Goal: Task Accomplishment & Management: Use online tool/utility

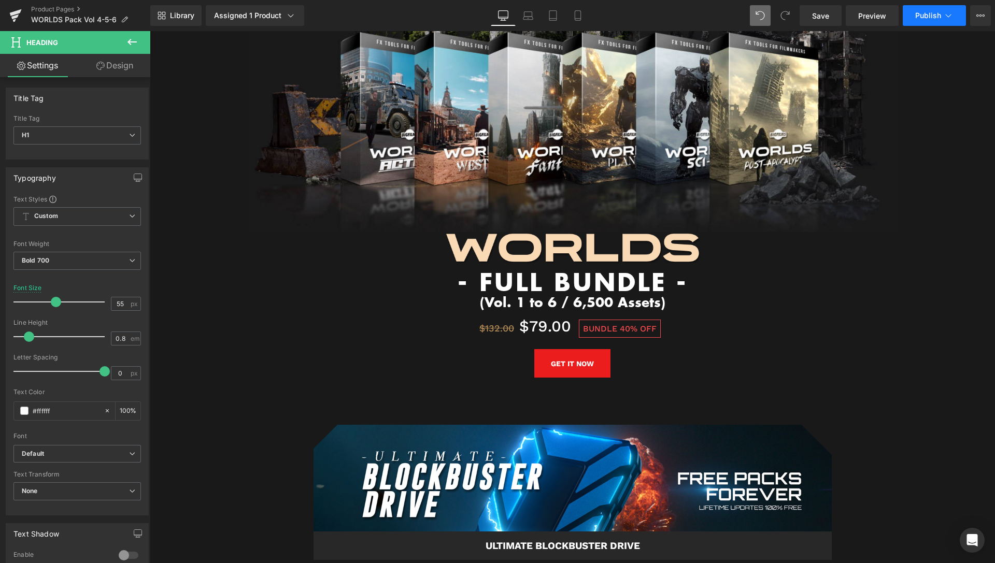
click at [930, 13] on span "Publish" at bounding box center [928, 15] width 26 height 8
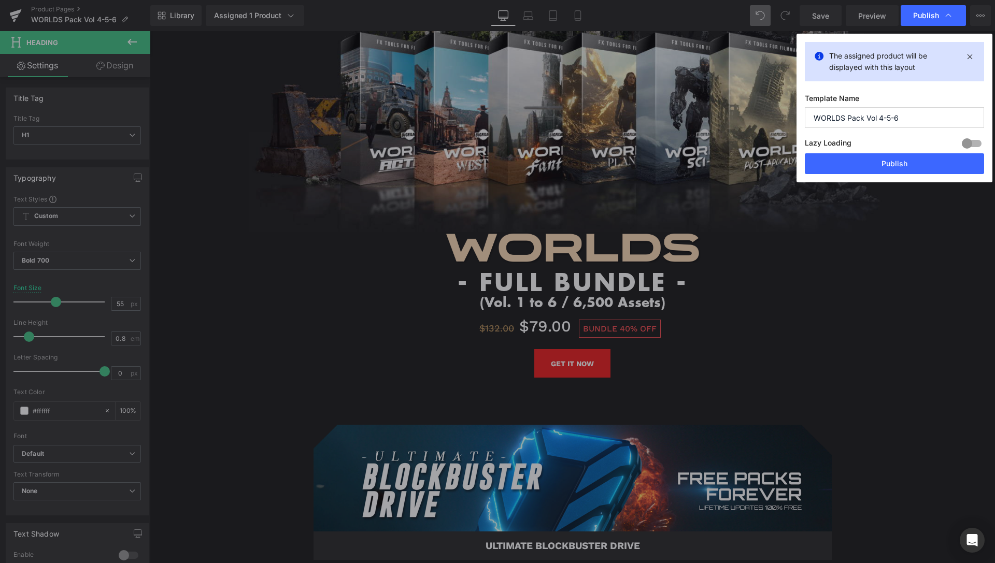
click at [912, 153] on div "Lazy Loading Build Upgrade plan to unlock" at bounding box center [894, 144] width 179 height 17
click at [913, 156] on button "Publish" at bounding box center [894, 163] width 179 height 21
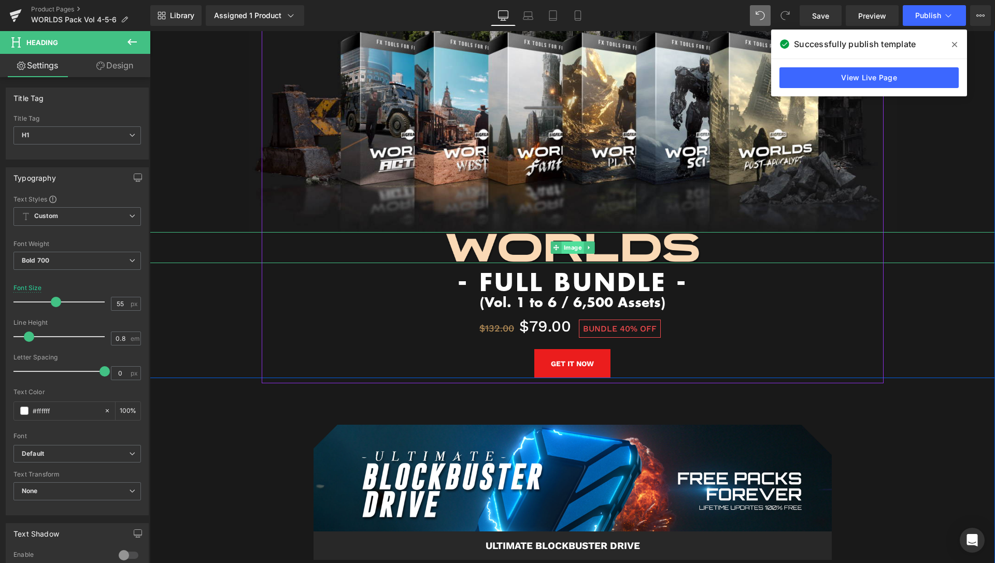
click at [575, 242] on span "Image" at bounding box center [572, 248] width 22 height 12
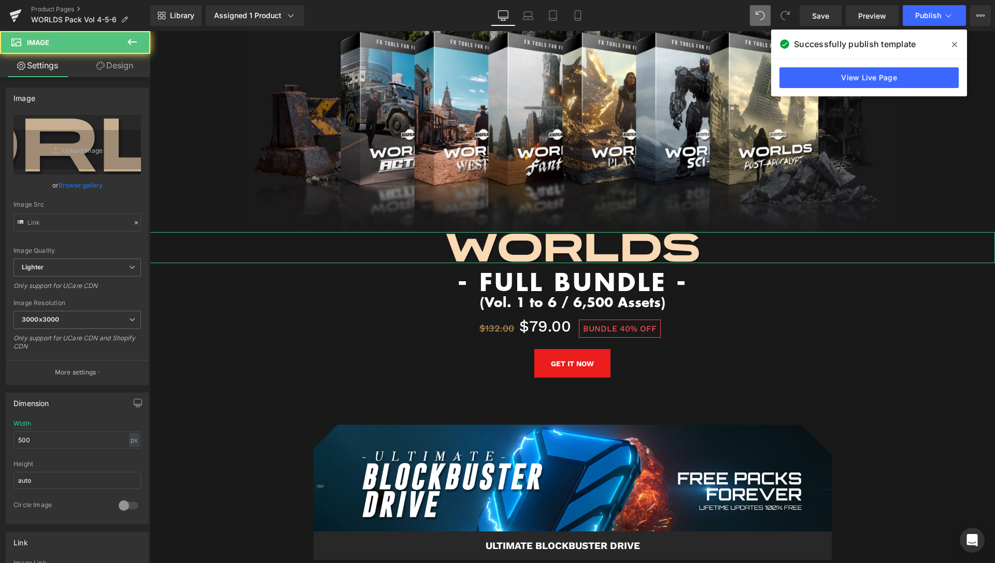
click at [116, 71] on link "Design" at bounding box center [114, 65] width 75 height 23
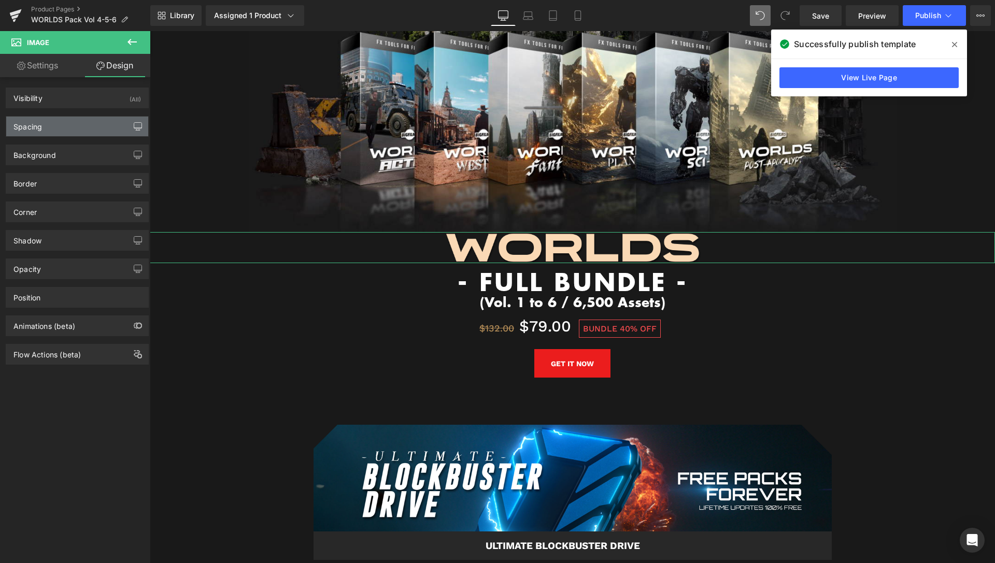
click at [130, 131] on button "button" at bounding box center [138, 127] width 17 height 20
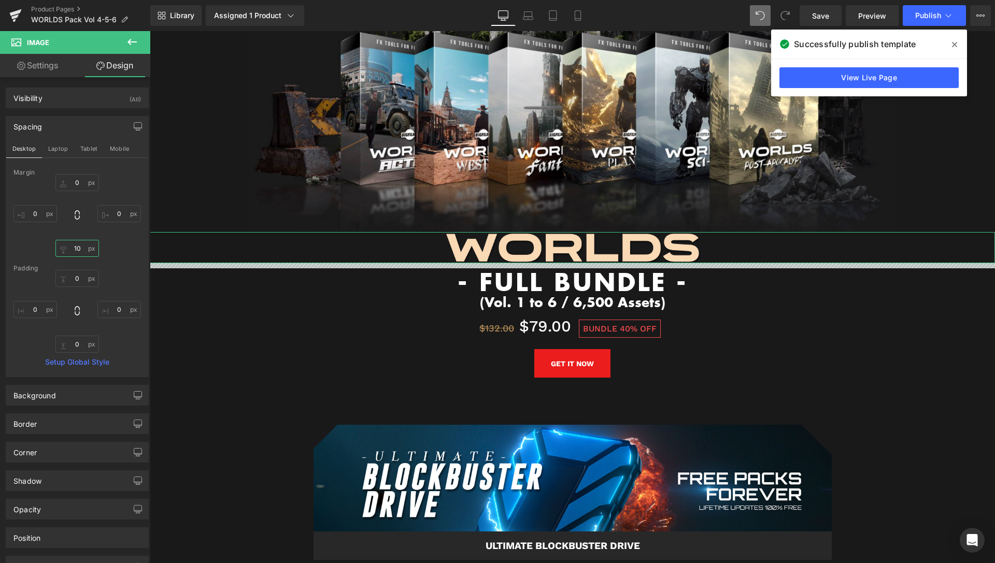
click at [72, 248] on input "10" at bounding box center [77, 248] width 44 height 17
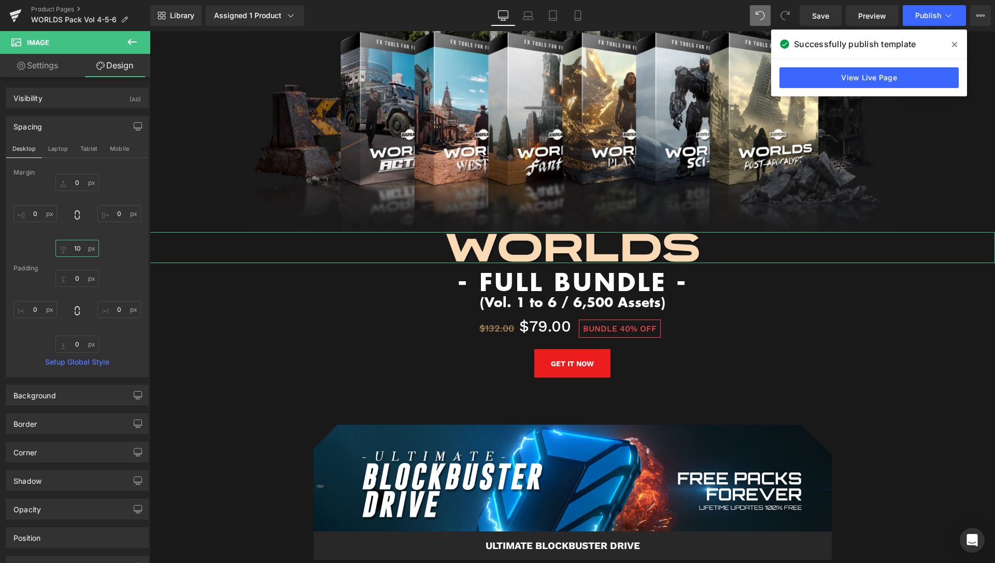
click at [72, 248] on input "10" at bounding box center [77, 248] width 44 height 17
type input "15"
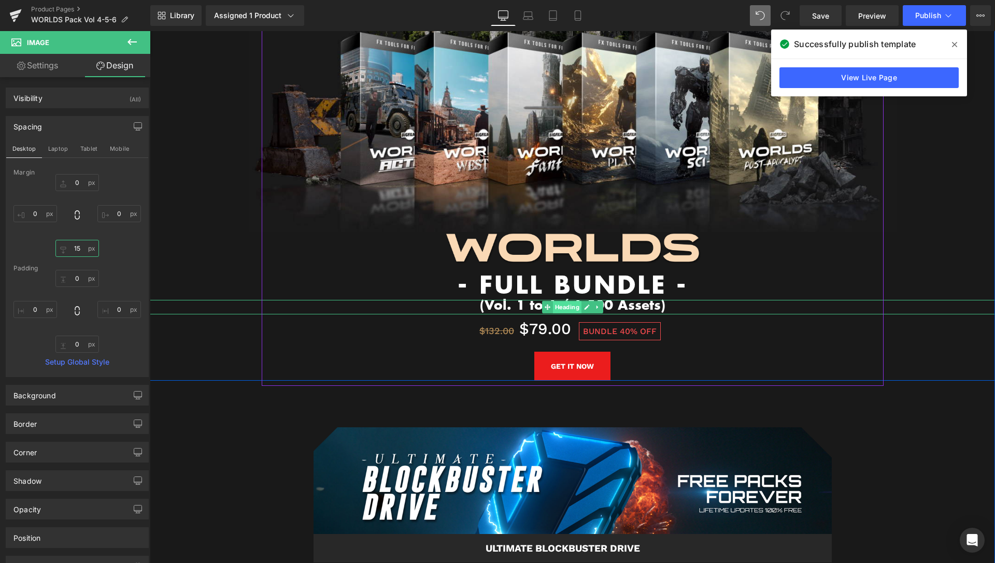
click at [556, 301] on span "Heading" at bounding box center [567, 307] width 29 height 12
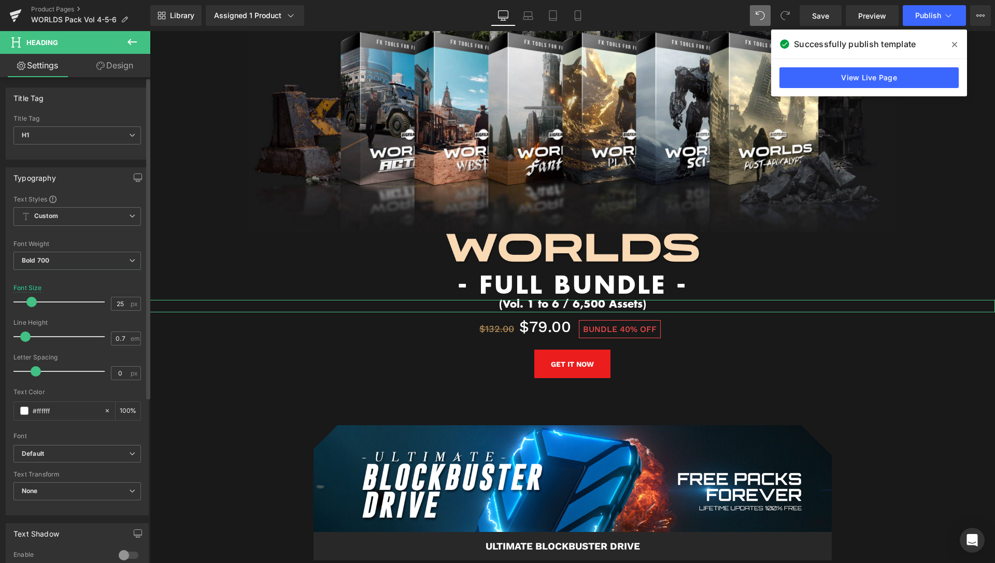
click at [26, 299] on span at bounding box center [31, 302] width 10 height 10
drag, startPoint x: 34, startPoint y: 376, endPoint x: 57, endPoint y: 369, distance: 23.8
click at [57, 369] on span at bounding box center [62, 371] width 10 height 10
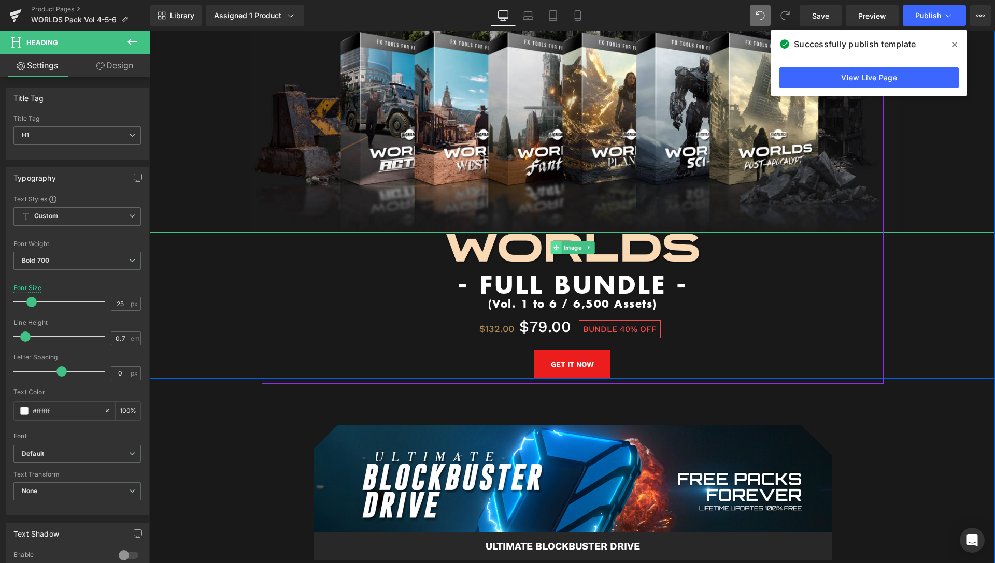
click at [571, 242] on span "Image" at bounding box center [572, 248] width 22 height 12
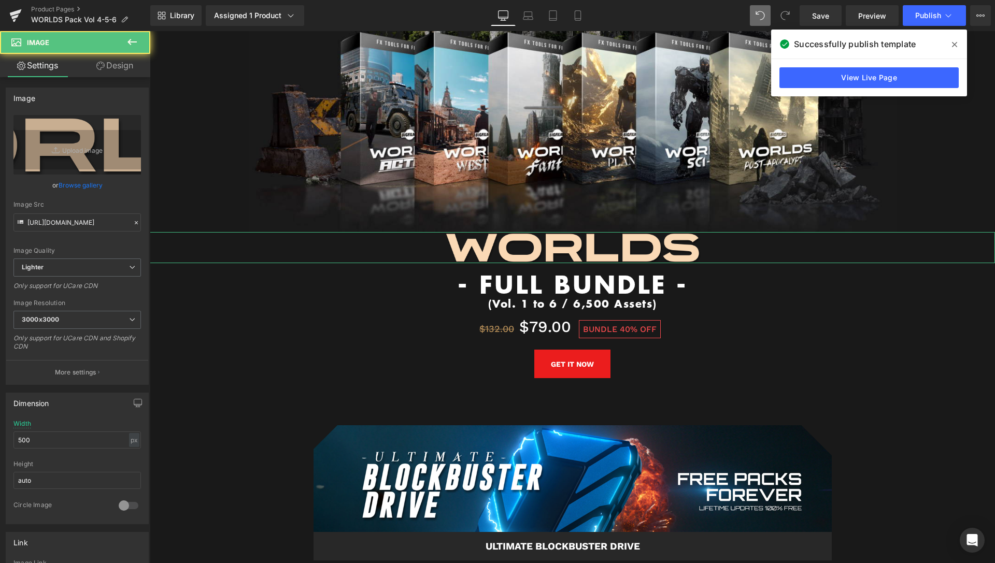
click at [131, 64] on link "Design" at bounding box center [114, 65] width 75 height 23
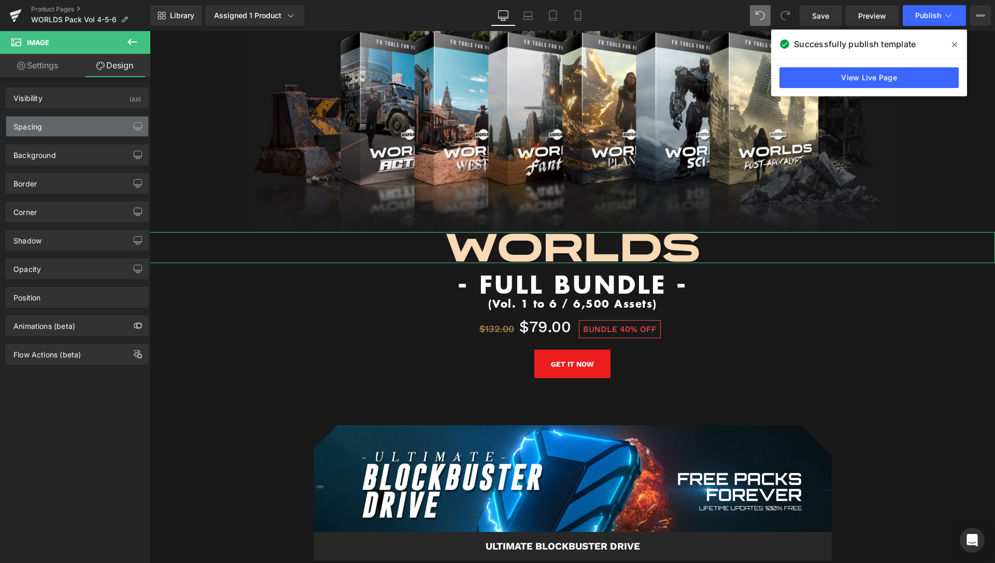
click at [58, 130] on div "Spacing" at bounding box center [77, 127] width 142 height 20
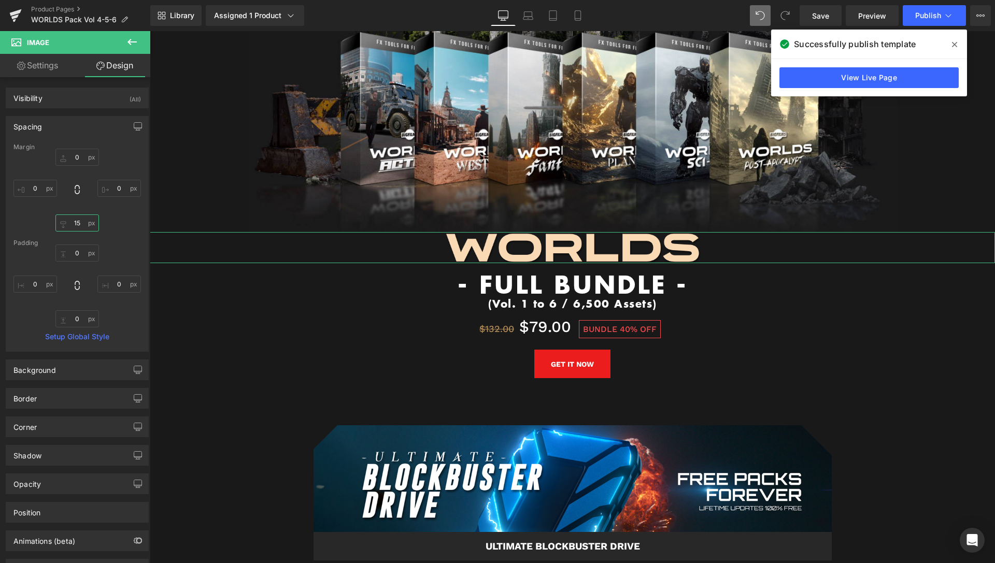
click at [73, 229] on input "15" at bounding box center [77, 223] width 44 height 17
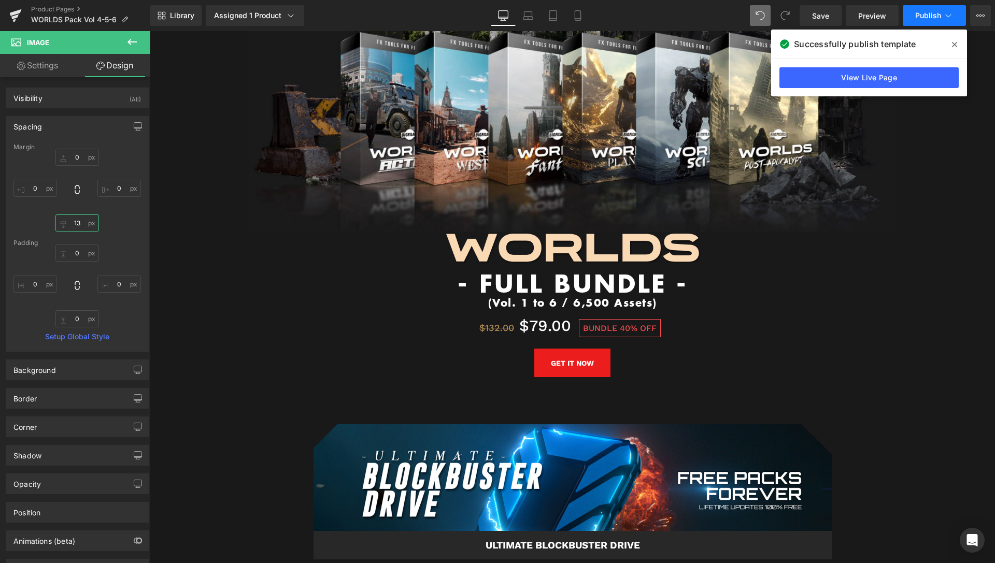
type input "13"
click at [932, 13] on span "Publish" at bounding box center [928, 15] width 26 height 8
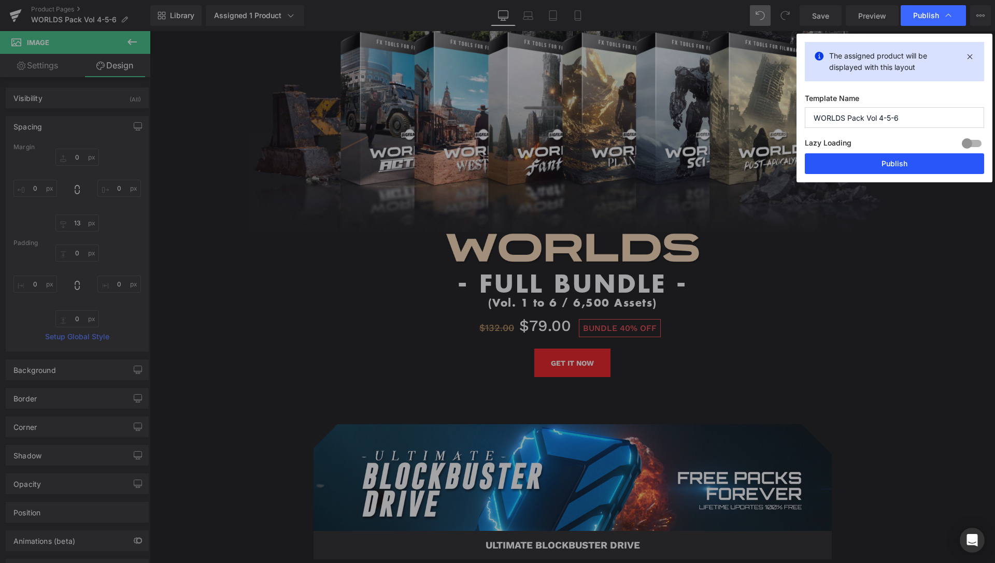
click at [877, 165] on button "Publish" at bounding box center [894, 163] width 179 height 21
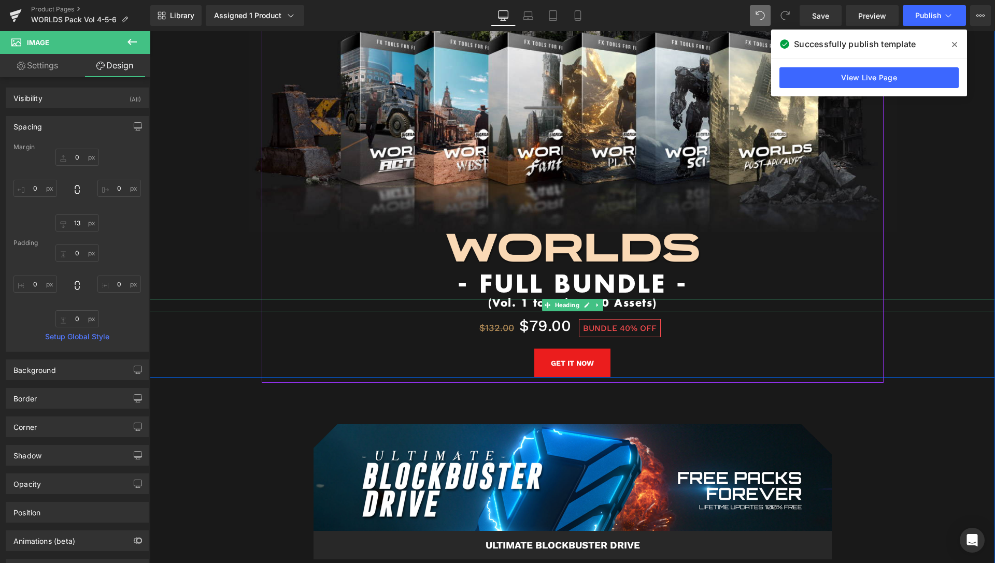
click at [600, 299] on h1 "(Vol. 1 to 6 / 6,500 Assets)" at bounding box center [572, 302] width 845 height 7
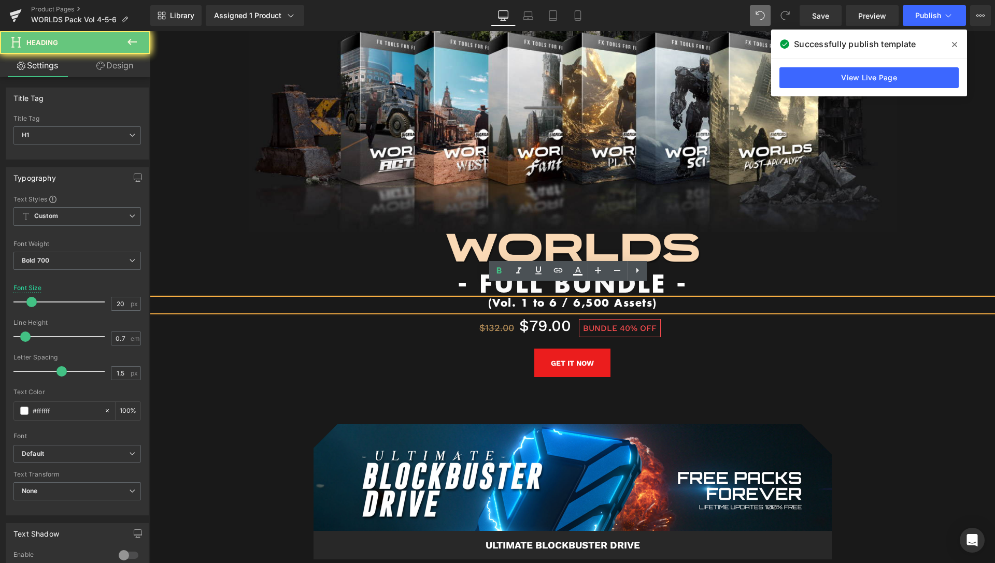
click at [601, 299] on h1 "(Vol. 1 to 6 / 6,500 Assets)" at bounding box center [572, 302] width 845 height 7
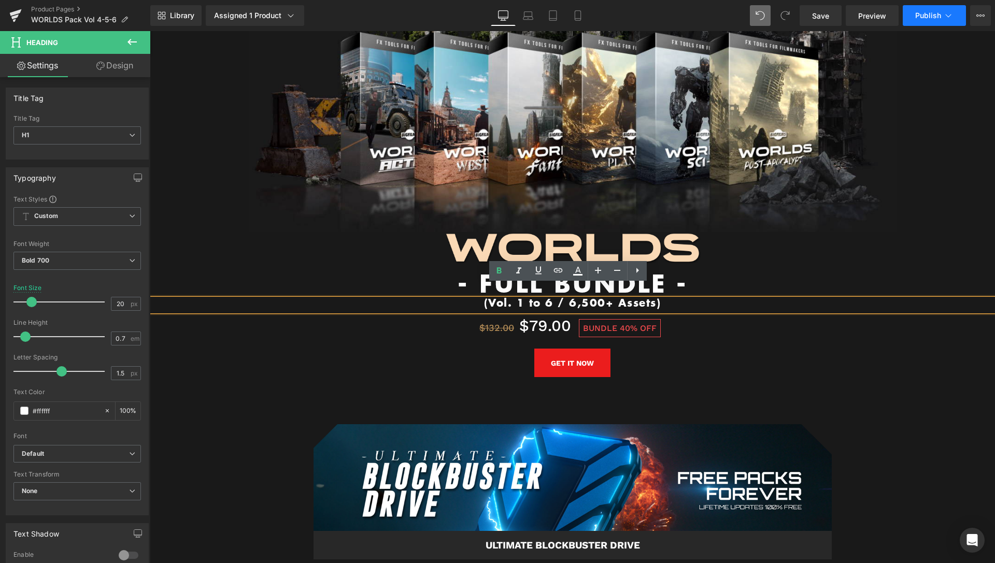
click at [954, 17] on button "Publish" at bounding box center [934, 15] width 63 height 21
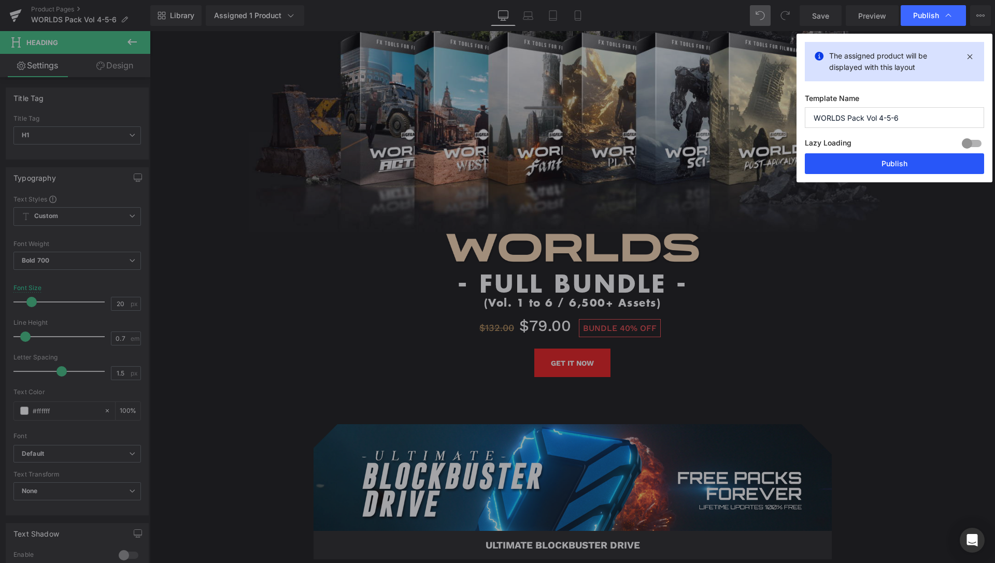
click at [892, 166] on button "Publish" at bounding box center [894, 163] width 179 height 21
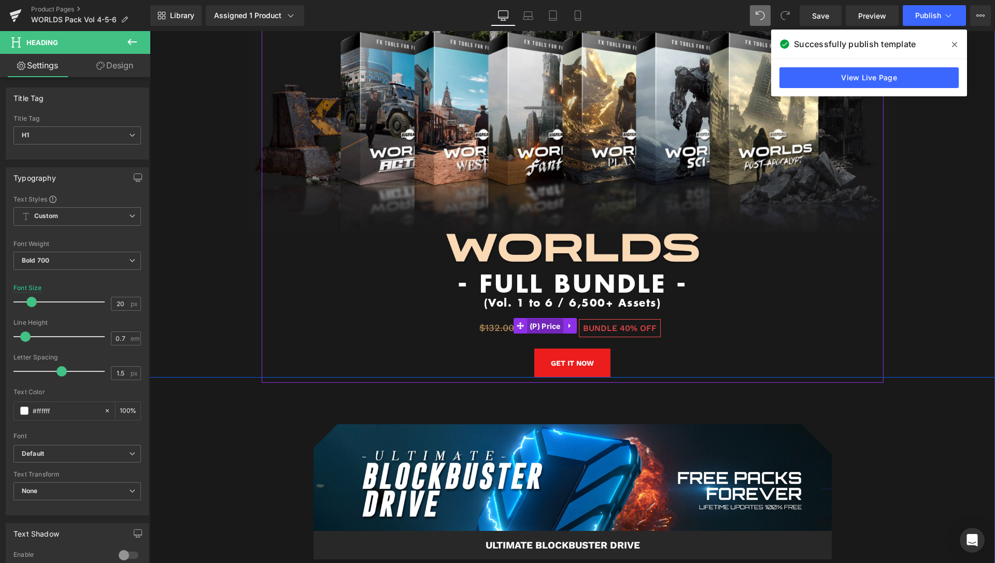
click at [549, 319] on span "(P) Price" at bounding box center [545, 327] width 36 height 16
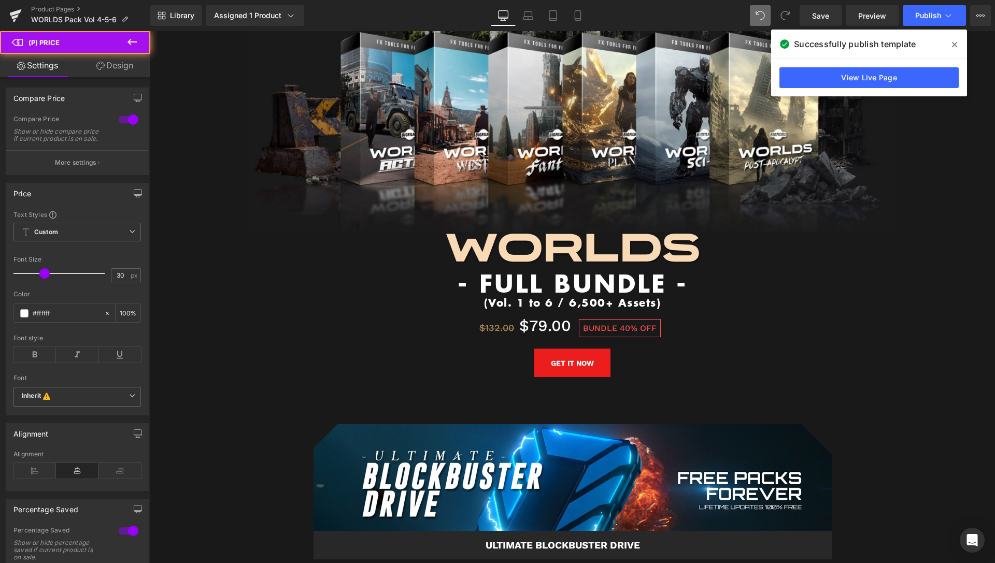
click at [956, 46] on icon at bounding box center [954, 44] width 5 height 5
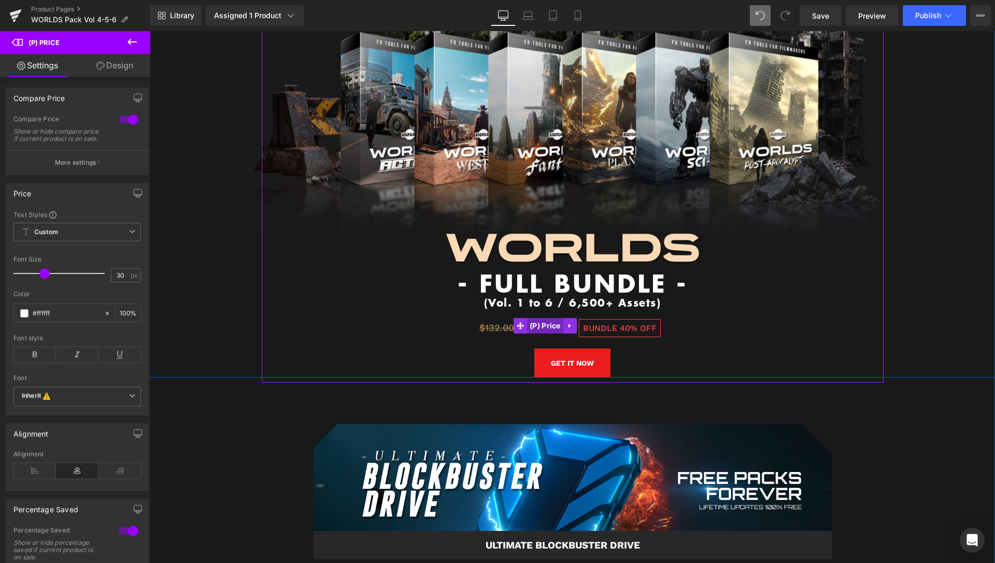
click at [542, 318] on span "(P) Price" at bounding box center [545, 326] width 36 height 16
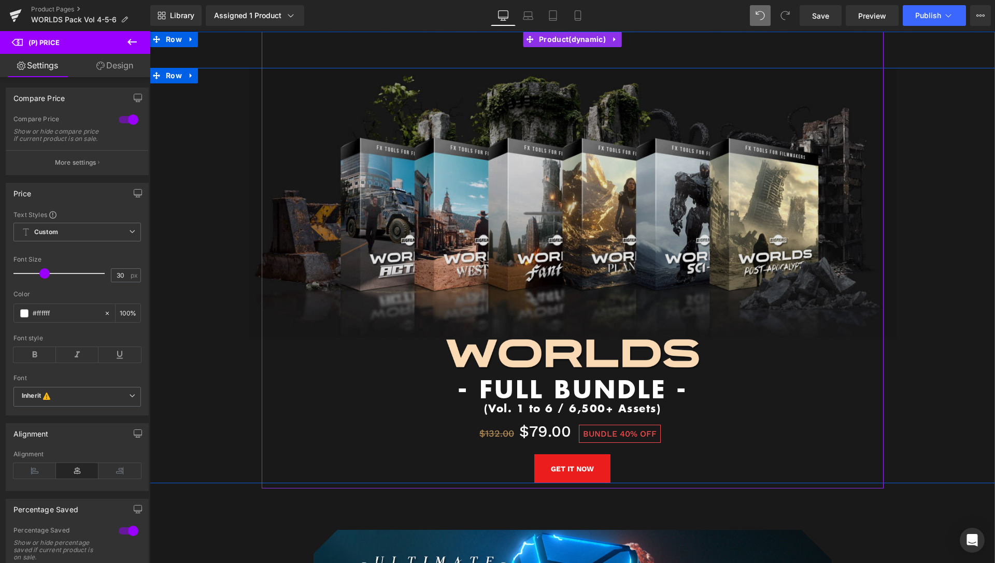
scroll to position [5560, 0]
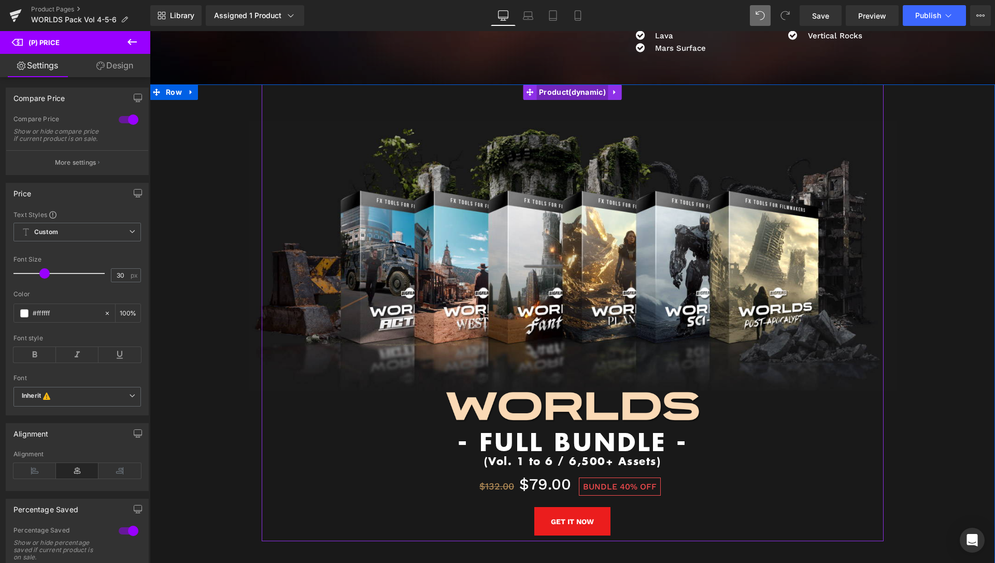
click at [569, 84] on span "Product" at bounding box center [573, 92] width 72 height 16
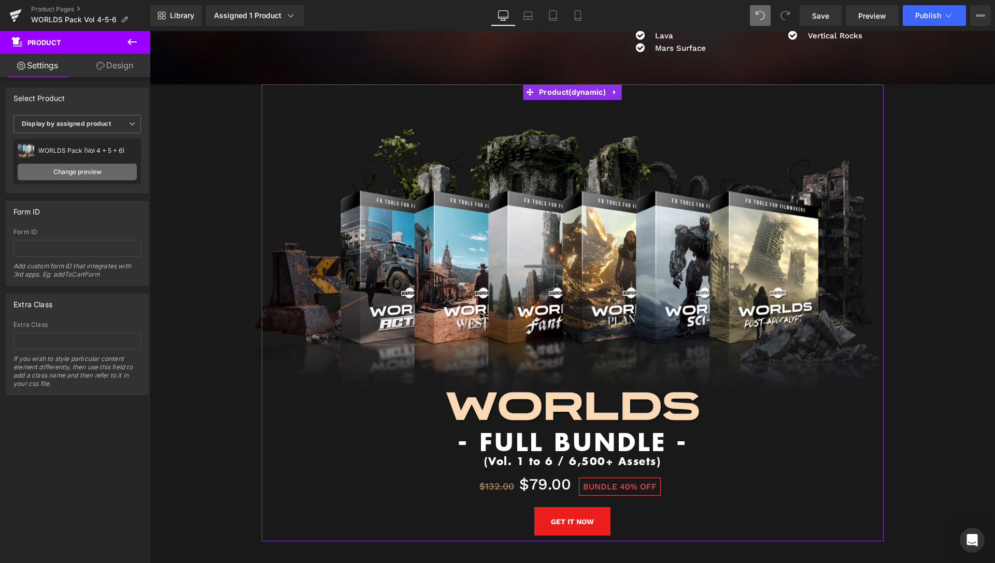
click at [77, 173] on link "Change preview" at bounding box center [77, 172] width 119 height 17
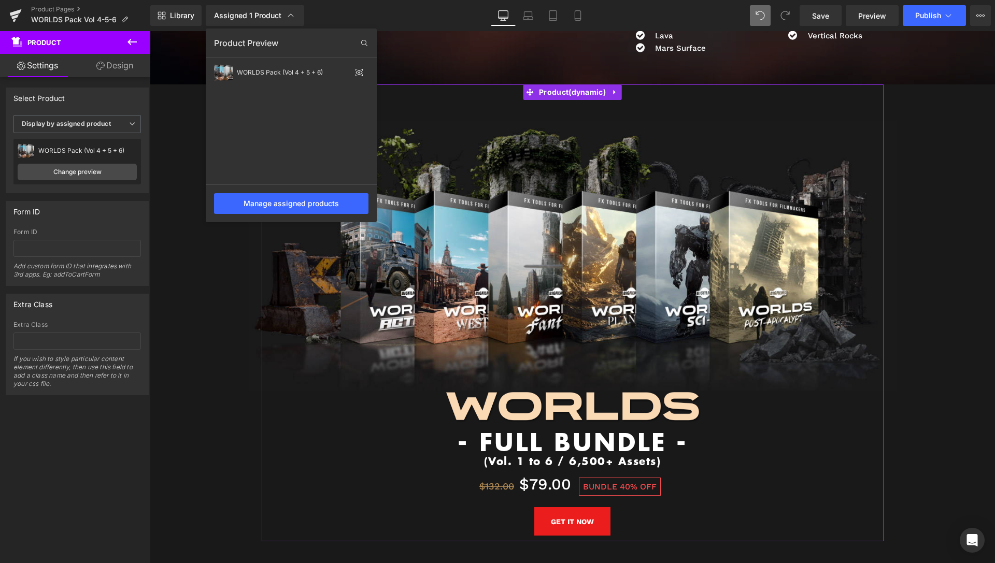
click at [70, 149] on div "WORLDS Pack (Vol 4 + 5 + 6)" at bounding box center [87, 150] width 98 height 7
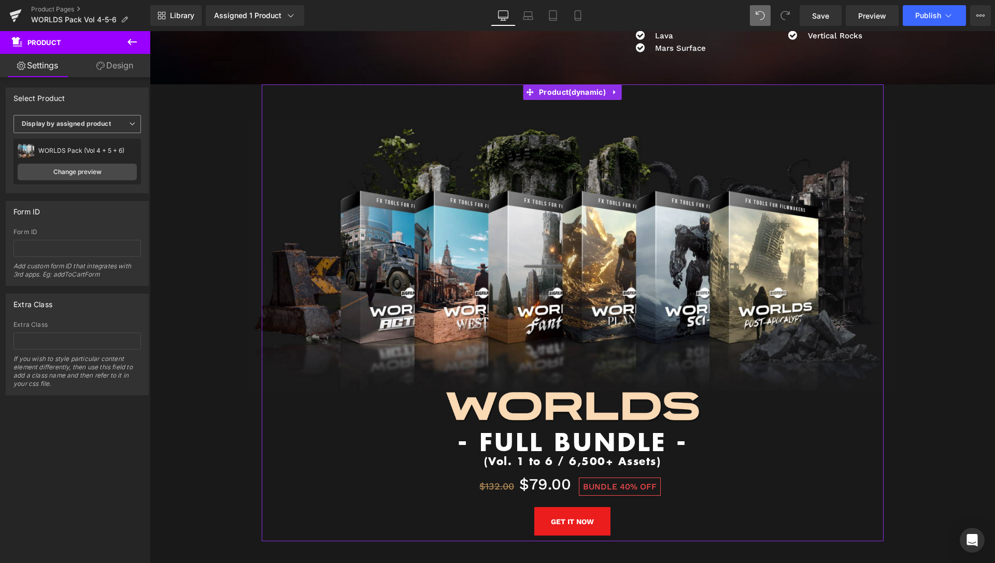
click at [95, 130] on span "Display by assigned product" at bounding box center [77, 124] width 128 height 18
click at [84, 102] on div "Select Product" at bounding box center [75, 98] width 138 height 20
click at [83, 148] on div "WORLDS Pack (Vol 4 + 5 + 6)" at bounding box center [87, 150] width 98 height 7
click at [84, 171] on link "Change preview" at bounding box center [77, 172] width 119 height 17
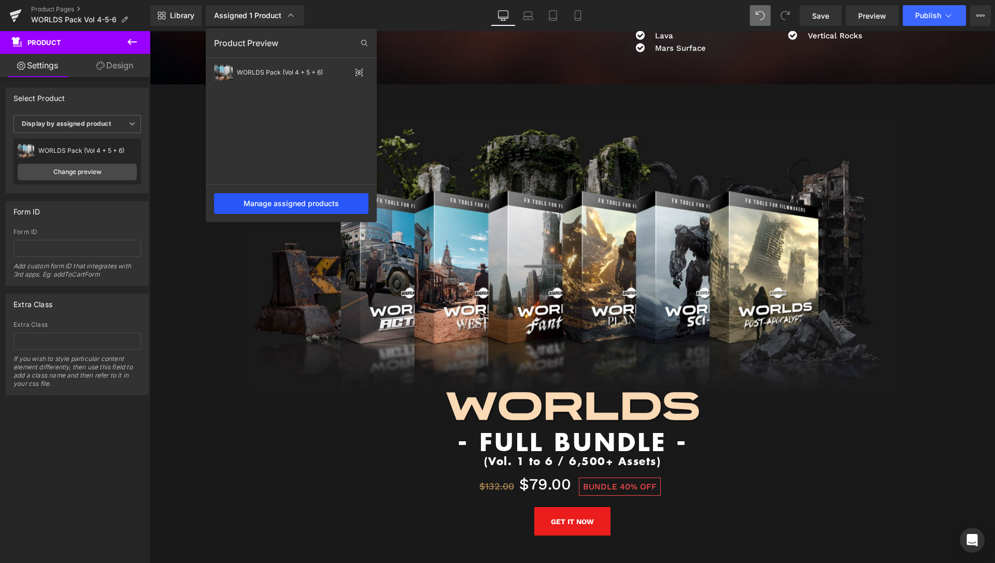
click at [281, 203] on div "Manage assigned products" at bounding box center [291, 203] width 154 height 21
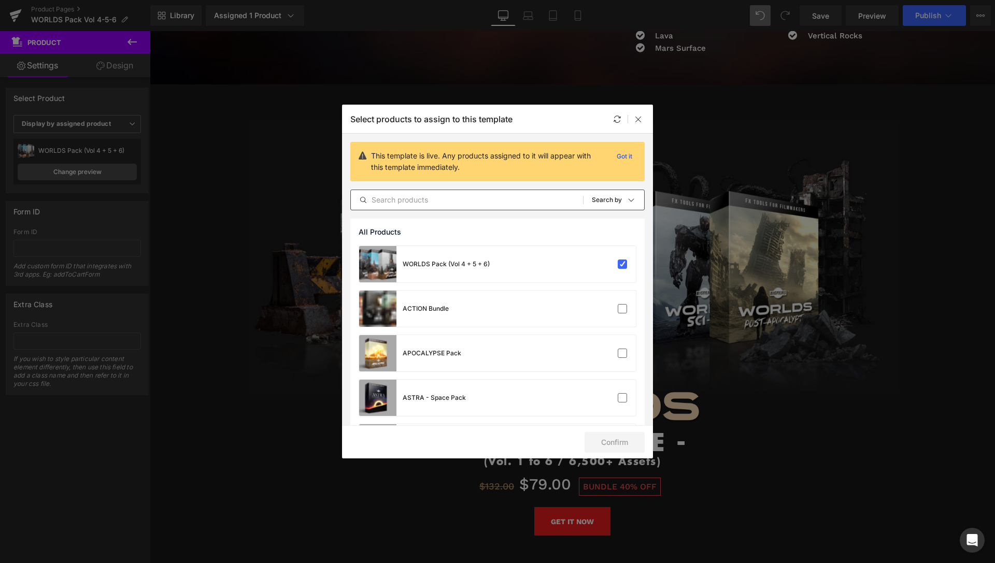
click at [409, 198] on input "text" at bounding box center [467, 200] width 232 height 12
type input "WORLDS"
click at [618, 312] on label at bounding box center [622, 308] width 9 height 9
click at [623, 309] on input "checkbox" at bounding box center [623, 309] width 0 height 0
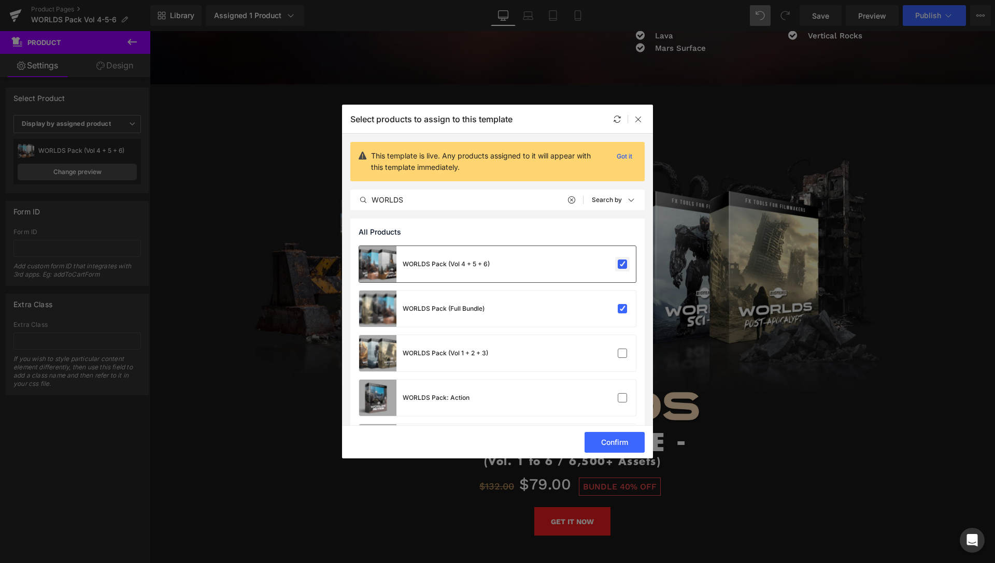
click at [618, 268] on label at bounding box center [622, 264] width 9 height 9
click at [623, 264] on input "checkbox" at bounding box center [623, 264] width 0 height 0
click at [641, 118] on icon at bounding box center [638, 119] width 8 height 8
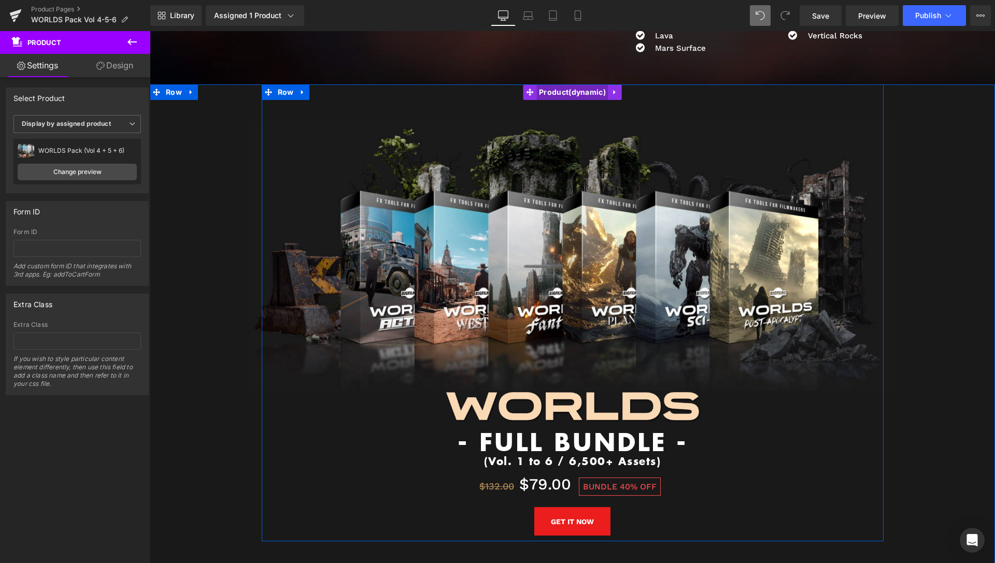
click at [580, 84] on span "Product" at bounding box center [573, 92] width 72 height 16
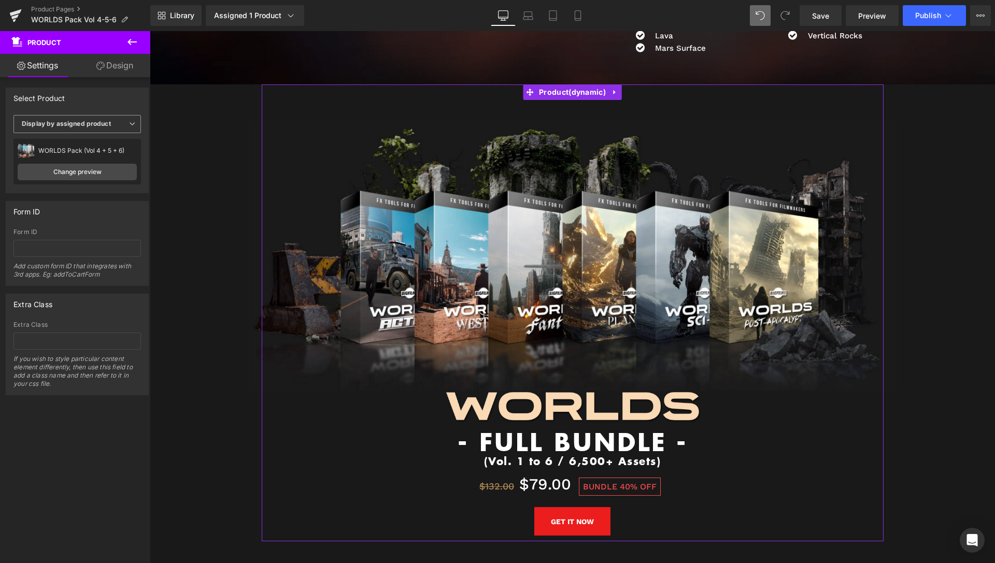
click at [111, 129] on span "Display by assigned product" at bounding box center [77, 124] width 128 height 18
click at [79, 158] on li "Select manually" at bounding box center [74, 156] width 123 height 16
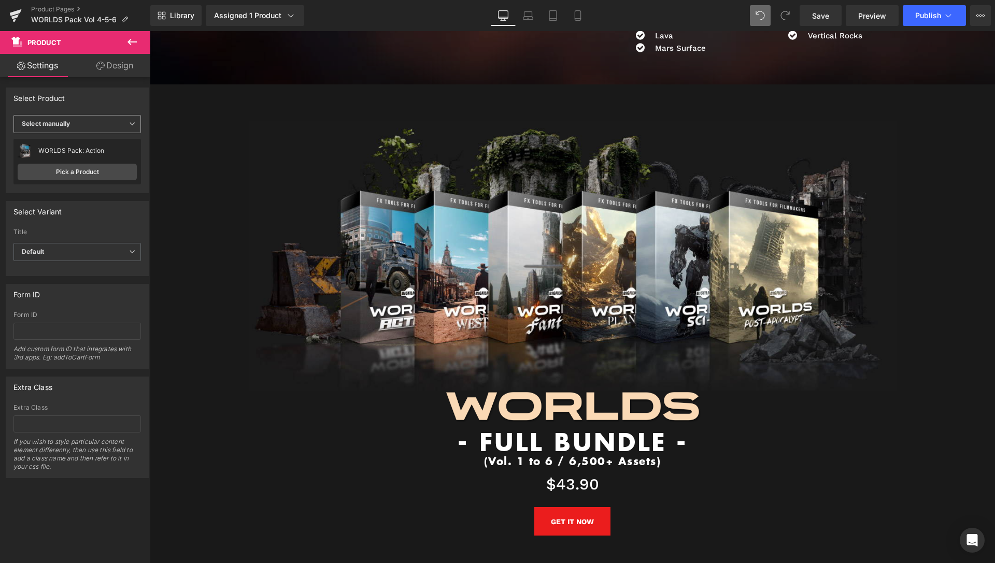
click at [120, 123] on span "Select manually" at bounding box center [77, 124] width 128 height 18
click at [129, 104] on div "Select Product" at bounding box center [75, 98] width 138 height 20
click at [87, 173] on link "Pick a Product" at bounding box center [77, 172] width 119 height 17
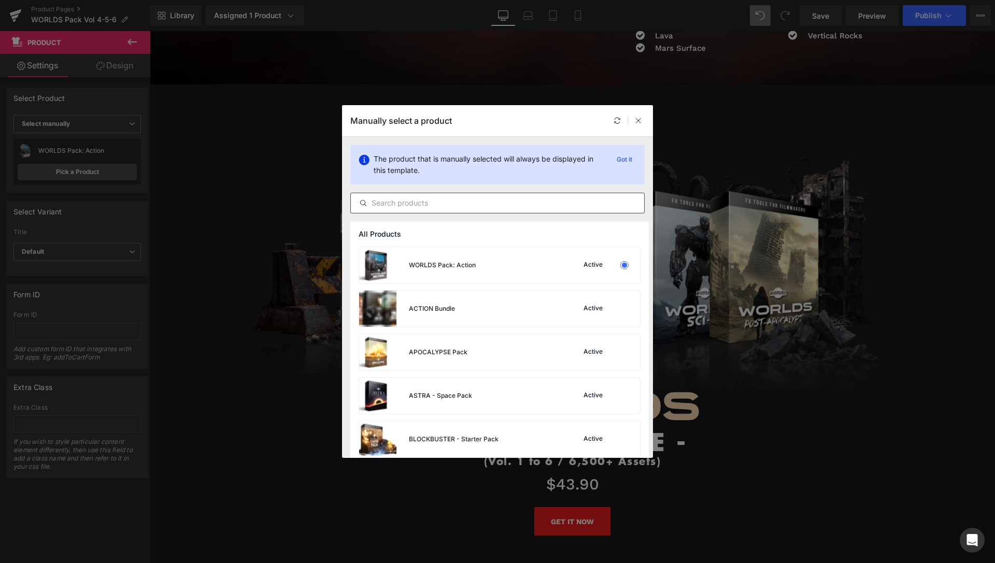
click at [437, 205] on input "text" at bounding box center [497, 203] width 293 height 12
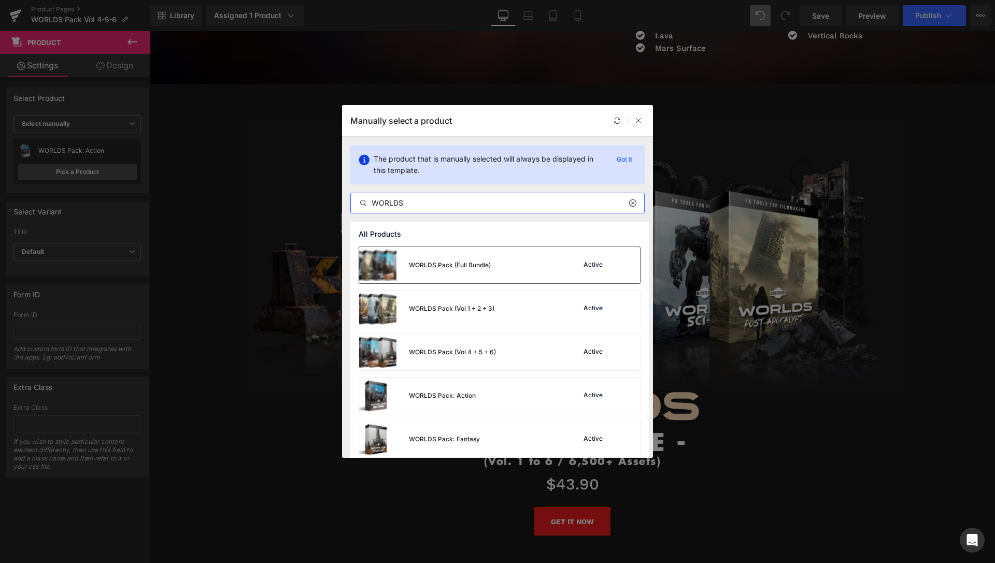
type input "WORLDS"
drag, startPoint x: 544, startPoint y: 270, endPoint x: 394, endPoint y: 239, distance: 152.9
click at [544, 270] on div "WORLDS Pack (Full Bundle) Active" at bounding box center [499, 265] width 281 height 36
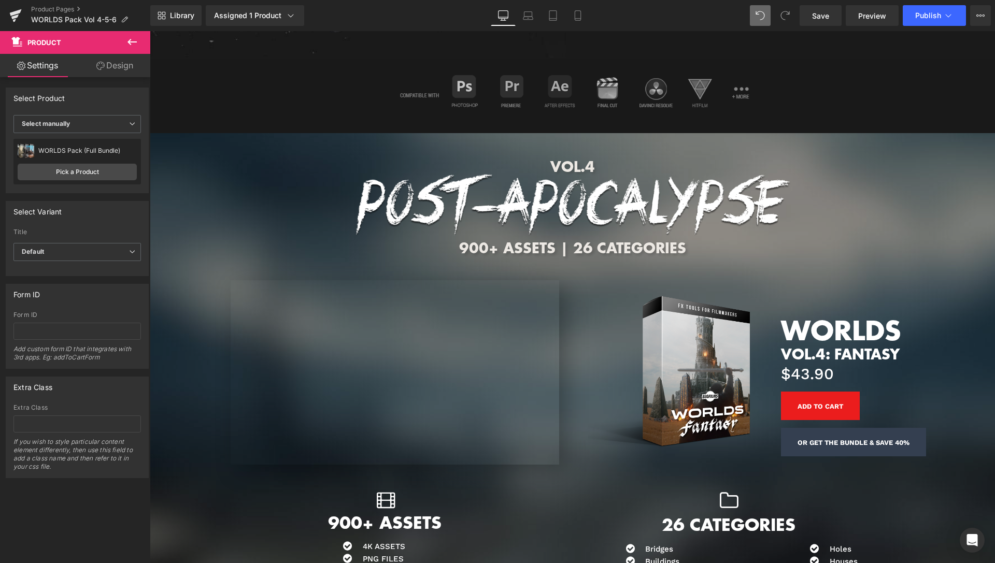
scroll to position [1453, 0]
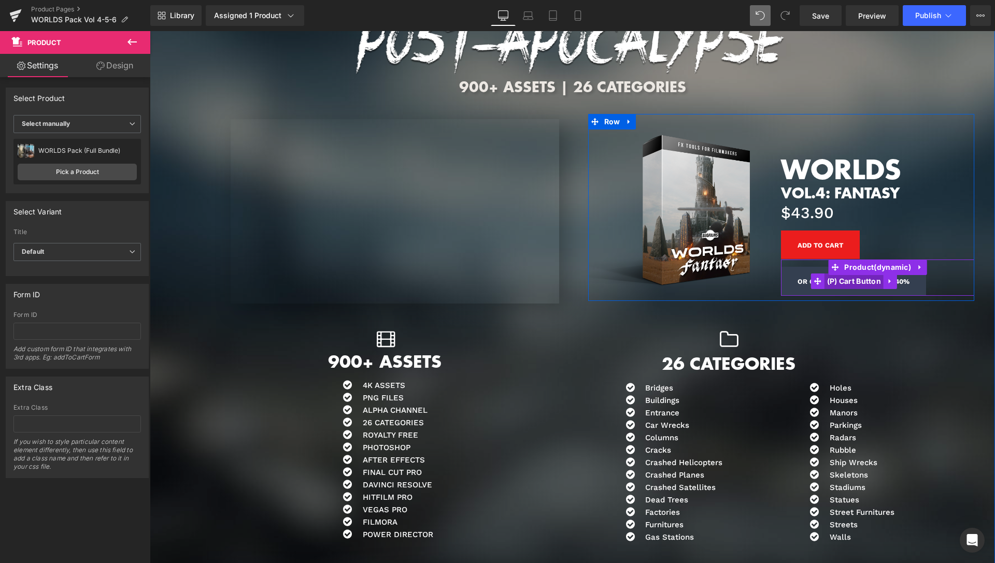
click at [854, 274] on span "(P) Cart Button" at bounding box center [855, 282] width 60 height 16
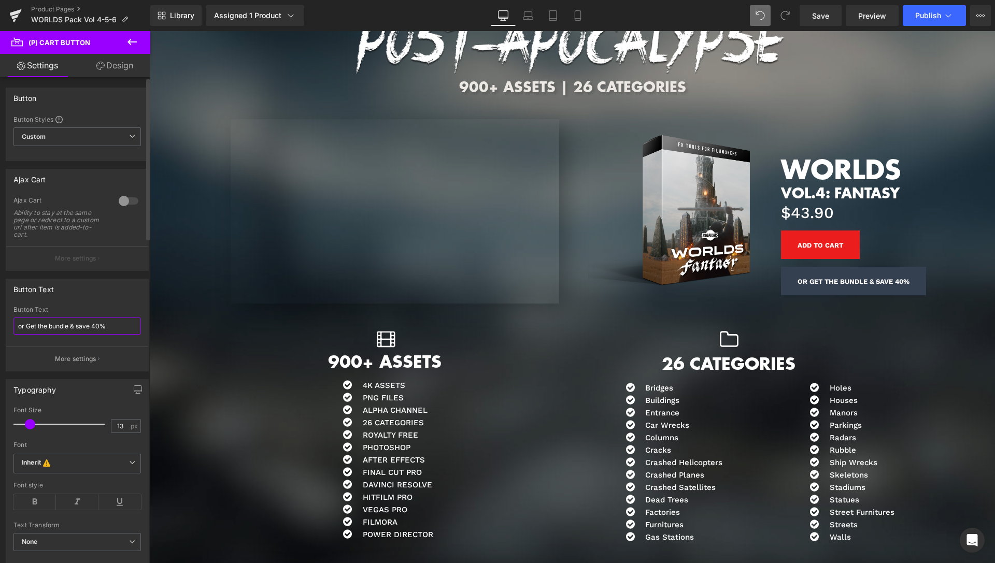
click at [91, 325] on input "or Get the bundle & save 40%" at bounding box center [77, 326] width 128 height 17
click at [95, 325] on input "or Get the bundle & save 40%" at bounding box center [77, 326] width 128 height 17
type input "or Get the bundle & save 50%"
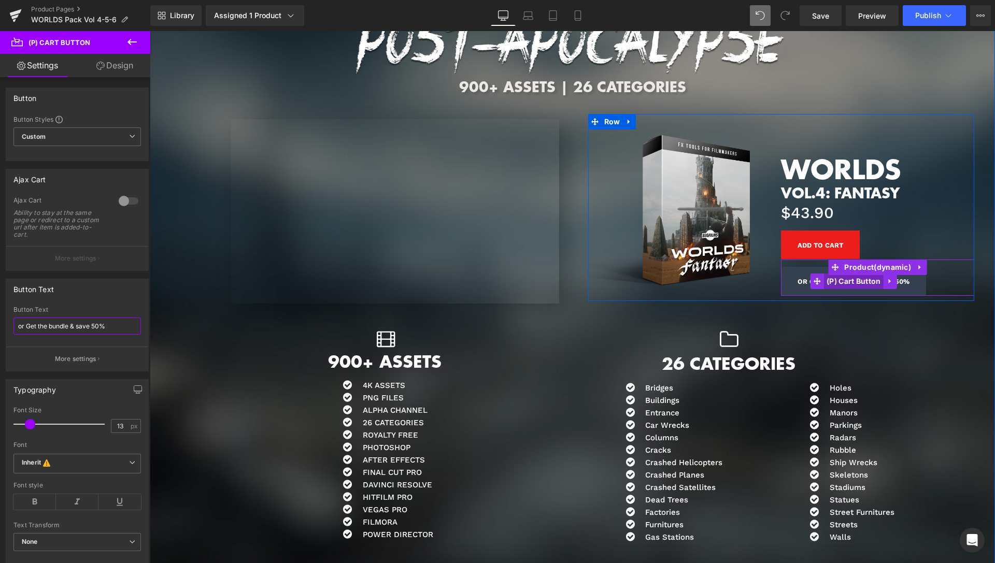
click at [848, 274] on span "(P) Cart Button" at bounding box center [854, 282] width 60 height 16
click at [868, 260] on span "Product" at bounding box center [878, 268] width 72 height 16
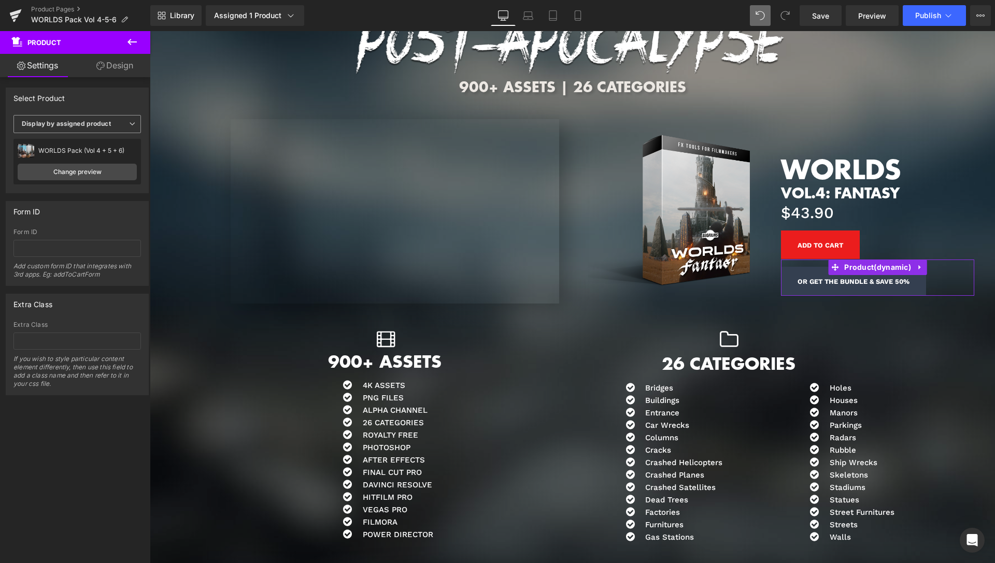
click at [112, 128] on span "Display by assigned product" at bounding box center [77, 124] width 128 height 18
click at [75, 151] on li "Select manually" at bounding box center [74, 156] width 123 height 16
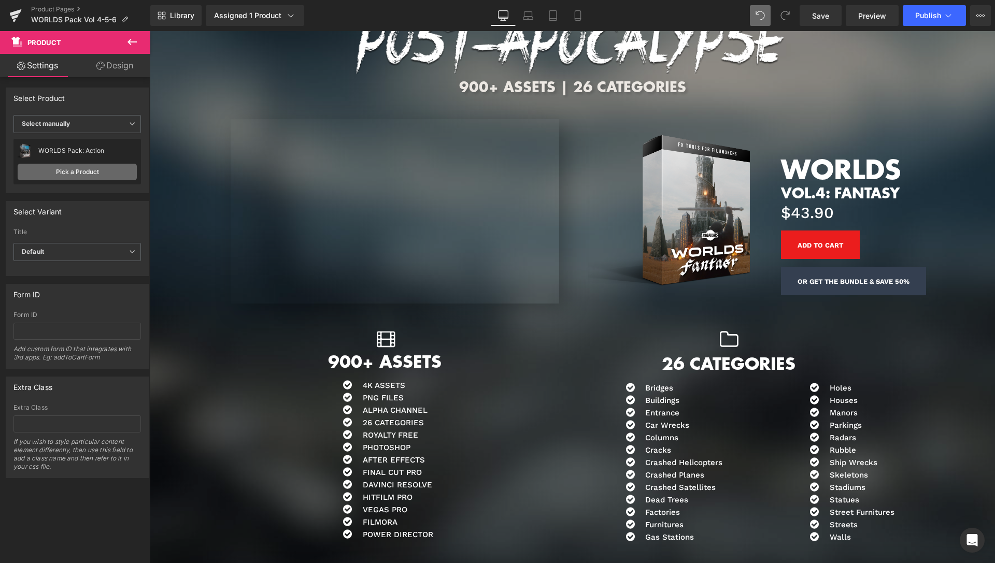
click at [78, 170] on link "Pick a Product" at bounding box center [77, 172] width 119 height 17
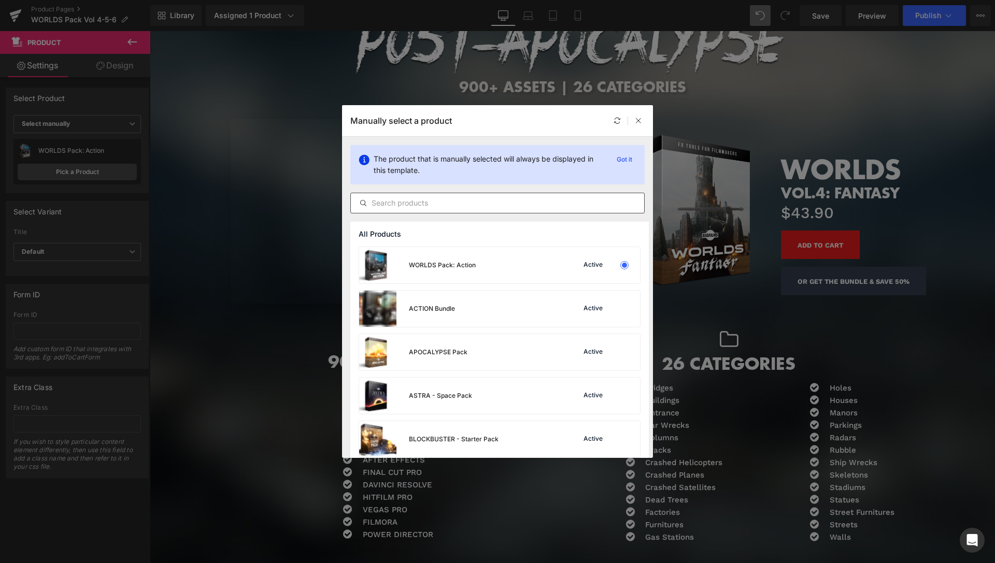
click at [435, 203] on input "text" at bounding box center [497, 203] width 293 height 12
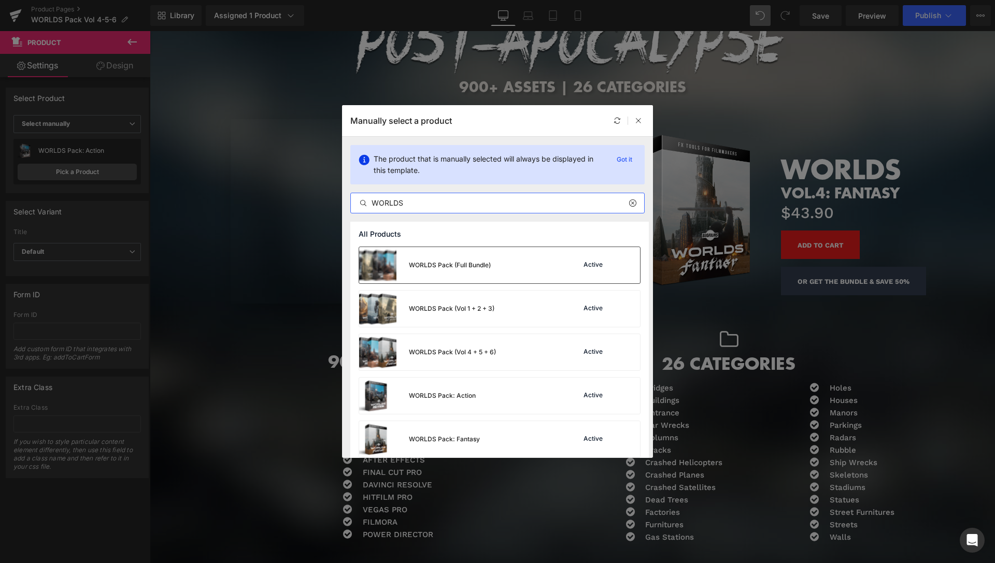
type input "WORLDS"
click at [473, 267] on div "WORLDS Pack (Full Bundle)" at bounding box center [450, 265] width 82 height 9
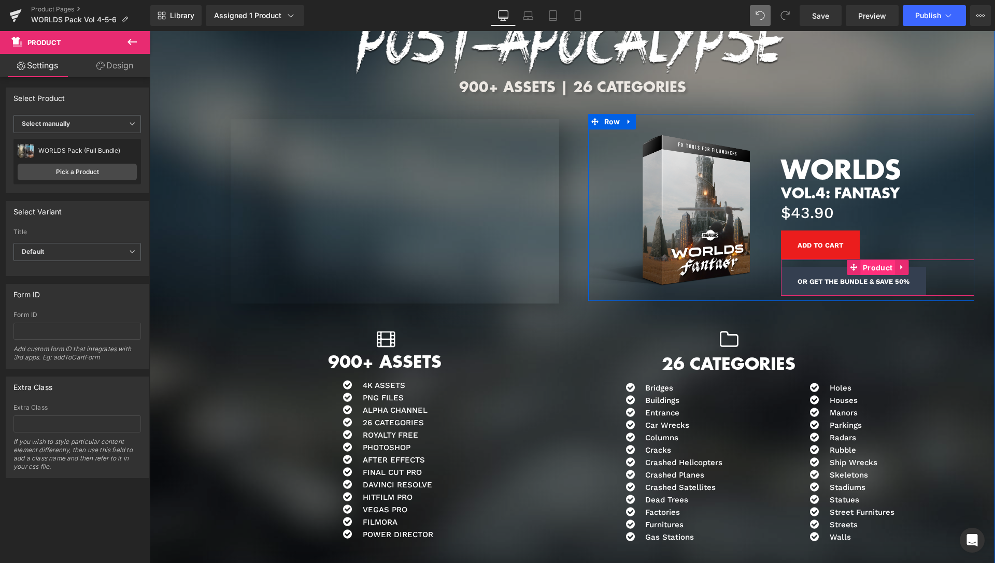
click at [868, 260] on span "Product" at bounding box center [877, 268] width 35 height 16
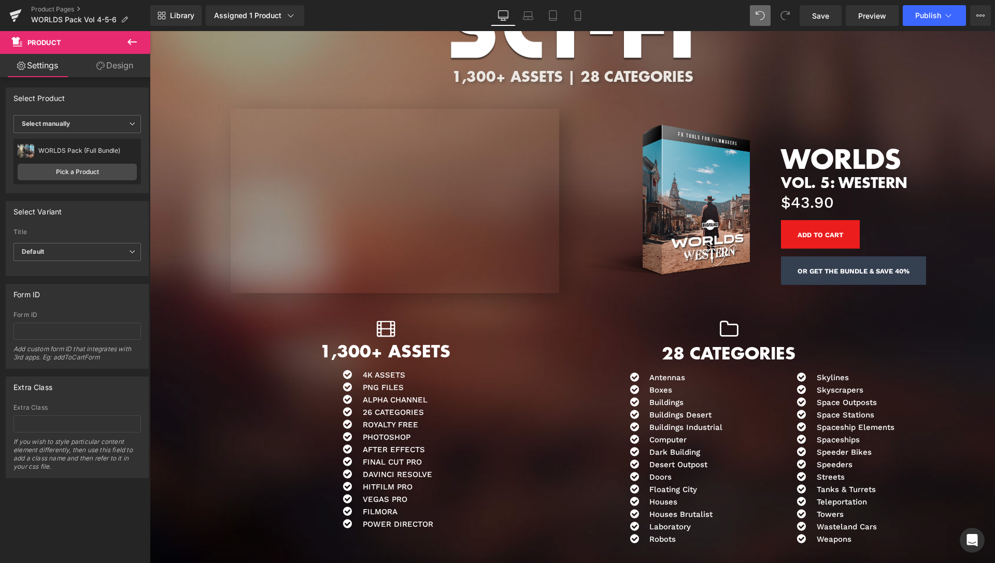
scroll to position [2087, 0]
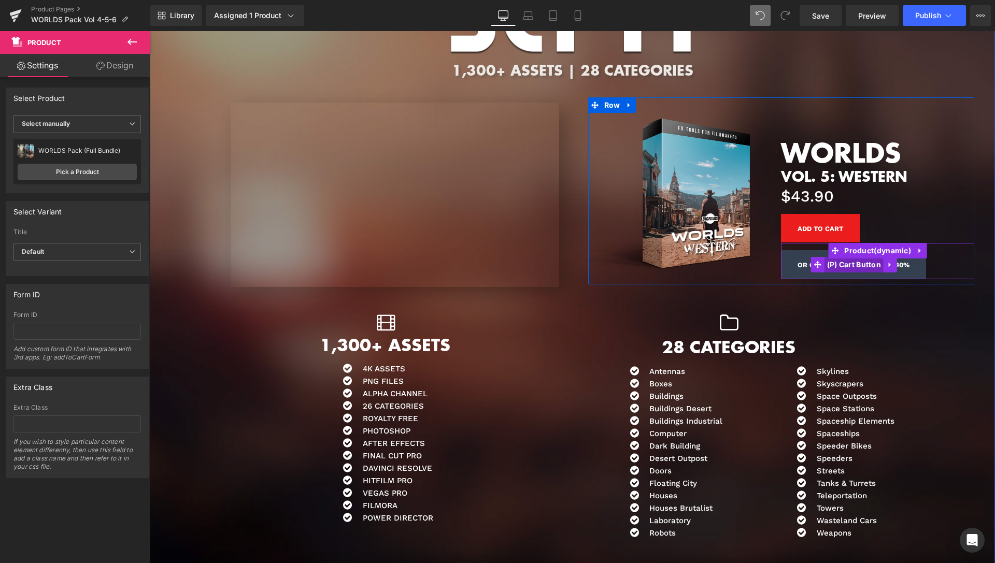
click at [863, 257] on span "(P) Cart Button" at bounding box center [855, 265] width 60 height 16
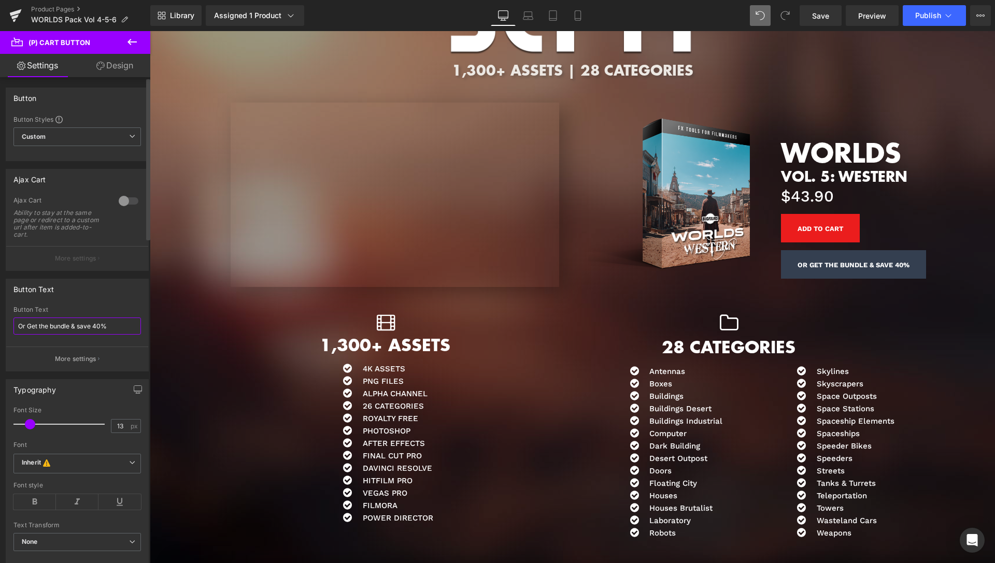
click at [95, 323] on input "Or Get the bundle & save 40%" at bounding box center [77, 326] width 128 height 17
type input "Or Get the bundle & save 50%"
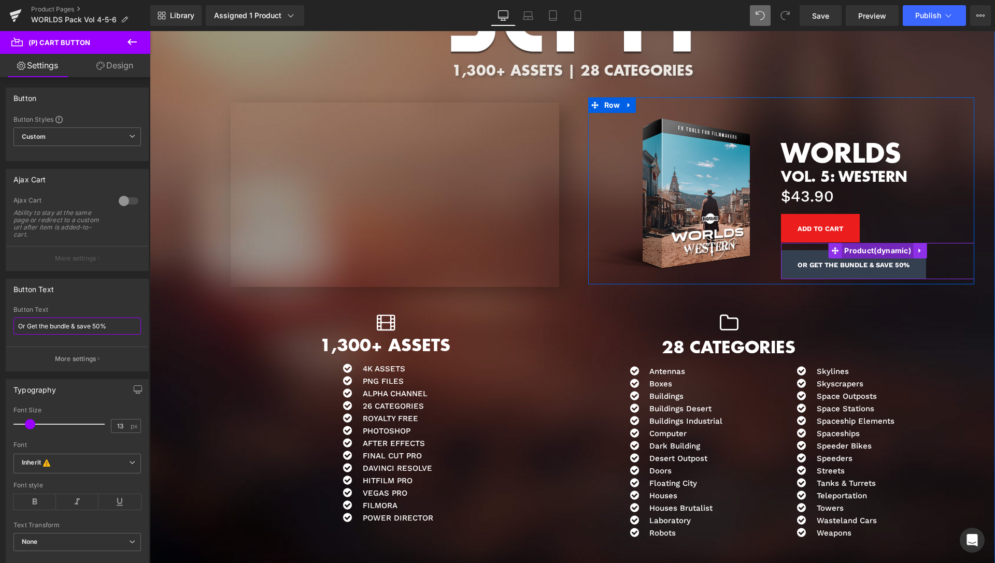
click at [858, 243] on span "Product" at bounding box center [878, 251] width 72 height 16
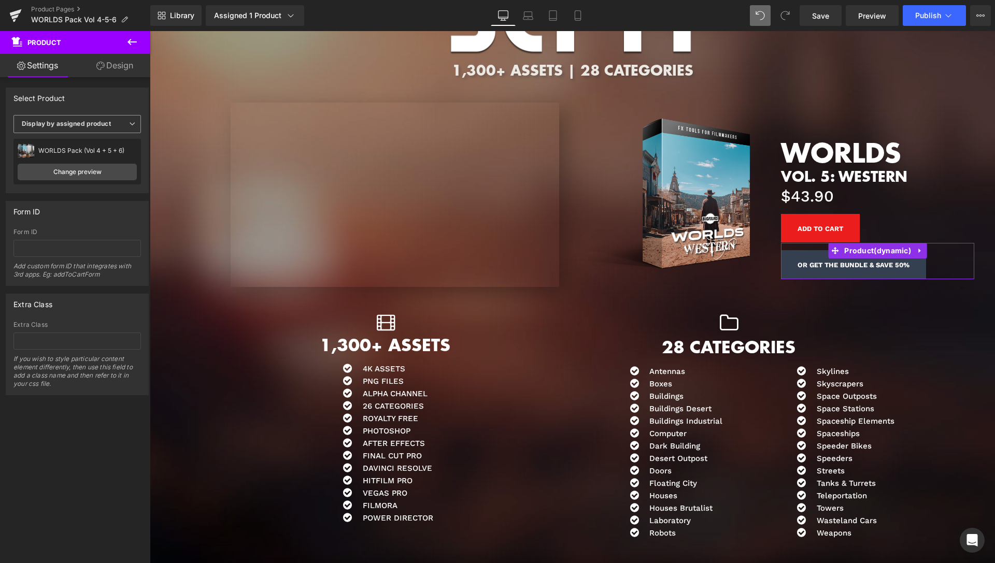
click at [107, 126] on b "Display by assigned product" at bounding box center [66, 124] width 89 height 8
click at [65, 158] on div "Select manually" at bounding box center [53, 155] width 48 height 7
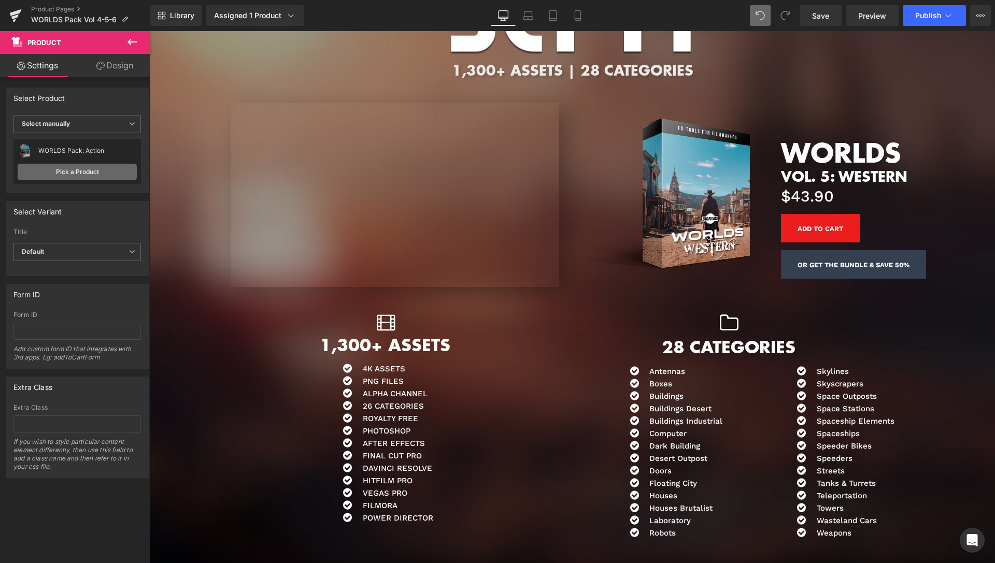
click at [77, 170] on link "Pick a Product" at bounding box center [77, 172] width 119 height 17
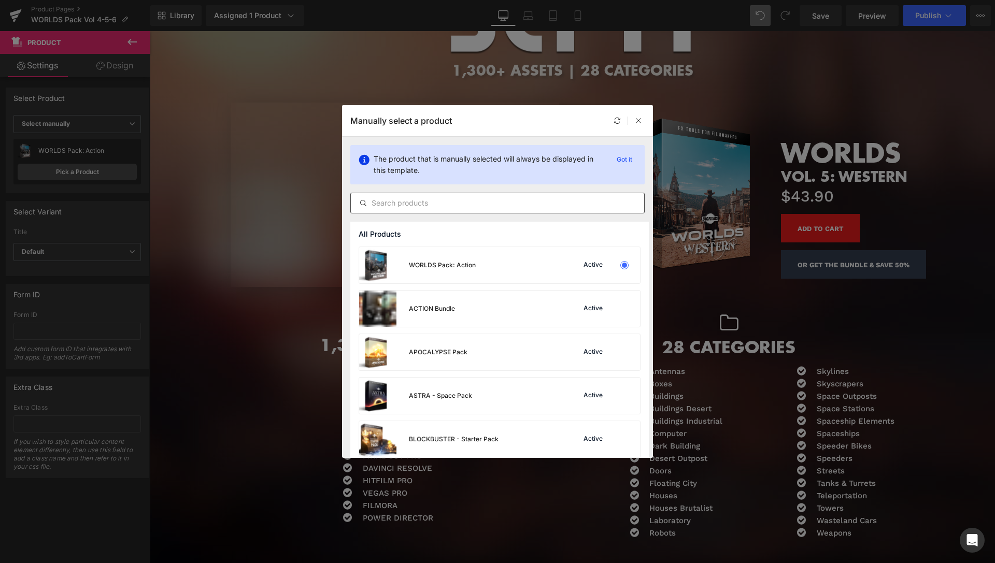
click at [446, 202] on input "text" at bounding box center [497, 203] width 293 height 12
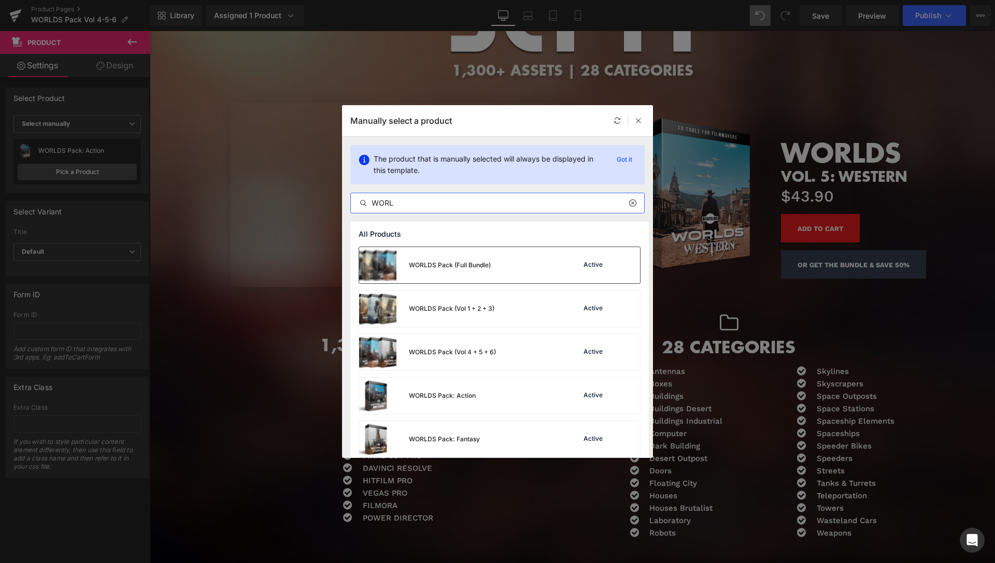
type input "WORL"
click at [517, 265] on div "WORLDS Pack (Full Bundle) Active" at bounding box center [499, 265] width 281 height 36
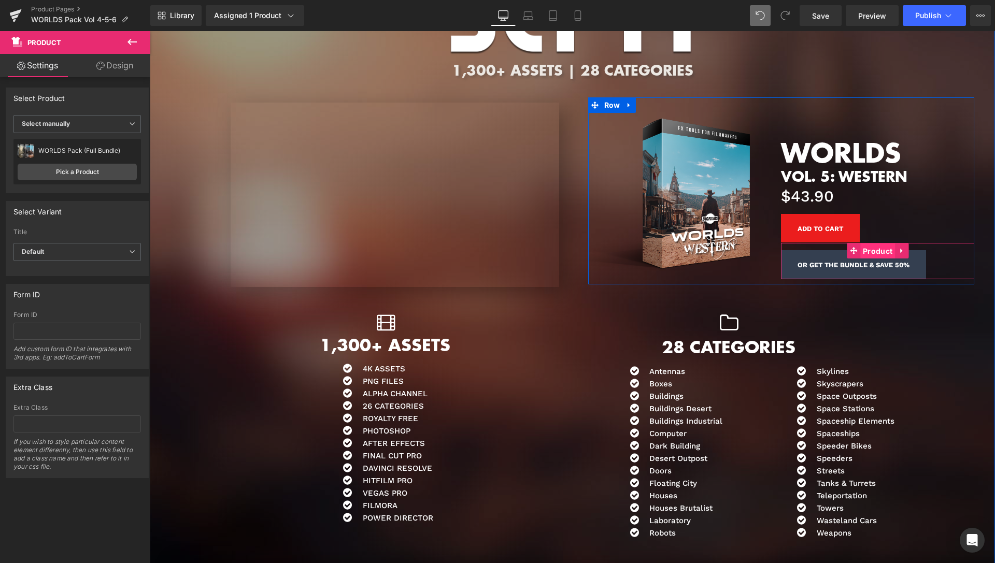
click at [874, 244] on span "Product" at bounding box center [877, 252] width 35 height 16
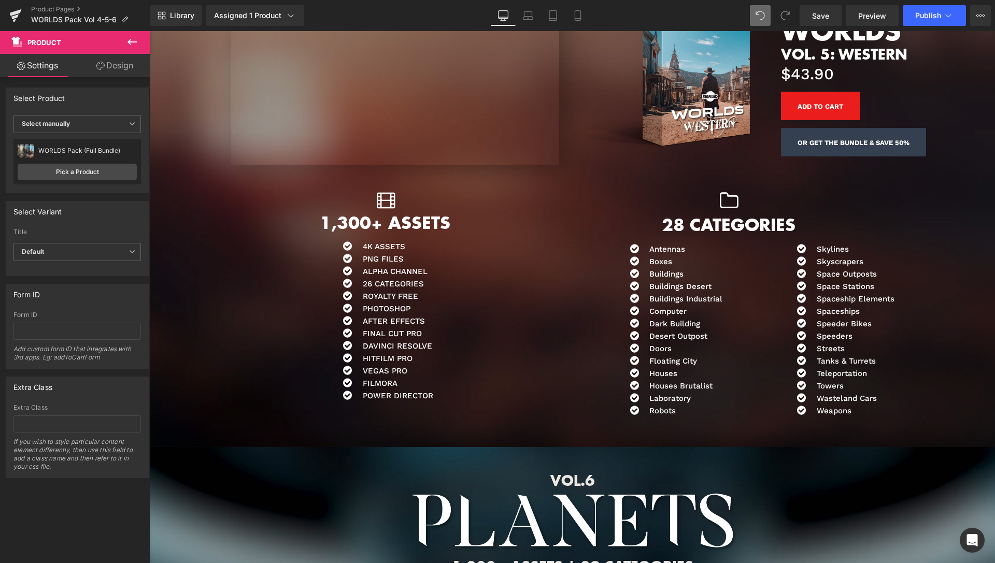
scroll to position [2140, 0]
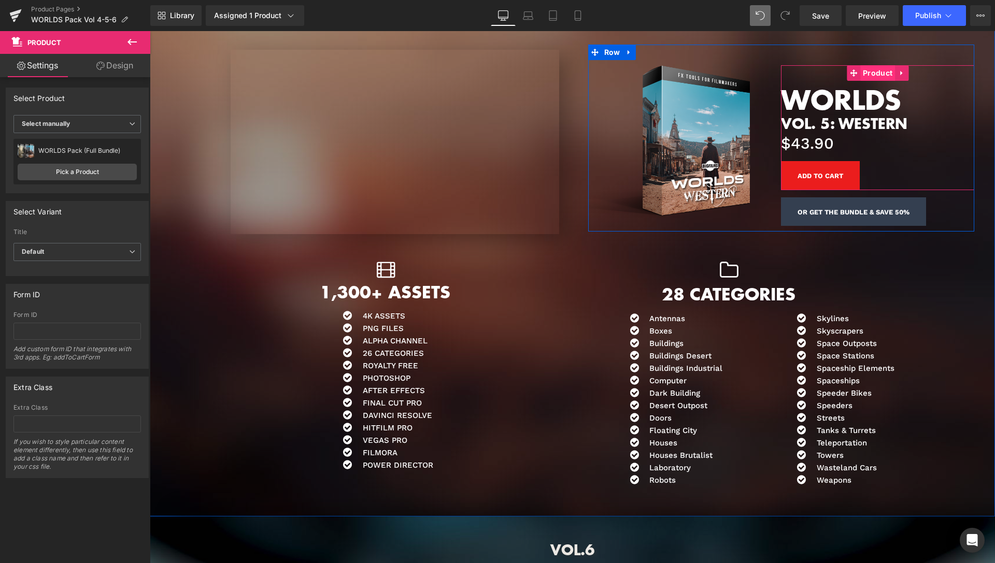
click at [880, 65] on span "Product" at bounding box center [877, 73] width 35 height 16
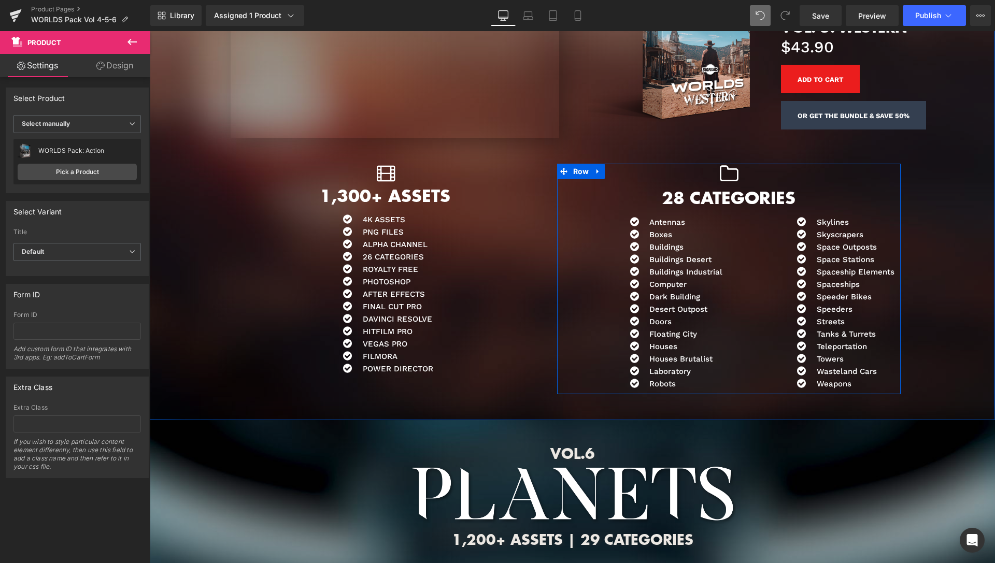
scroll to position [2510, 0]
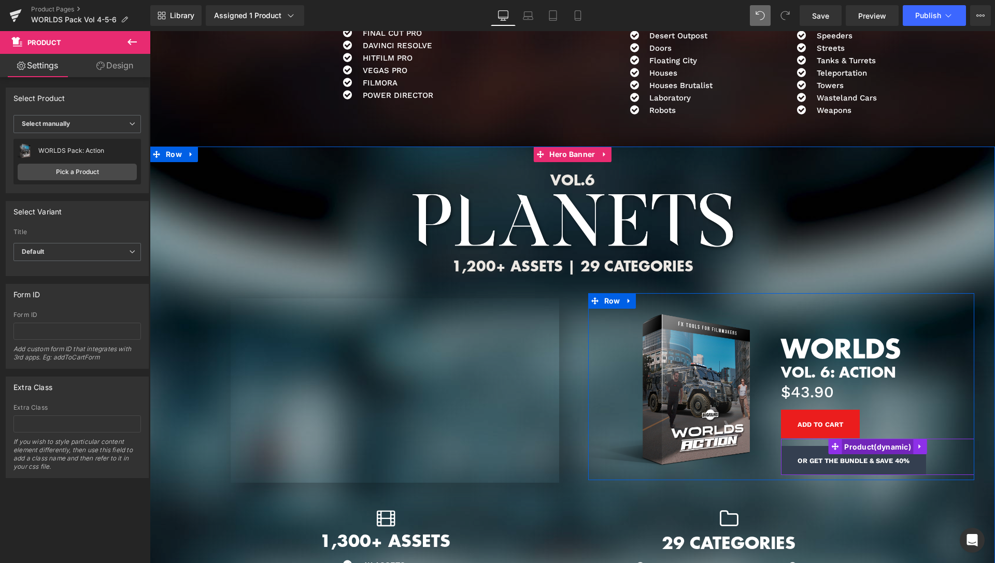
click at [855, 440] on span "Product" at bounding box center [878, 448] width 72 height 16
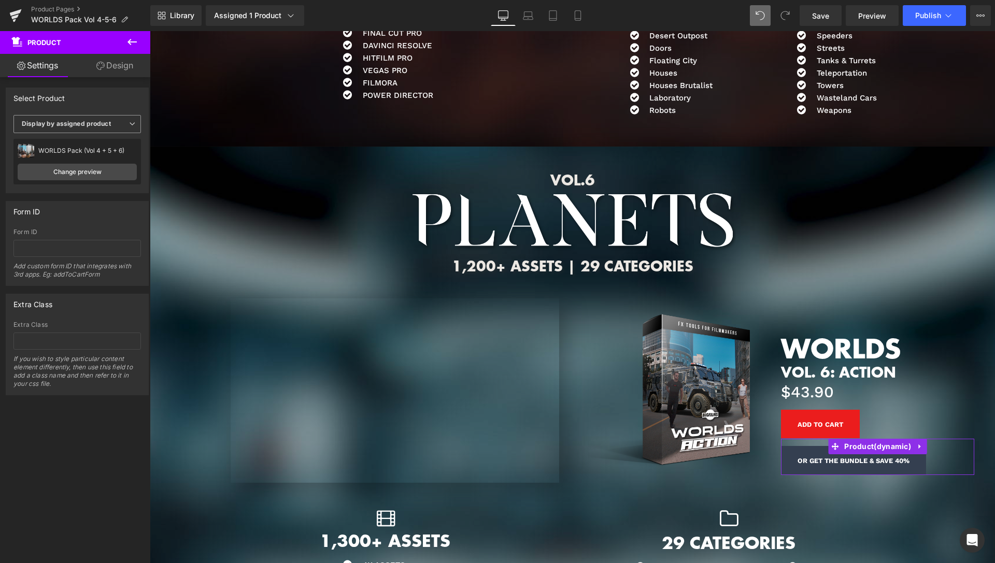
click at [119, 125] on span "Display by assigned product" at bounding box center [77, 124] width 128 height 18
click at [77, 153] on li "Select manually" at bounding box center [74, 156] width 123 height 16
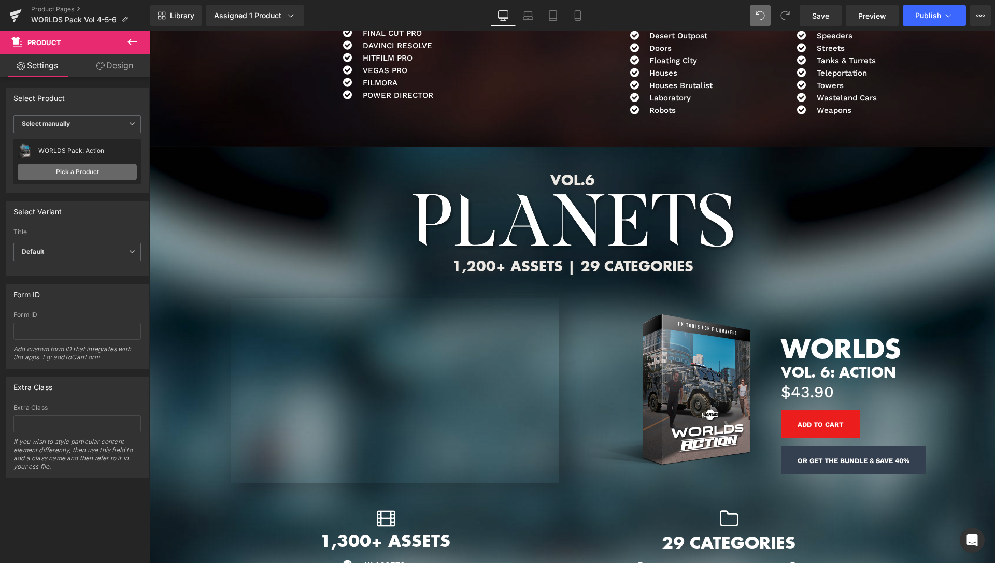
click at [74, 173] on link "Pick a Product" at bounding box center [77, 172] width 119 height 17
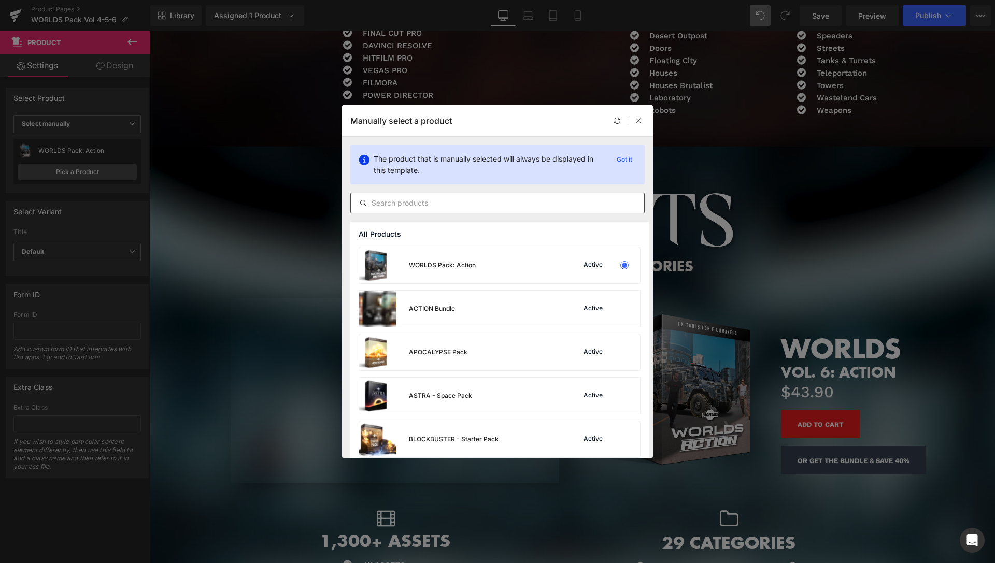
click at [420, 202] on input "text" at bounding box center [497, 203] width 293 height 12
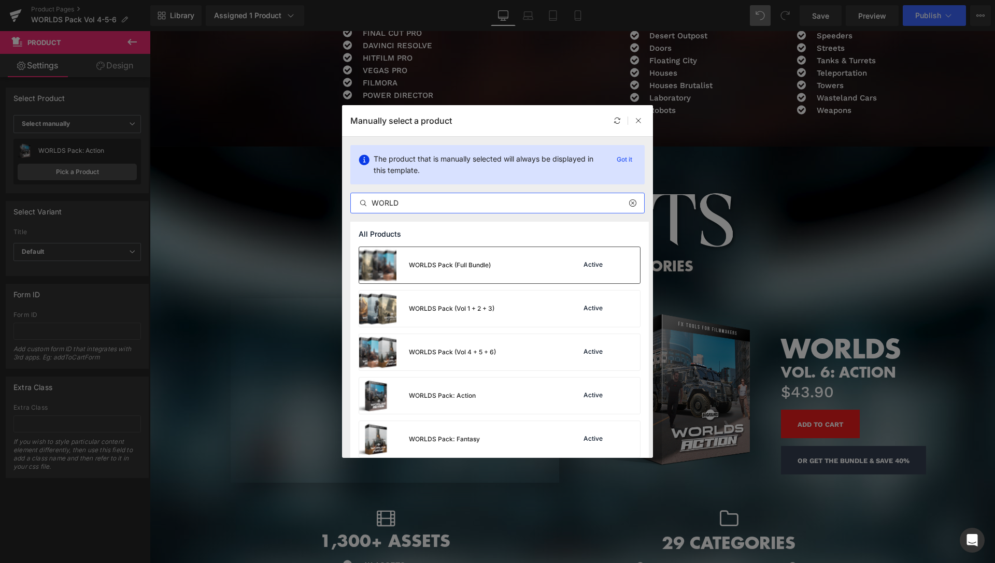
type input "WORLD"
click at [450, 269] on div "WORLDS Pack (Full Bundle)" at bounding box center [450, 265] width 82 height 9
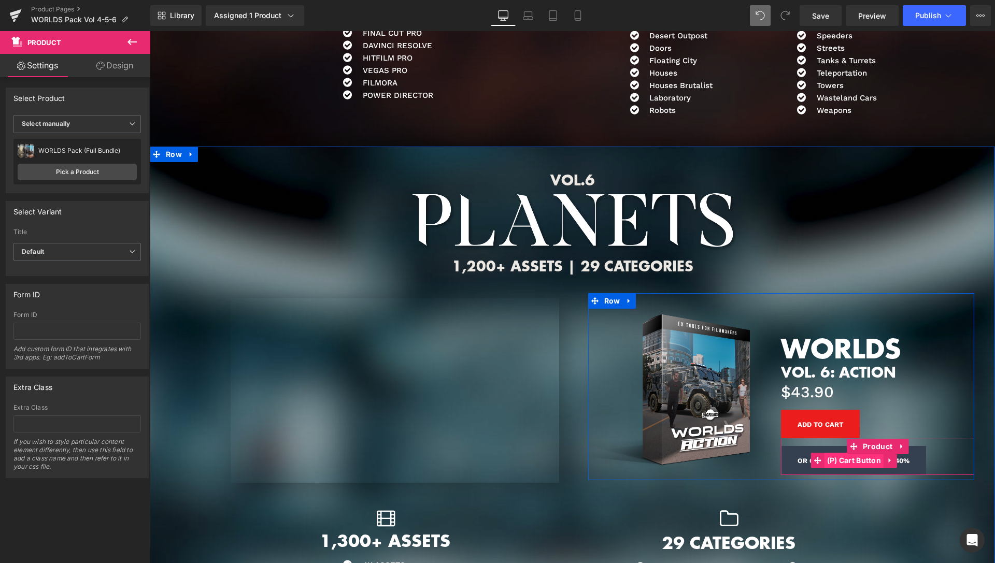
click at [862, 453] on span "(P) Cart Button" at bounding box center [855, 461] width 60 height 16
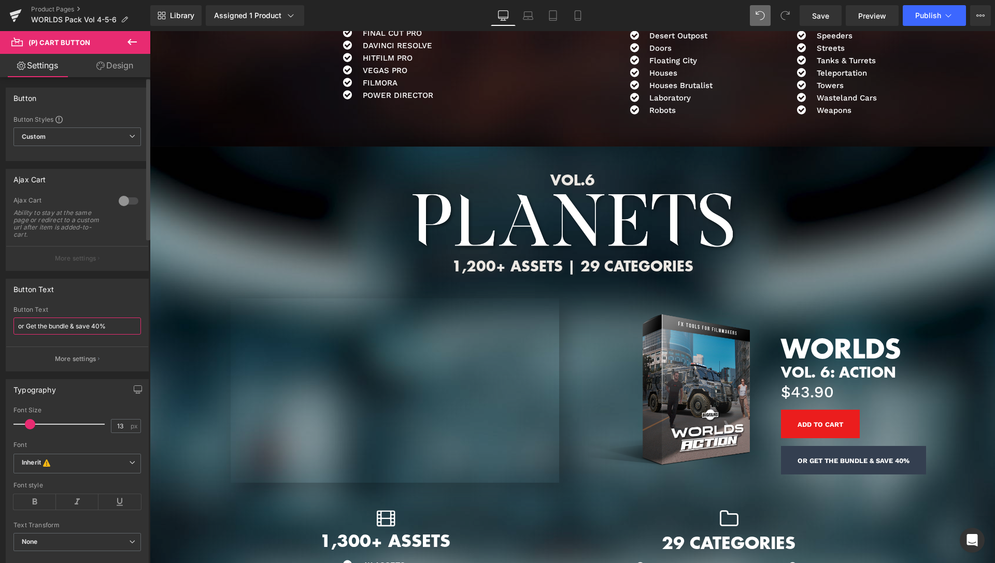
click at [95, 326] on input "or Get the bundle & save 40%" at bounding box center [77, 326] width 128 height 17
type input "or Get the bundle & save 50%"
click at [121, 292] on div "Button Text" at bounding box center [77, 289] width 142 height 20
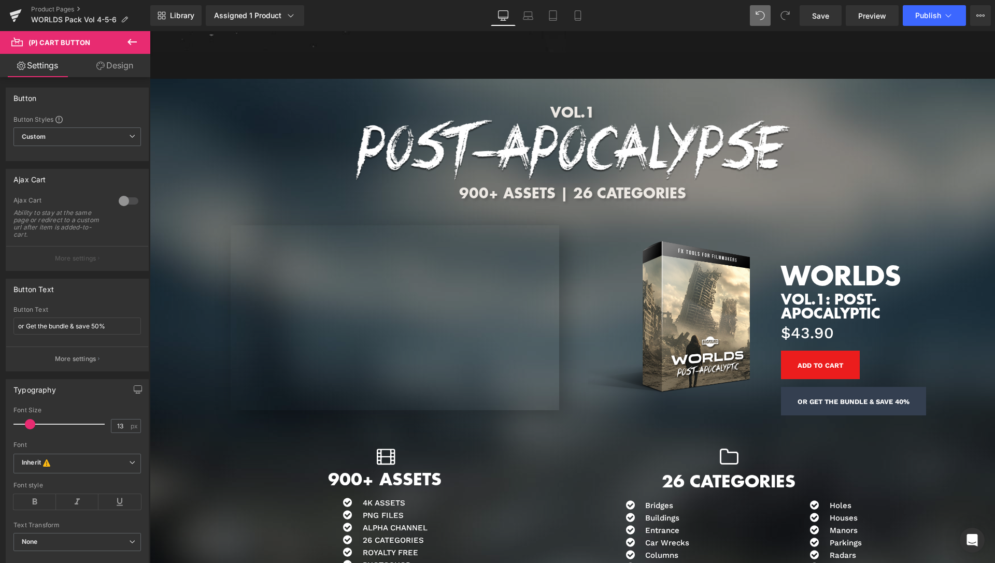
scroll to position [3772, 0]
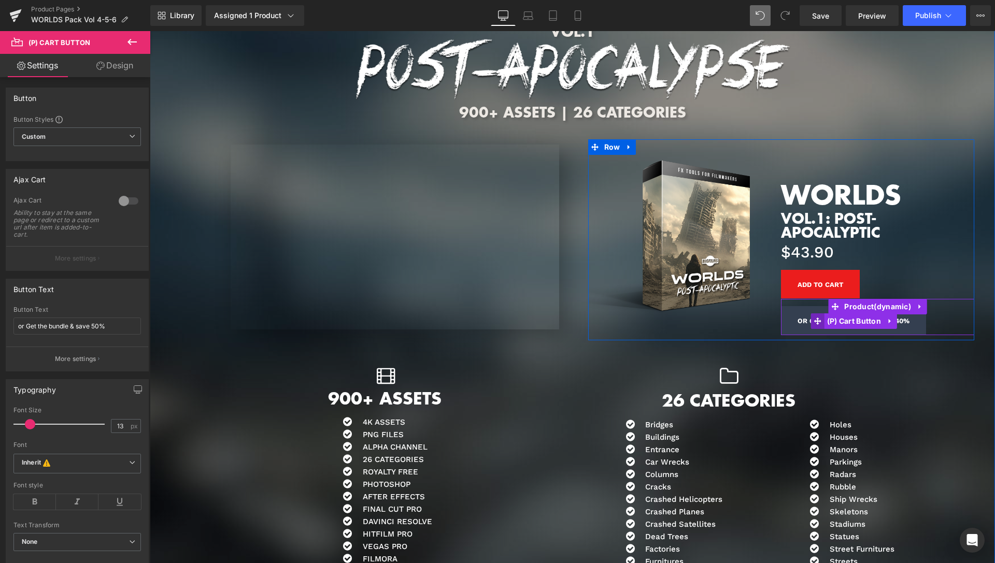
click at [845, 314] on span "(P) Cart Button" at bounding box center [855, 322] width 60 height 16
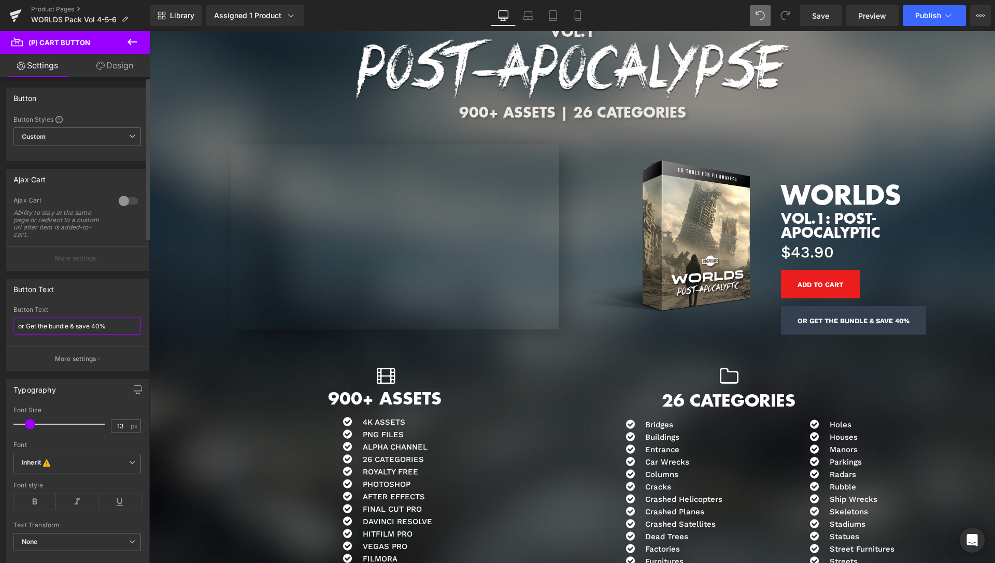
click at [95, 327] on input "or Get the bundle & save 40%" at bounding box center [77, 326] width 128 height 17
click at [94, 323] on input "or Get the bundle & save 40%" at bounding box center [77, 326] width 128 height 17
type input "or Get the bundle & save 50%"
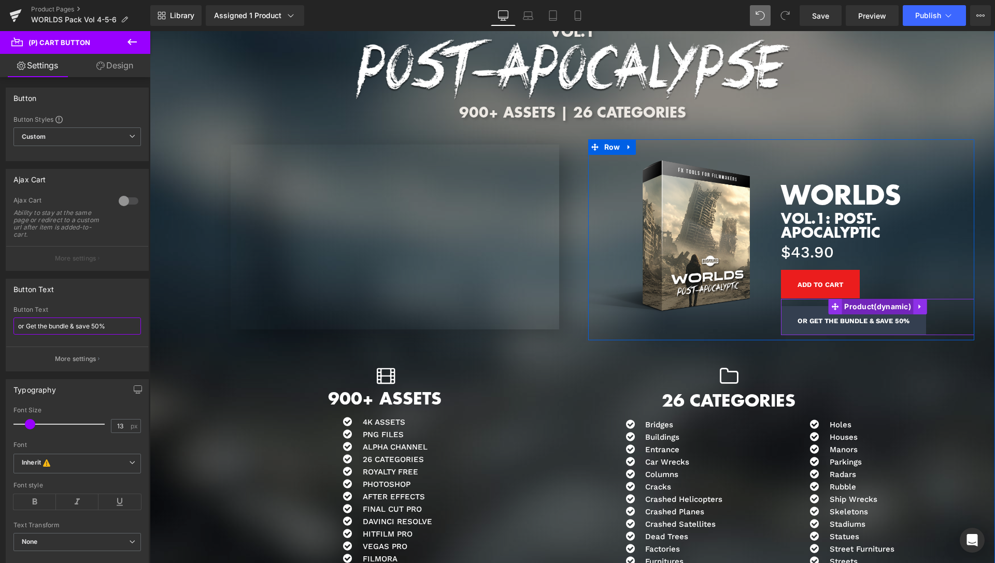
click at [860, 299] on span "Product" at bounding box center [878, 307] width 72 height 16
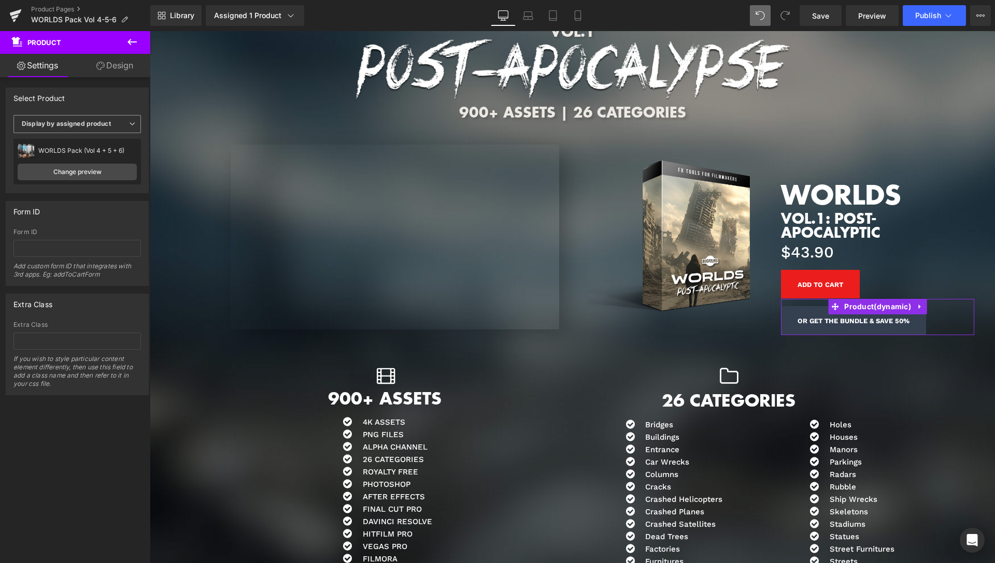
click at [95, 123] on b "Display by assigned product" at bounding box center [66, 124] width 89 height 8
click at [66, 157] on div "Select manually" at bounding box center [53, 155] width 48 height 7
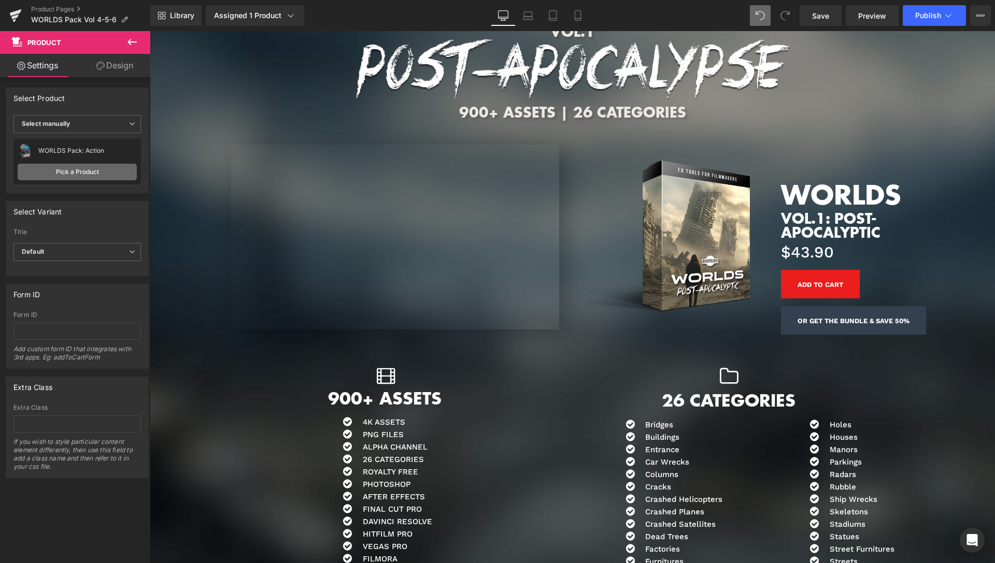
click at [77, 170] on link "Pick a Product" at bounding box center [77, 172] width 119 height 17
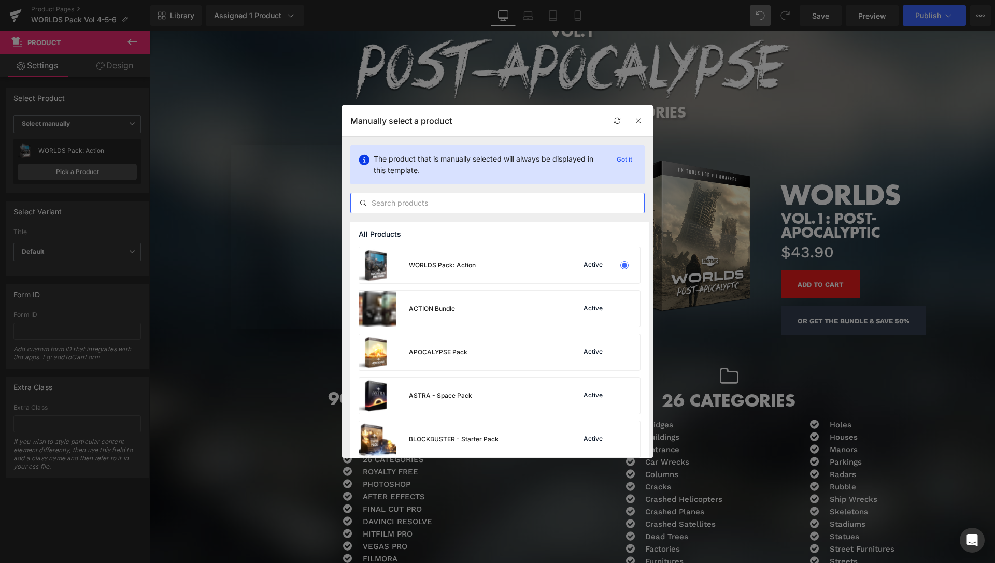
click at [445, 199] on input "text" at bounding box center [497, 203] width 293 height 12
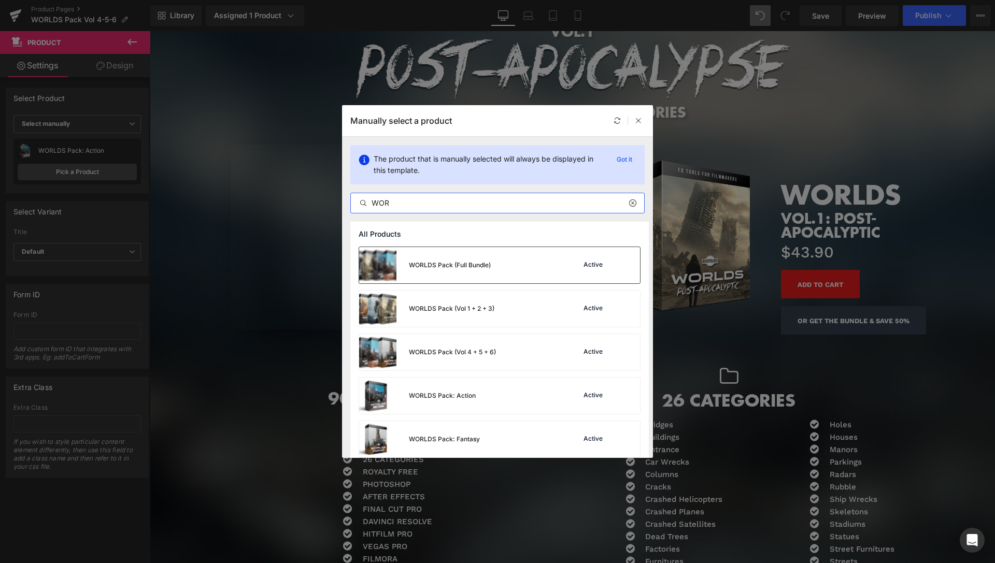
type input "WOR"
click at [539, 269] on div "WORLDS Pack (Full Bundle) Active" at bounding box center [499, 265] width 281 height 36
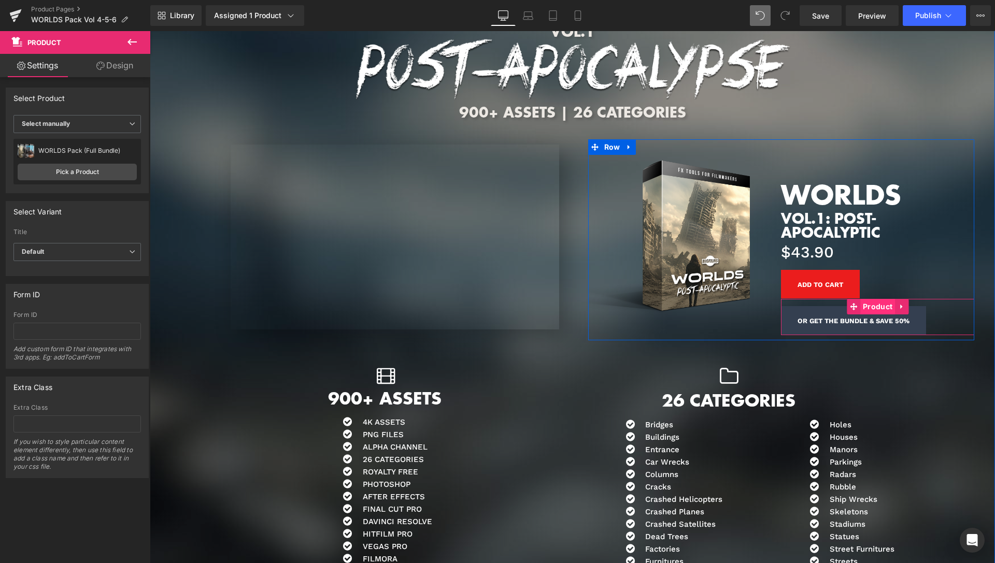
click at [870, 299] on span "Product" at bounding box center [877, 307] width 35 height 16
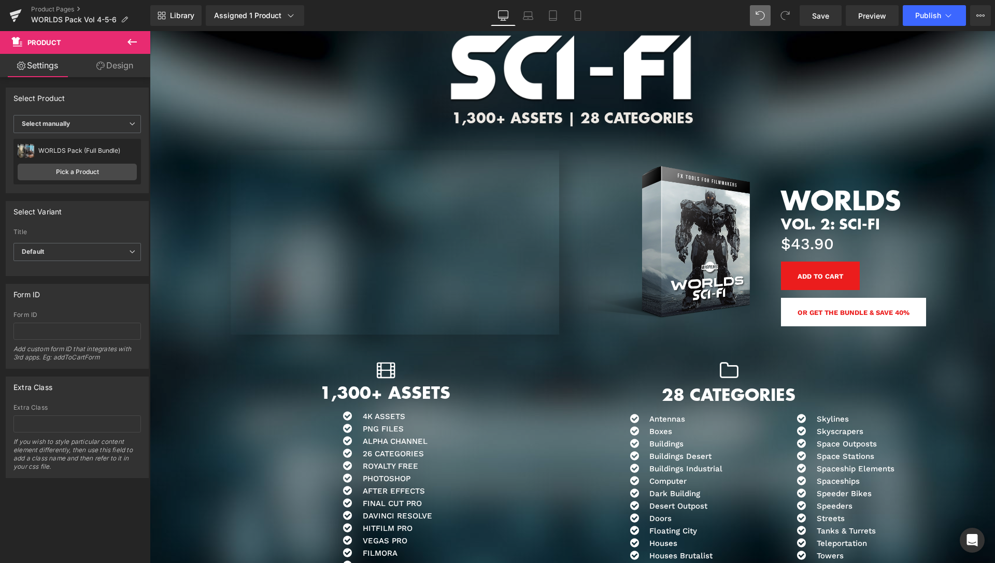
scroll to position [4407, 0]
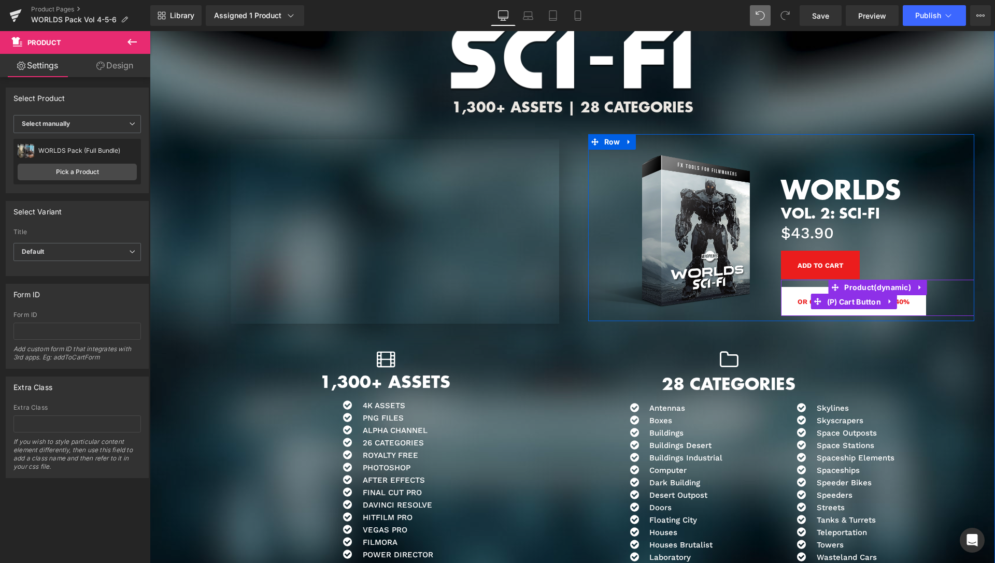
click at [860, 294] on span "(P) Cart Button" at bounding box center [855, 302] width 60 height 16
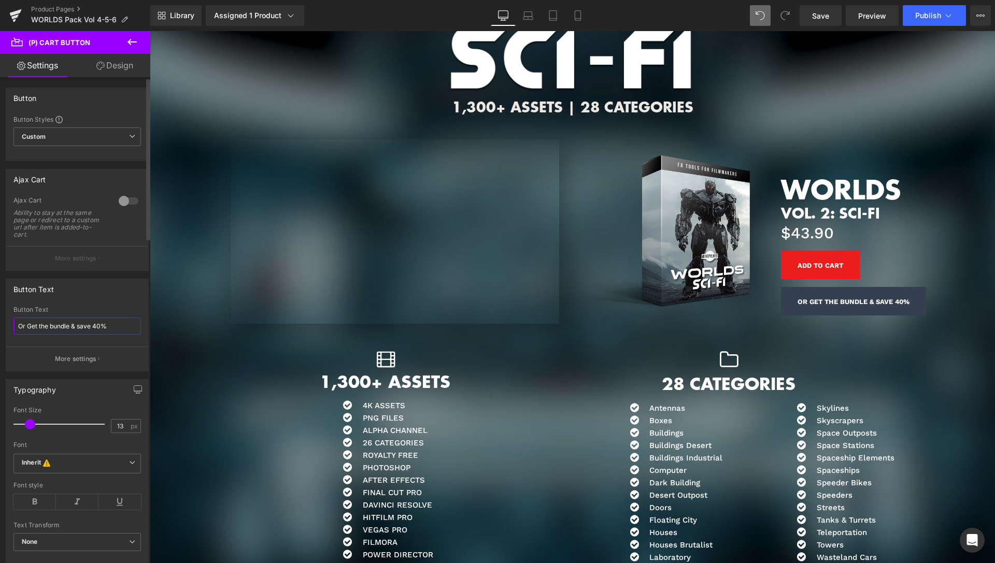
click at [97, 328] on input "Or Get the bundle & save 40%" at bounding box center [77, 326] width 128 height 17
type input "Or Get the bundle & save 50%"
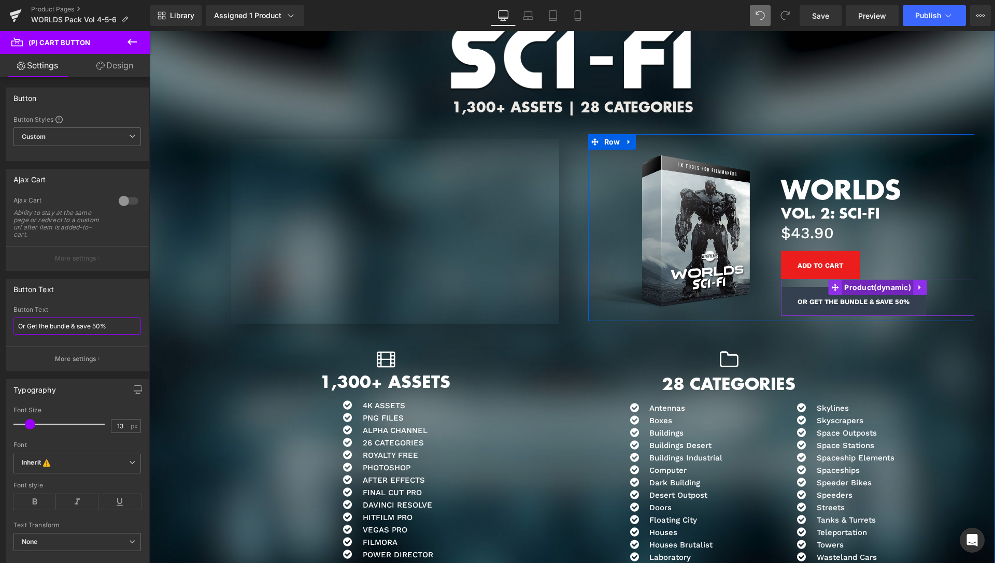
click at [857, 280] on span "Product" at bounding box center [878, 288] width 72 height 16
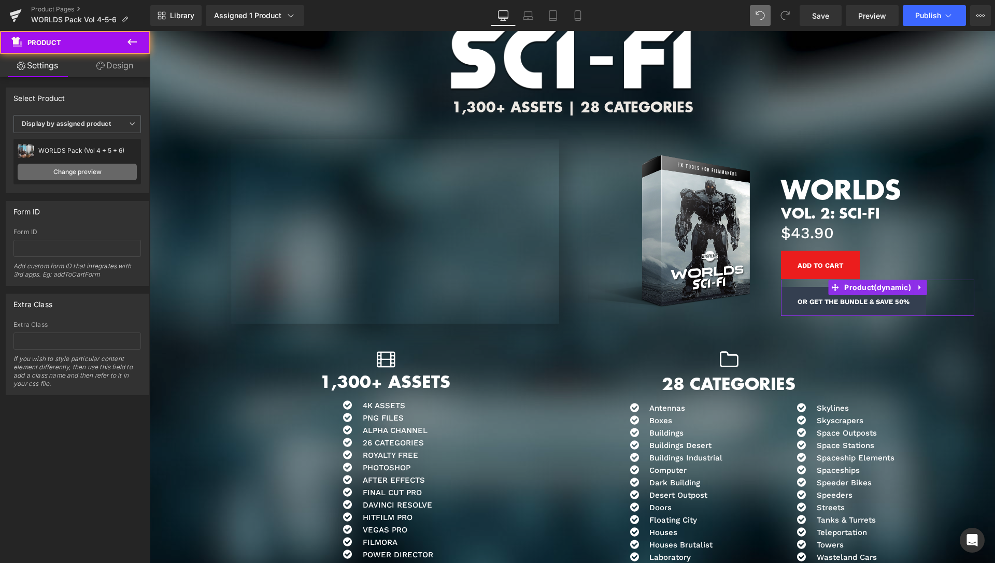
click at [84, 168] on link "Change preview" at bounding box center [77, 172] width 119 height 17
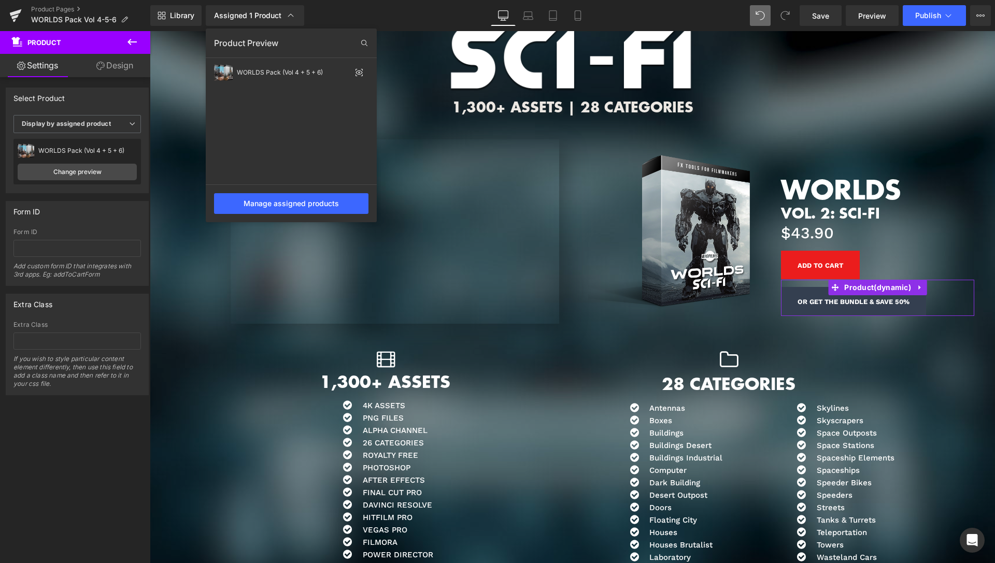
click at [89, 106] on div "Select Product" at bounding box center [77, 98] width 142 height 20
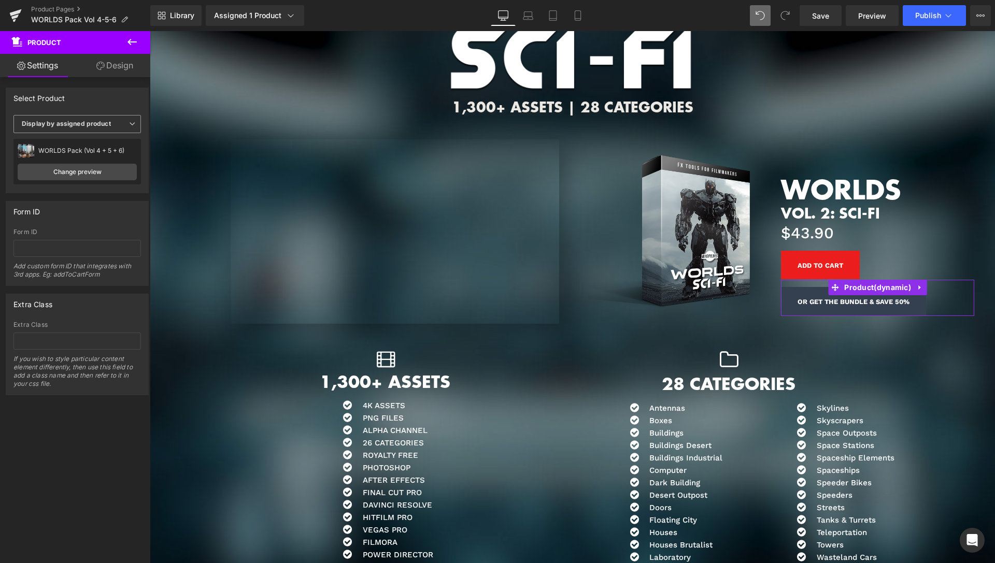
click at [101, 124] on b "Display by assigned product" at bounding box center [66, 124] width 89 height 8
click at [60, 153] on div "Select manually" at bounding box center [53, 155] width 48 height 7
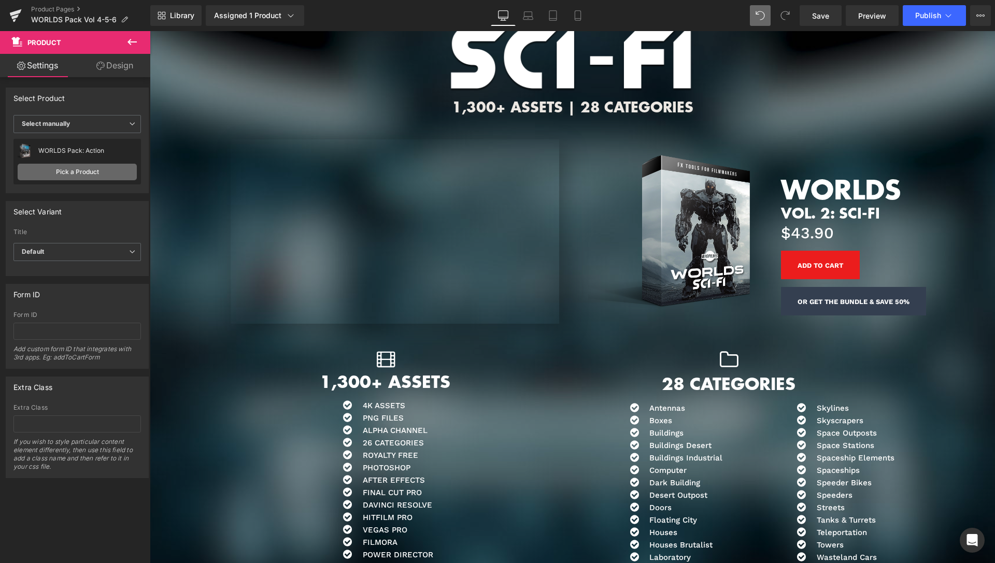
click at [72, 169] on link "Pick a Product" at bounding box center [77, 172] width 119 height 17
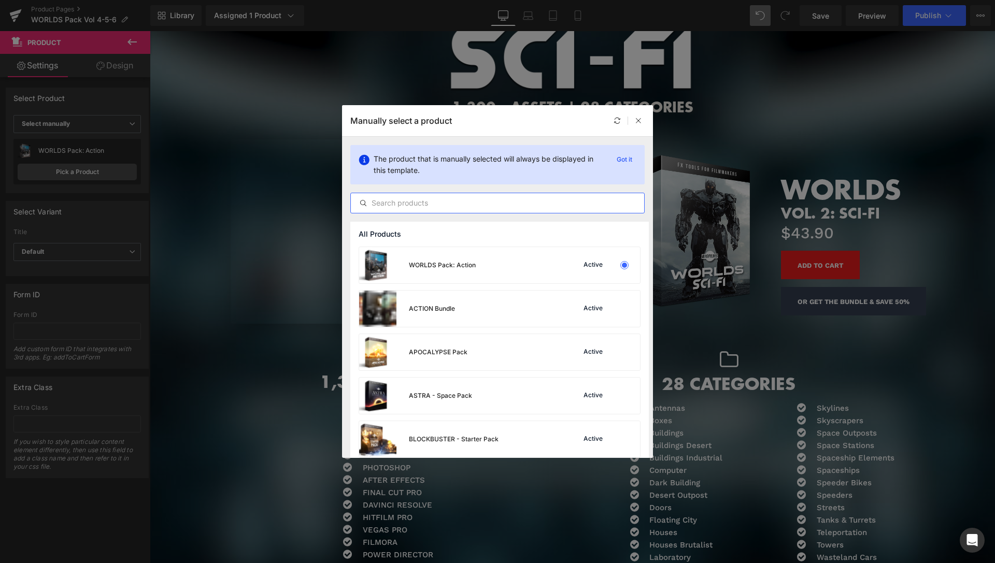
click at [456, 202] on input "text" at bounding box center [497, 203] width 293 height 12
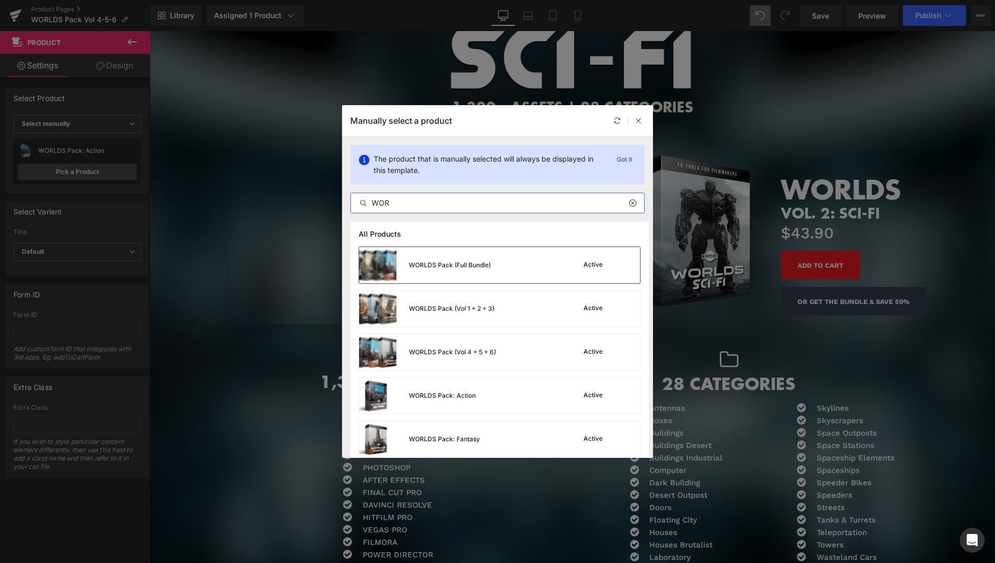
type input "WOR"
click at [468, 264] on div "WORLDS Pack (Full Bundle)" at bounding box center [450, 265] width 82 height 9
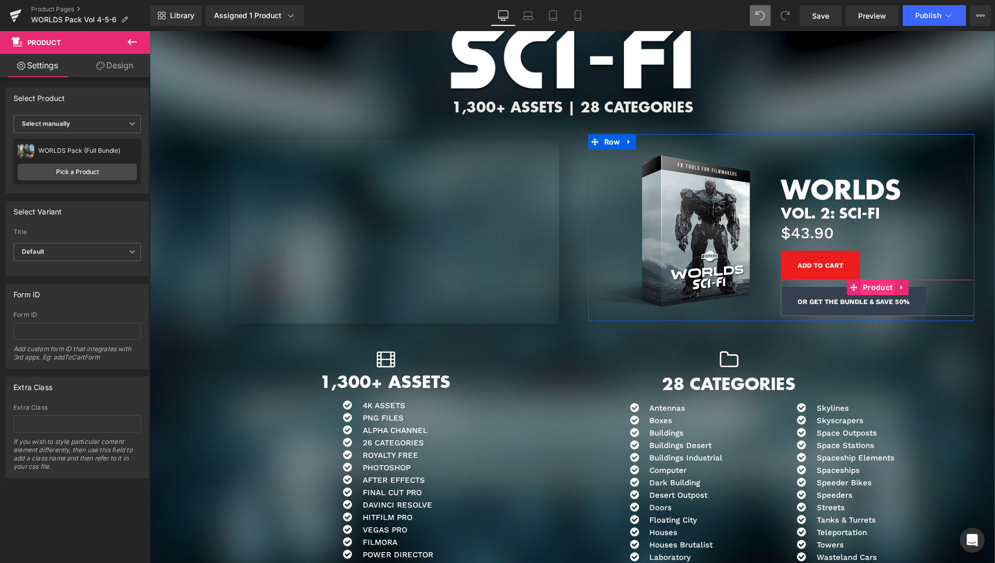
click at [866, 280] on span "Product" at bounding box center [877, 288] width 35 height 16
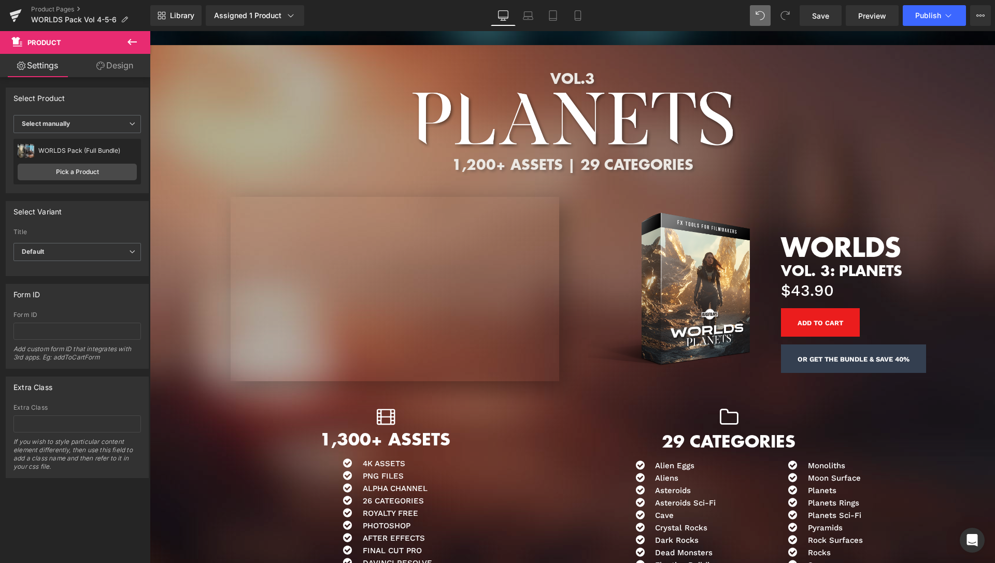
scroll to position [4988, 0]
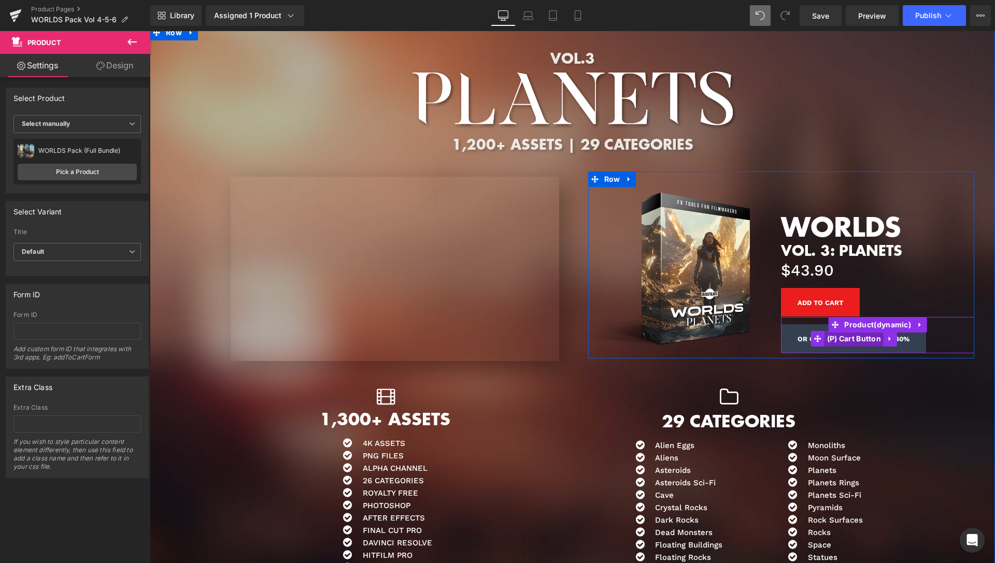
click at [846, 331] on span "(P) Cart Button" at bounding box center [855, 339] width 60 height 16
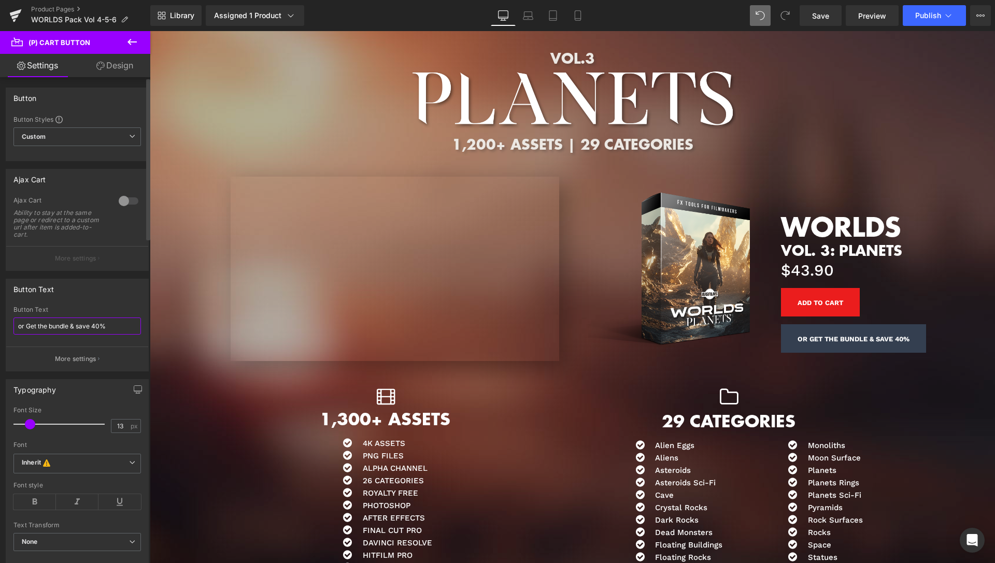
click at [94, 324] on input "or Get the bundle & save 40%" at bounding box center [77, 326] width 128 height 17
type input "or Get the bundle & save 50%"
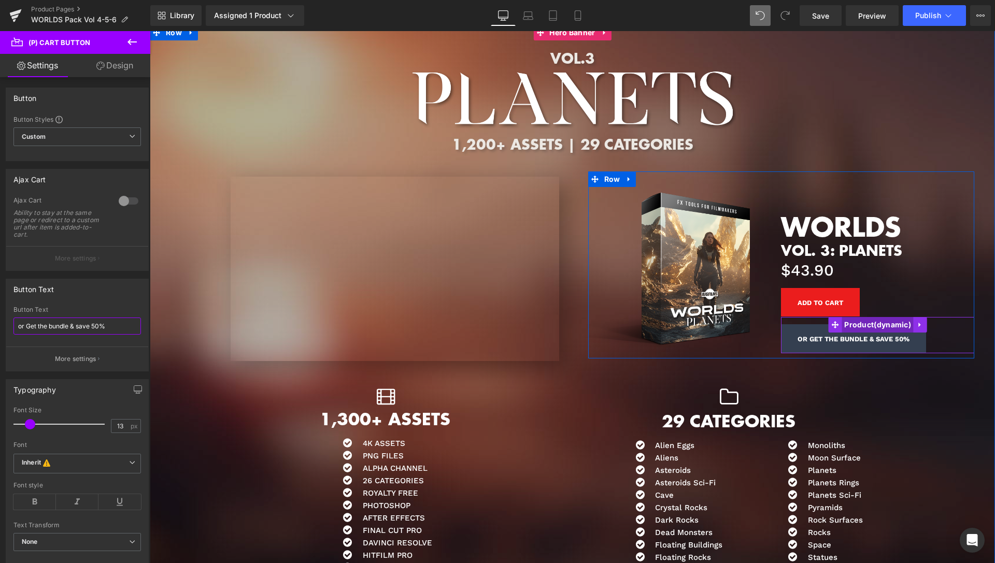
click at [856, 317] on span "Product" at bounding box center [878, 325] width 72 height 16
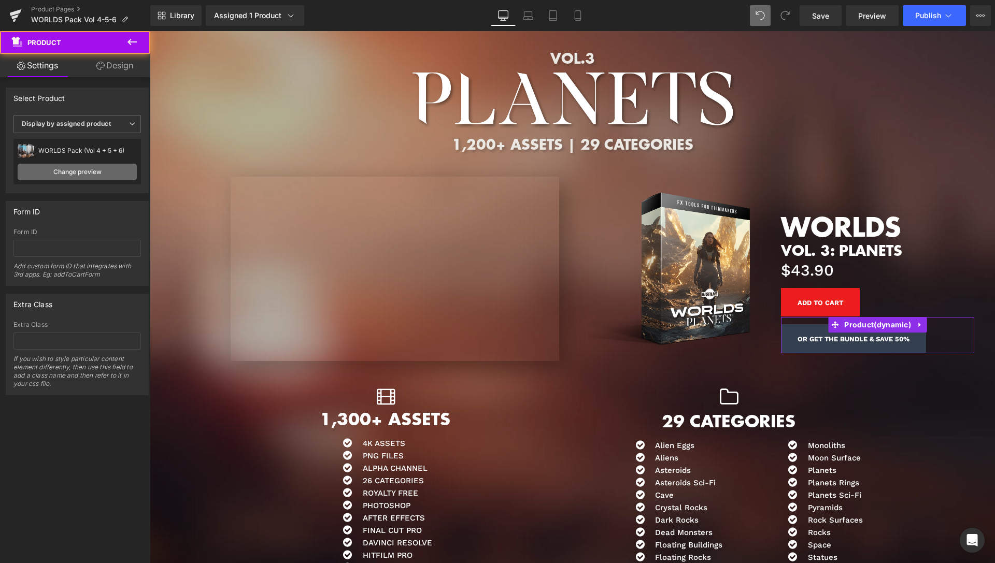
click at [79, 173] on link "Change preview" at bounding box center [77, 172] width 119 height 17
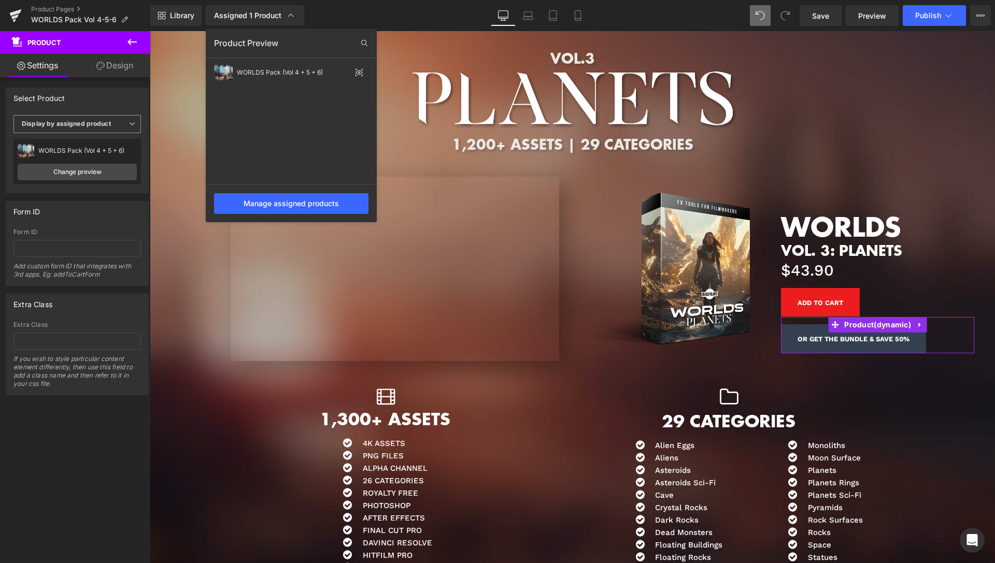
click at [62, 117] on span "Display by assigned product" at bounding box center [77, 124] width 128 height 18
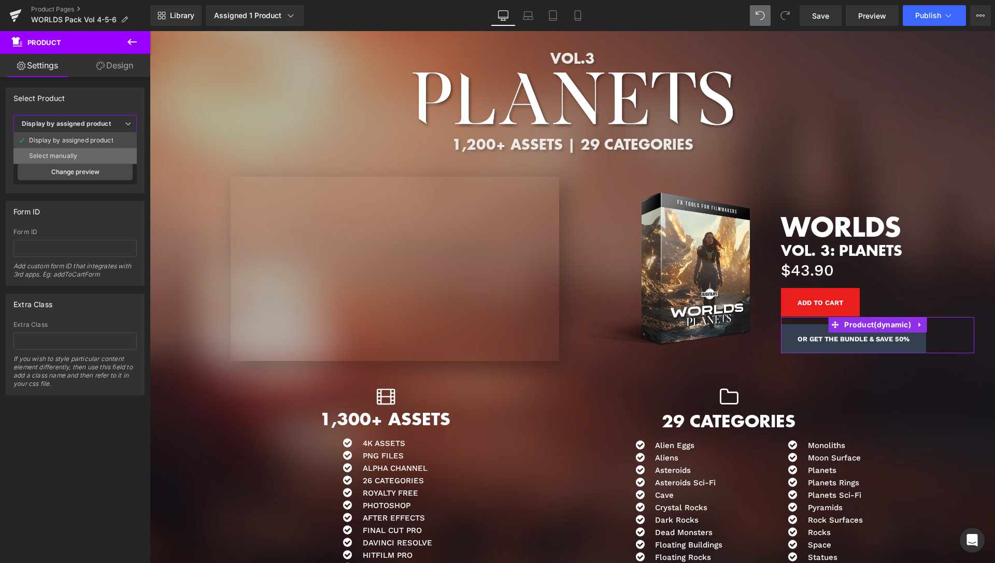
click at [66, 151] on li "Select manually" at bounding box center [74, 156] width 123 height 16
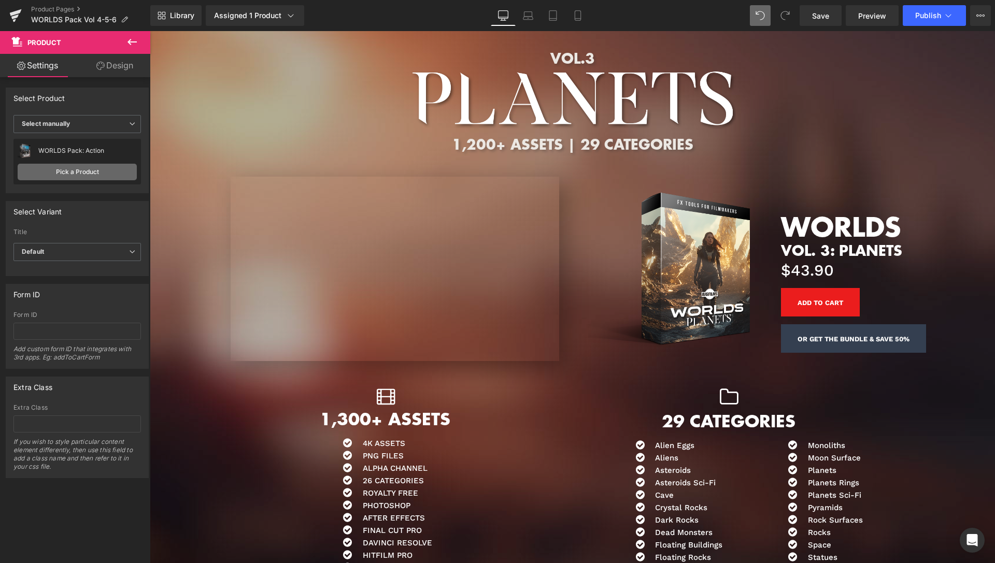
click at [69, 168] on link "Pick a Product" at bounding box center [77, 172] width 119 height 17
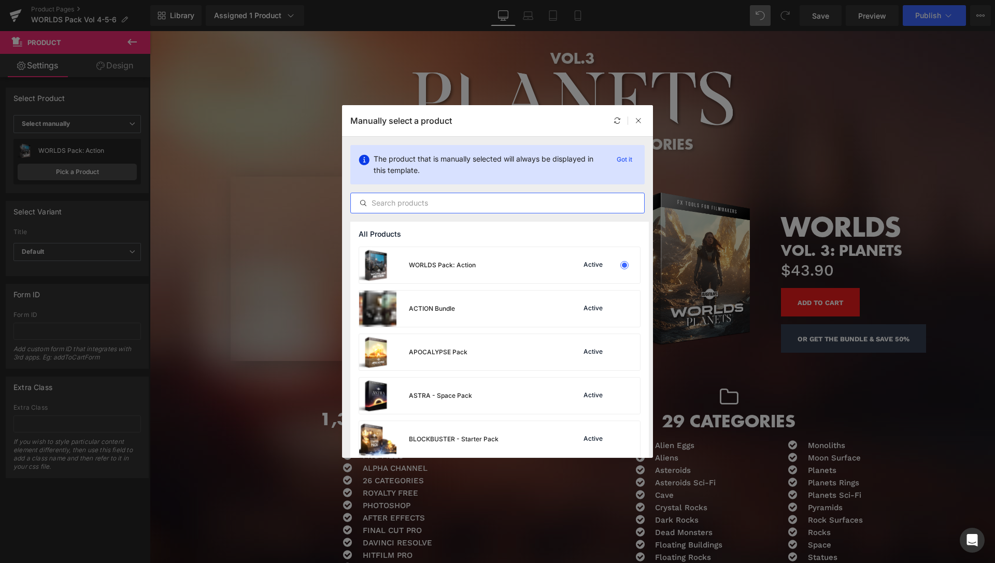
click at [373, 206] on input "text" at bounding box center [497, 203] width 293 height 12
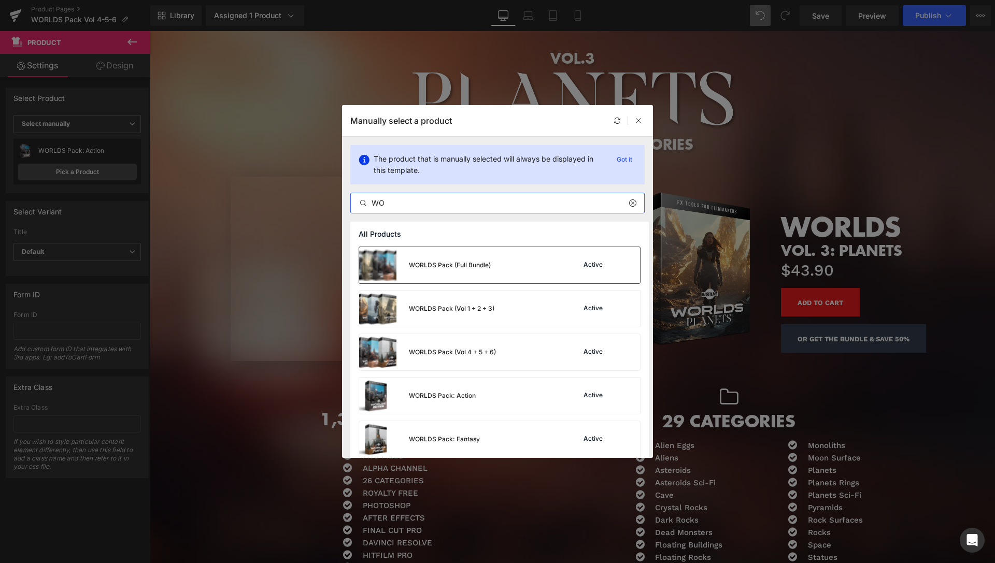
type input "WO"
click at [445, 263] on div "WORLDS Pack (Full Bundle)" at bounding box center [450, 265] width 82 height 9
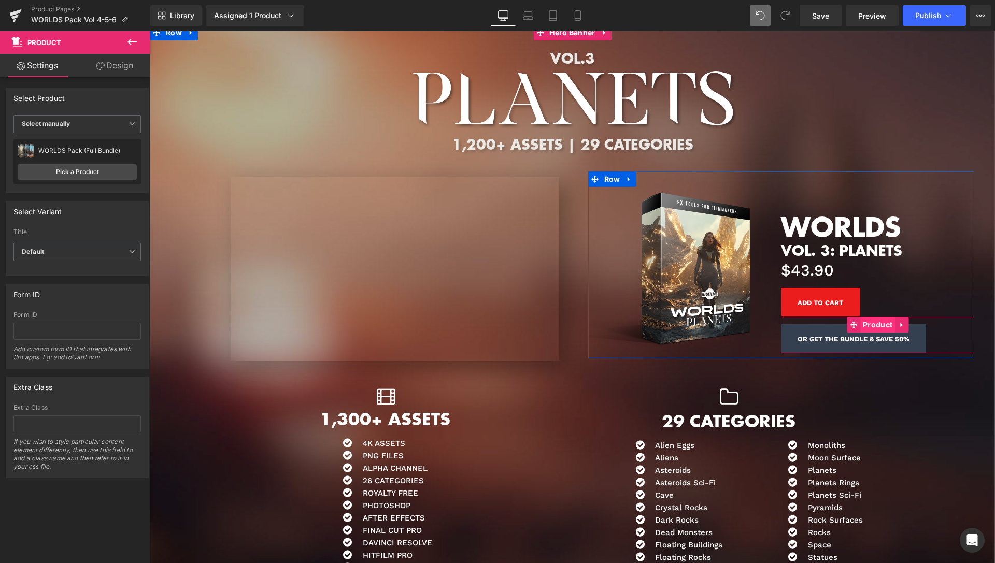
click at [865, 317] on span "Product" at bounding box center [877, 325] width 35 height 16
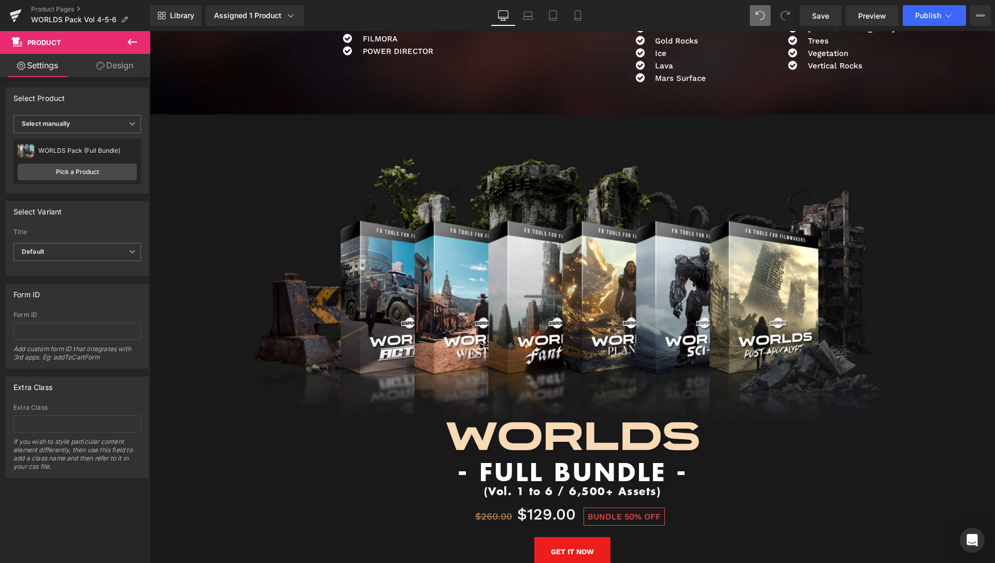
scroll to position [5623, 0]
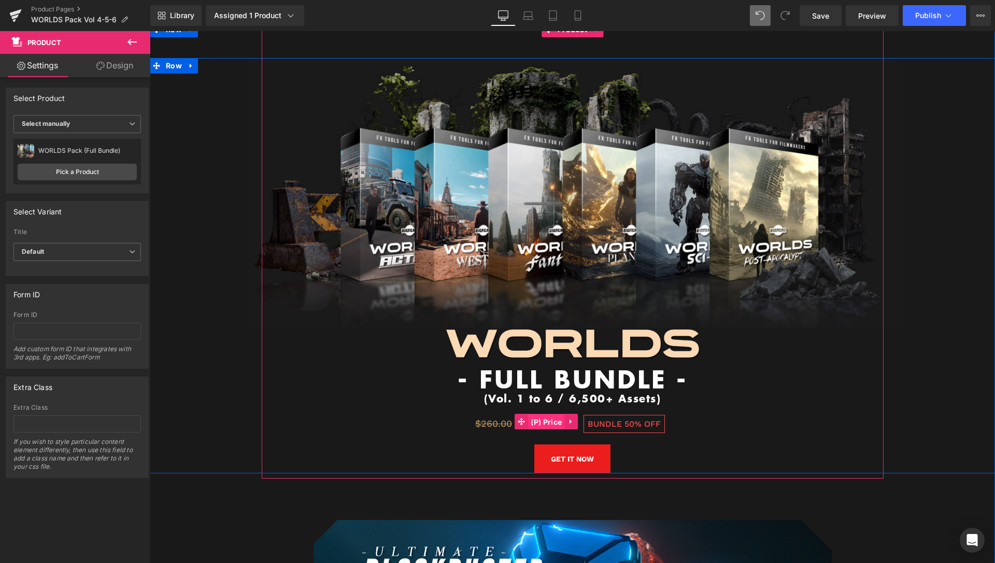
click at [550, 415] on span "(P) Price" at bounding box center [546, 423] width 36 height 16
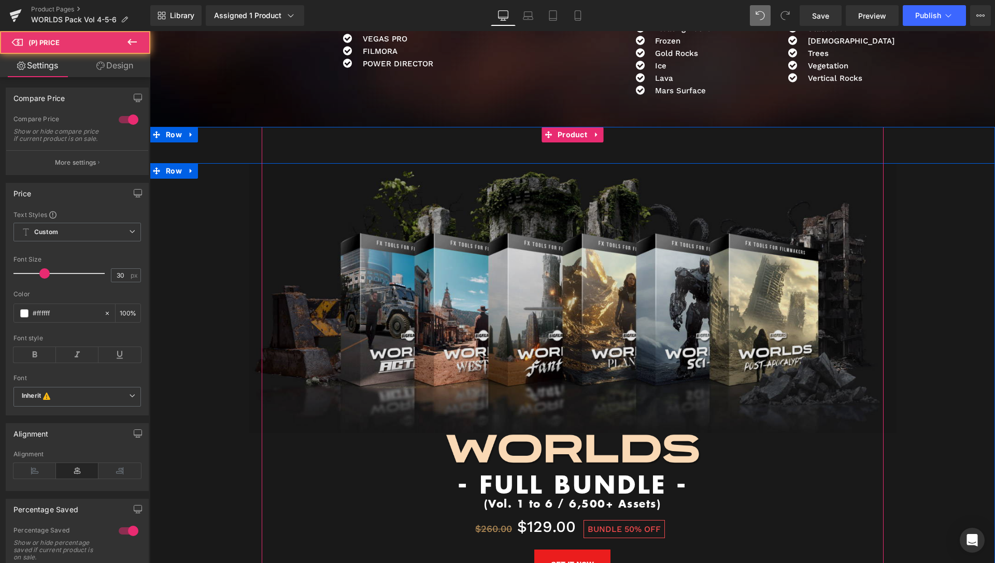
scroll to position [5517, 0]
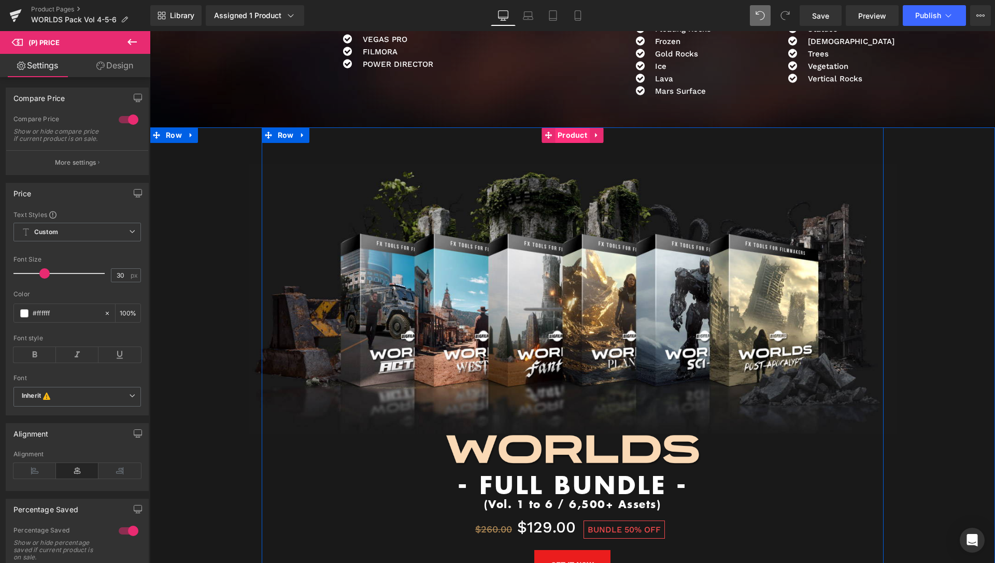
click at [560, 128] on span "Product" at bounding box center [572, 136] width 35 height 16
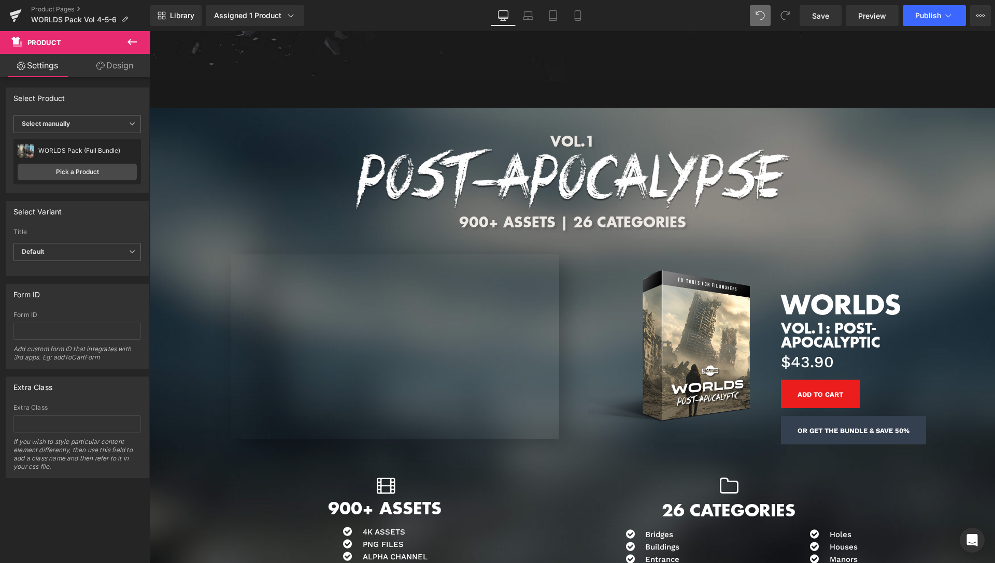
scroll to position [3669, 0]
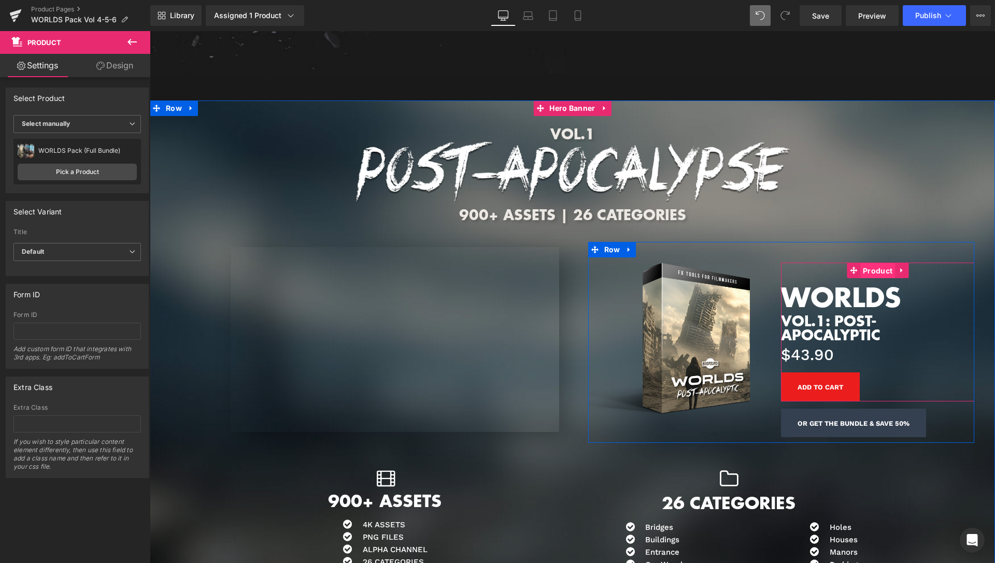
click at [873, 263] on span "Product" at bounding box center [877, 271] width 35 height 16
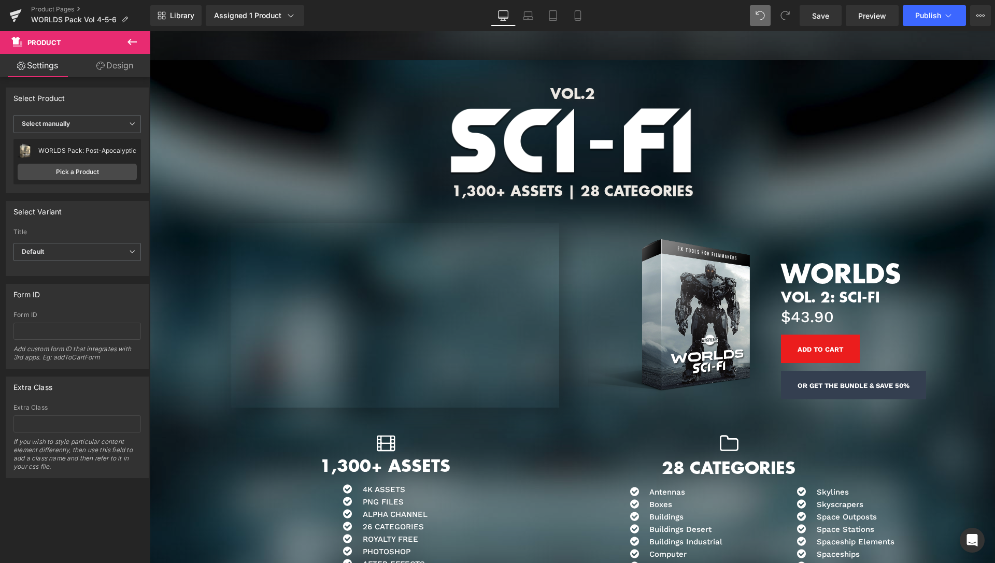
scroll to position [4357, 0]
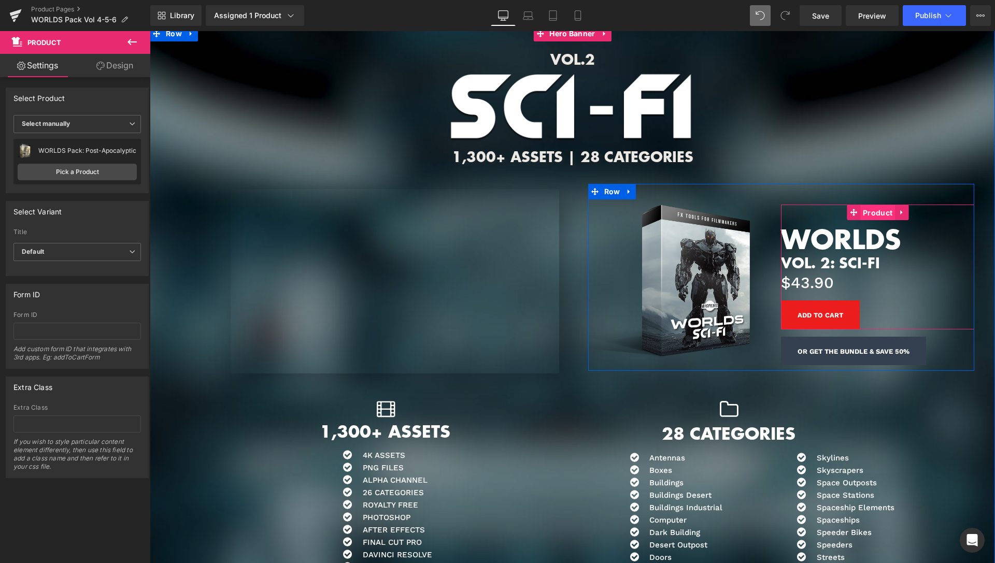
click at [862, 205] on span "Product" at bounding box center [877, 213] width 35 height 16
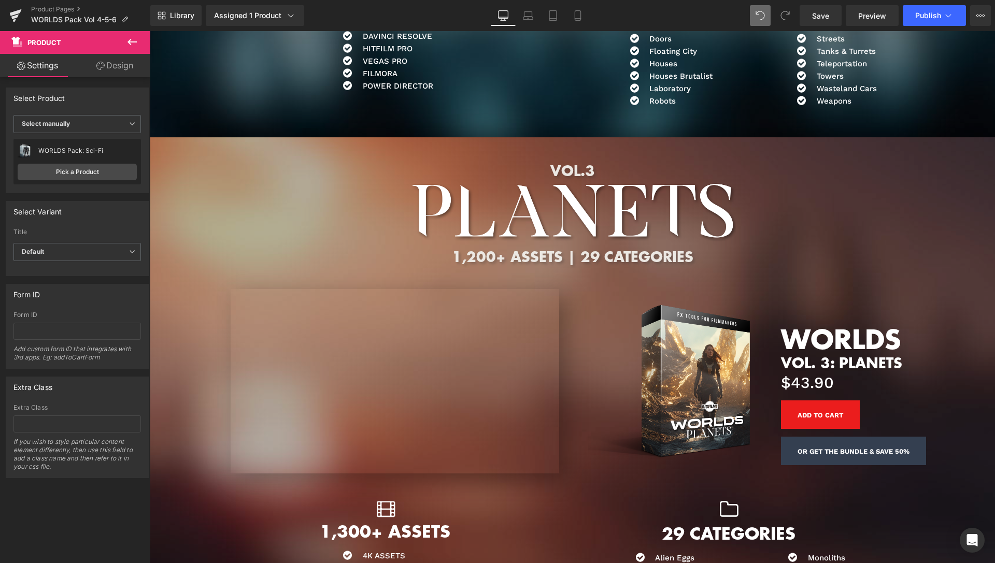
scroll to position [4886, 0]
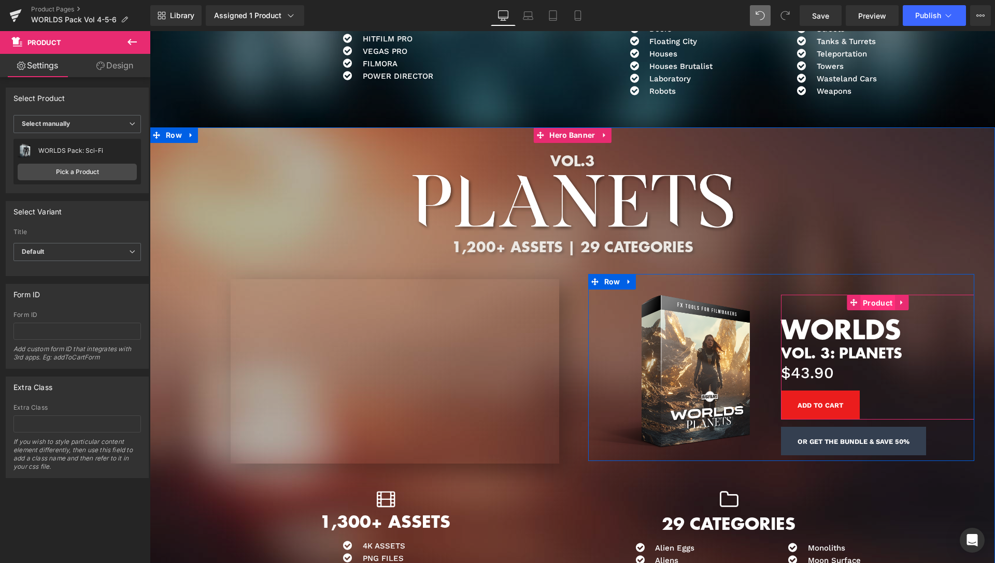
click at [866, 295] on span "Product" at bounding box center [877, 303] width 35 height 16
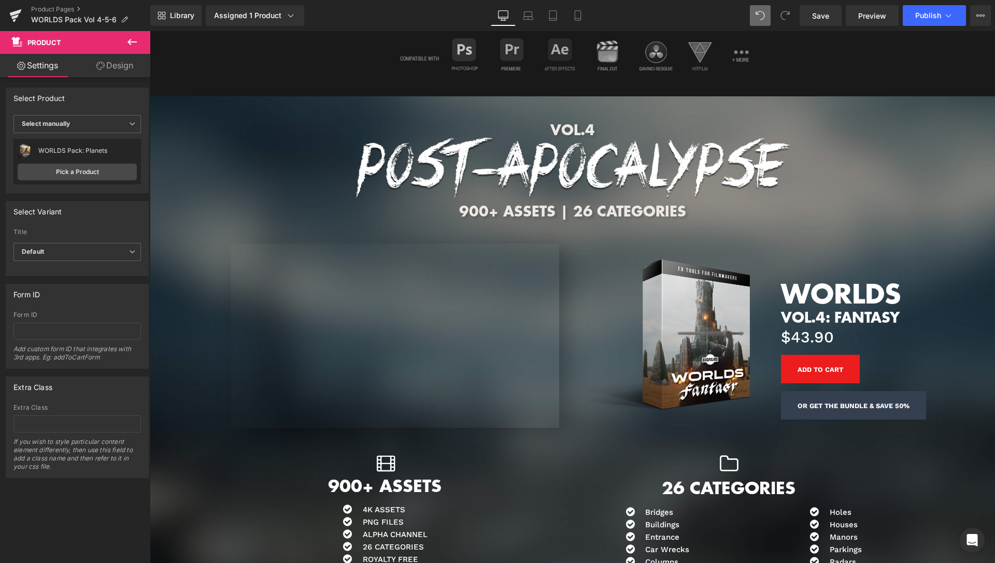
scroll to position [1321, 0]
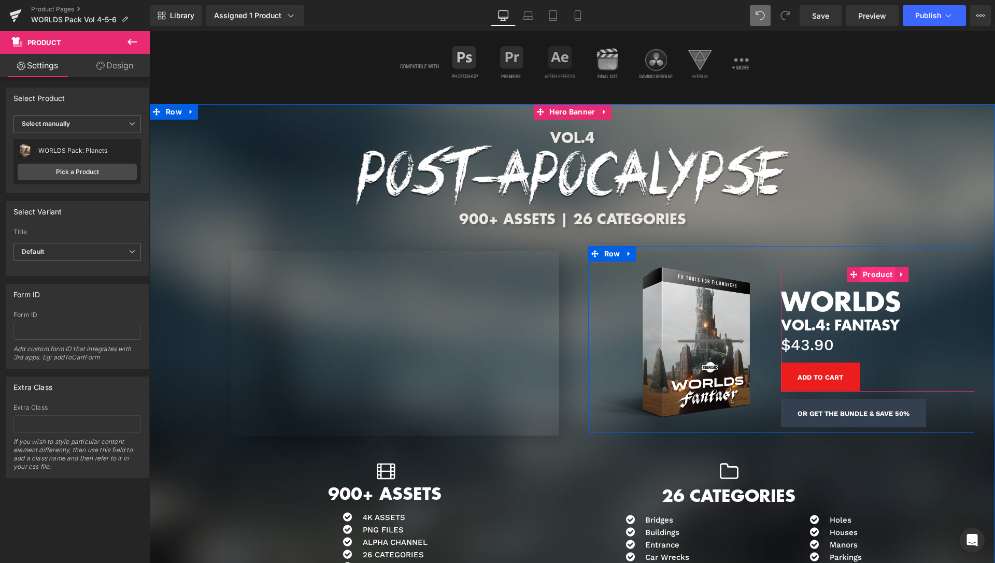
click at [869, 267] on span "Product" at bounding box center [877, 275] width 35 height 16
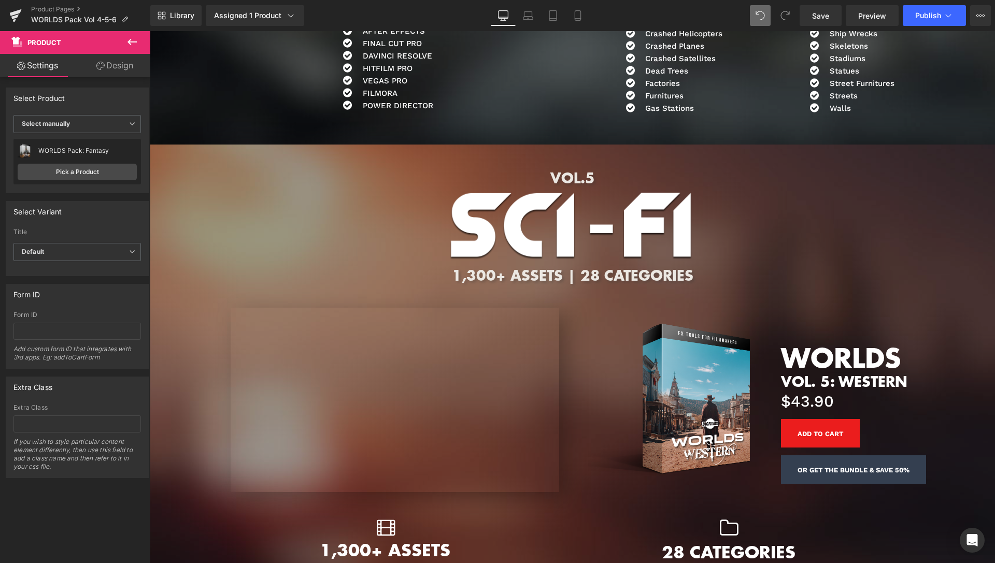
scroll to position [1955, 0]
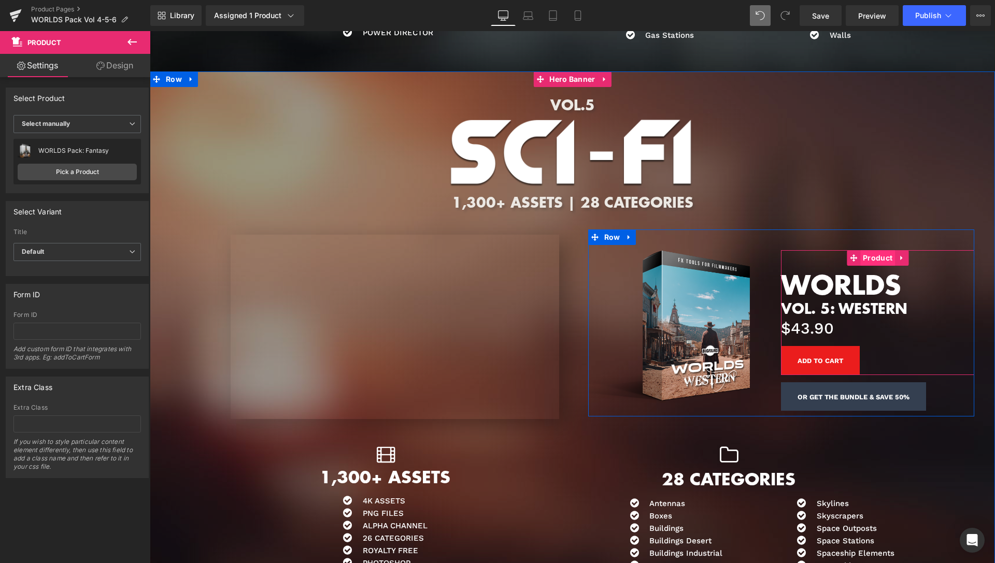
click at [873, 250] on span "Product" at bounding box center [877, 258] width 35 height 16
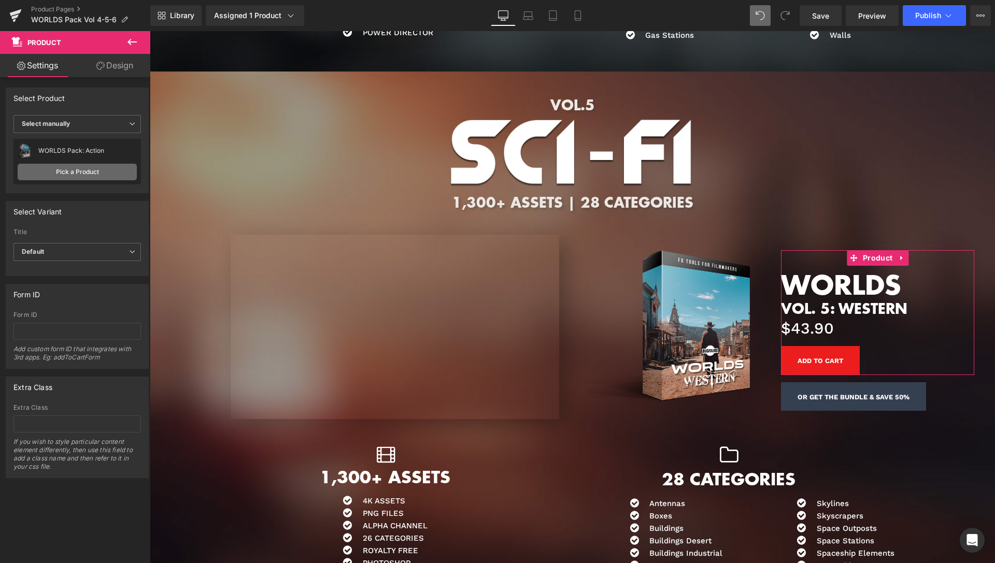
click at [82, 172] on link "Pick a Product" at bounding box center [77, 172] width 119 height 17
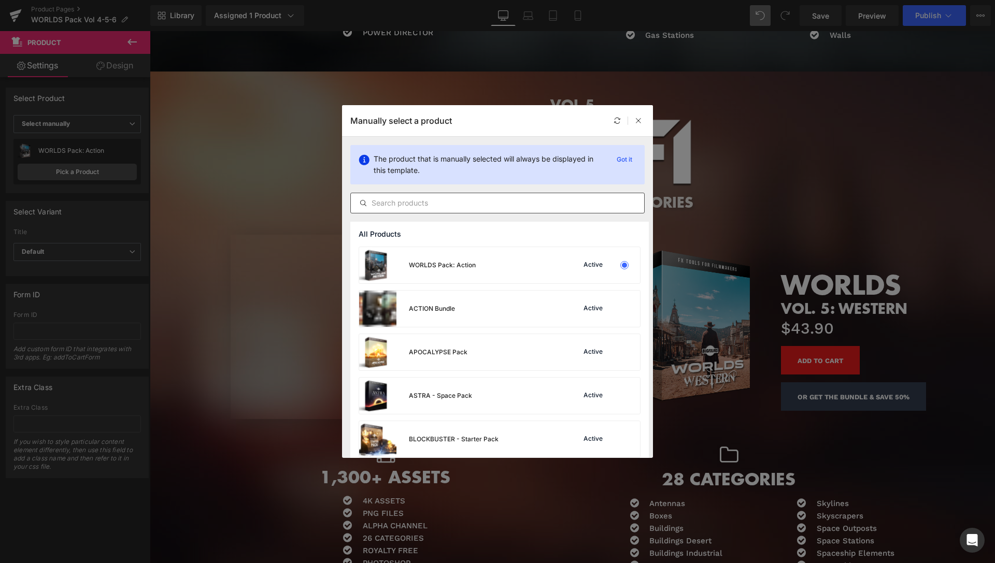
click at [440, 202] on input "text" at bounding box center [497, 203] width 293 height 12
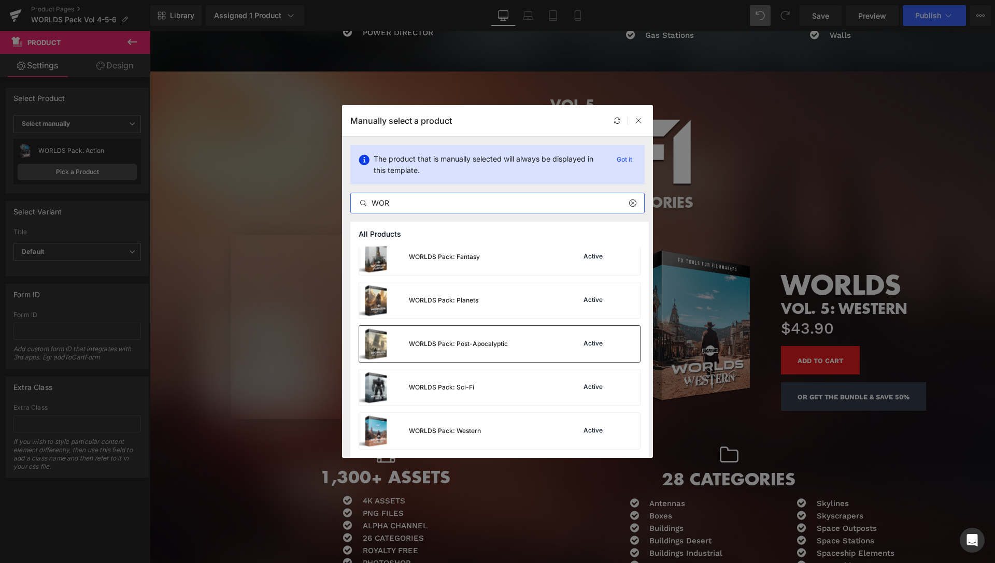
scroll to position [182, 0]
type input "WOR"
click at [456, 430] on div "WORLDS Pack: Western" at bounding box center [445, 431] width 72 height 9
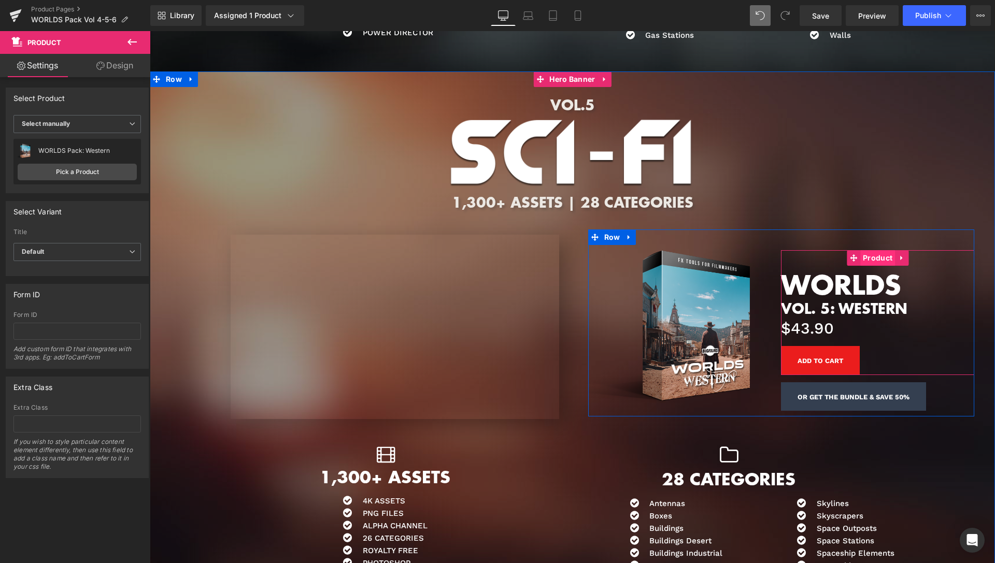
click at [872, 250] on span "Product" at bounding box center [877, 258] width 35 height 16
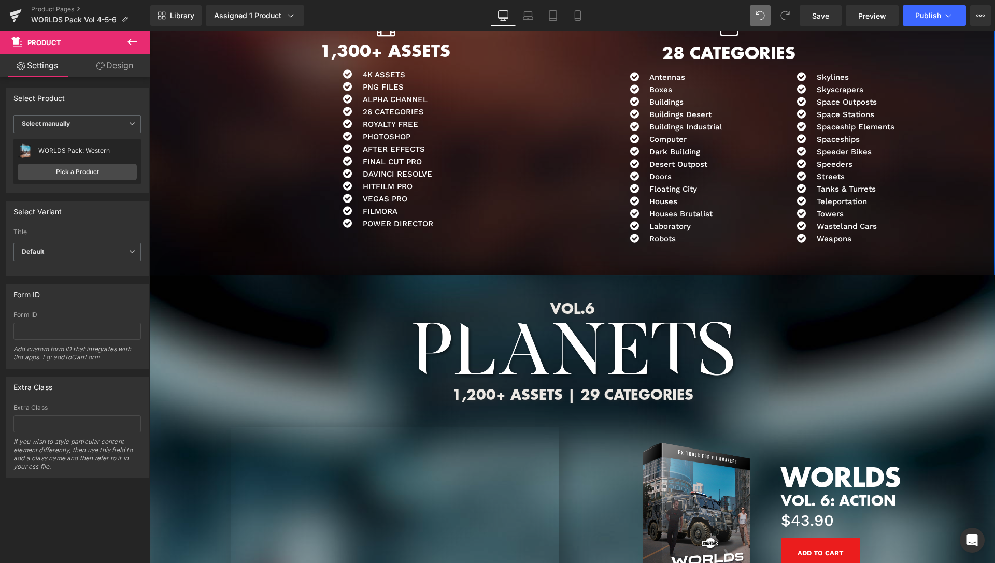
scroll to position [2431, 0]
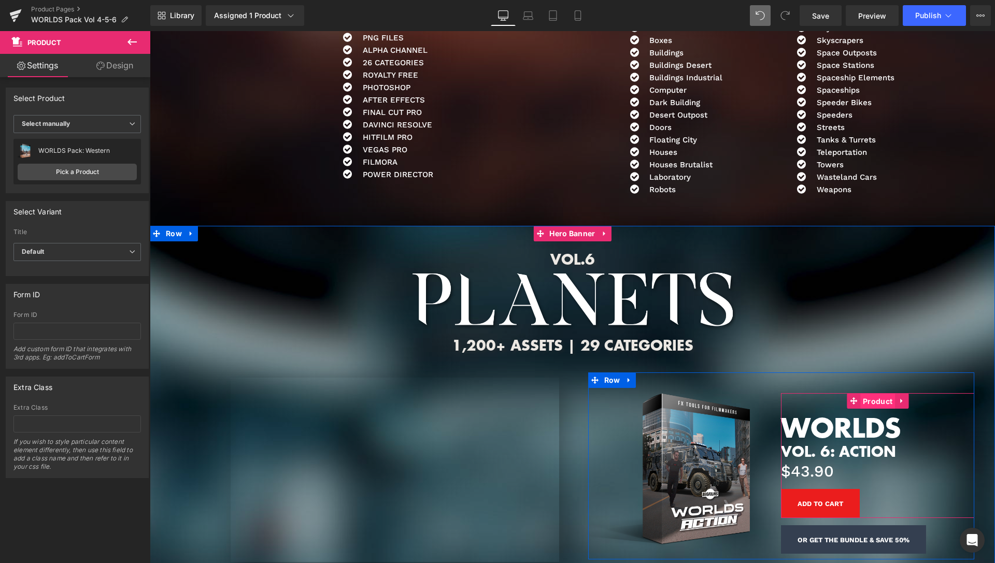
click at [870, 394] on span "Product" at bounding box center [877, 402] width 35 height 16
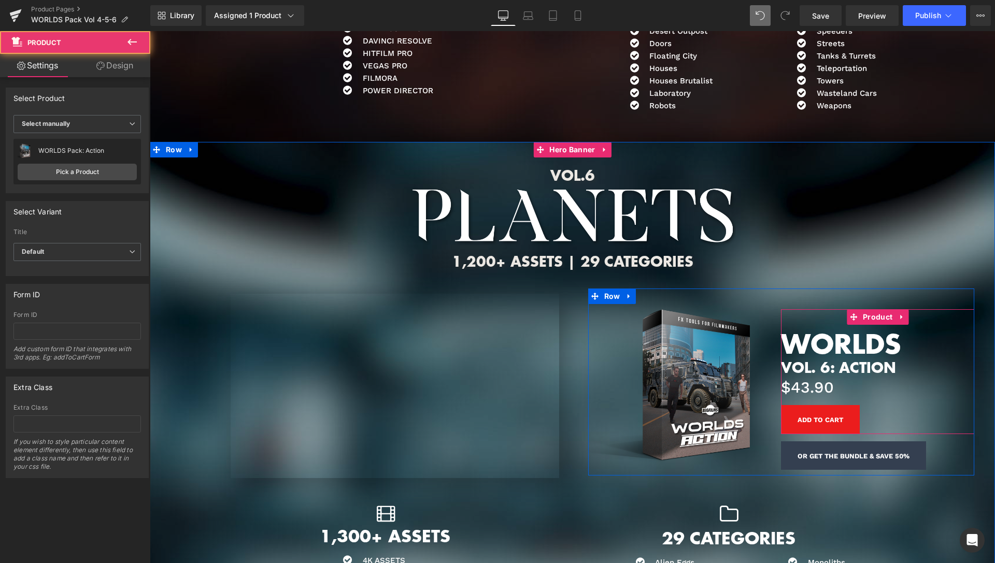
scroll to position [2537, 0]
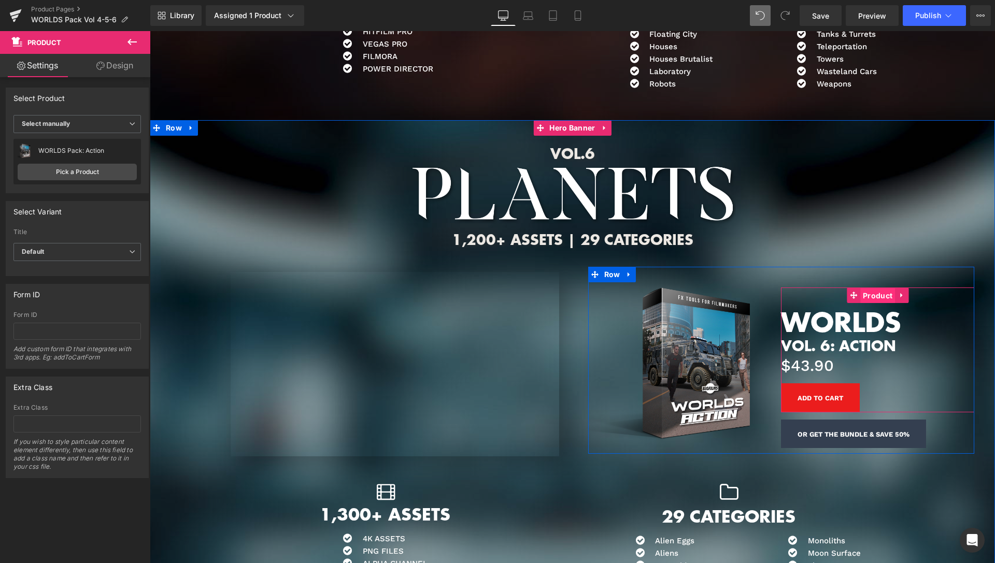
click at [878, 288] on span "Product" at bounding box center [877, 296] width 35 height 16
click at [866, 413] on span "Product" at bounding box center [877, 421] width 35 height 16
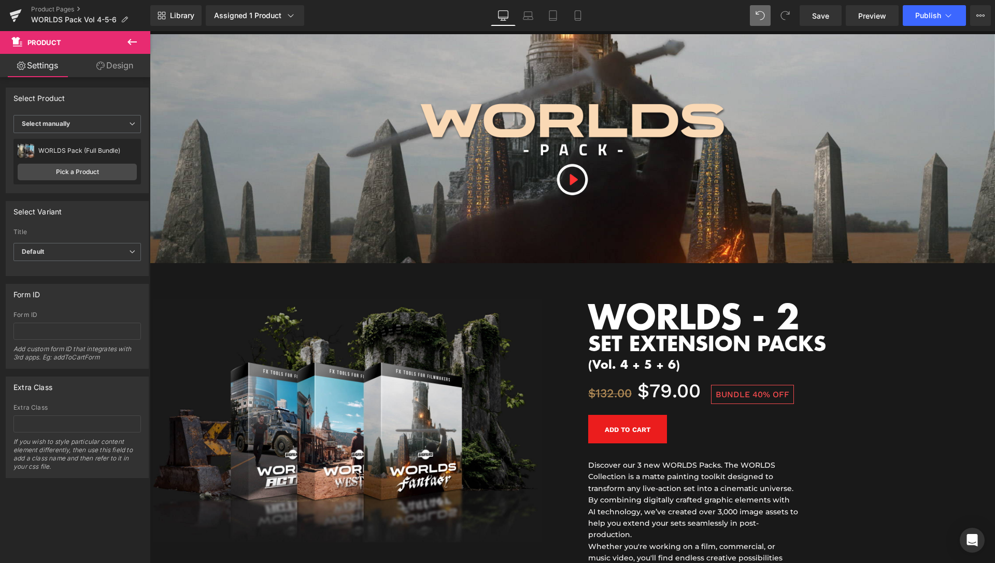
scroll to position [0, 0]
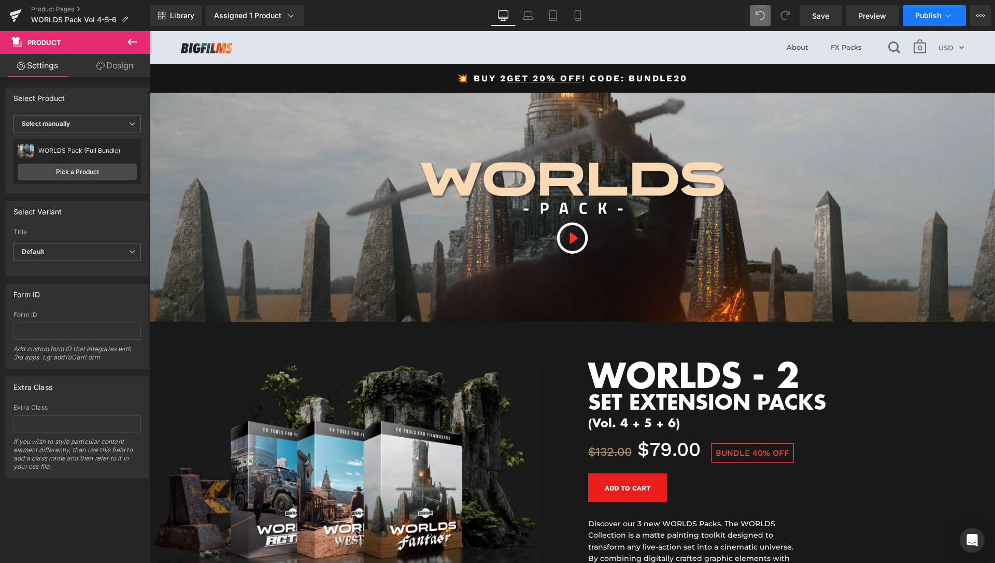
click at [945, 9] on button "Publish" at bounding box center [934, 15] width 63 height 21
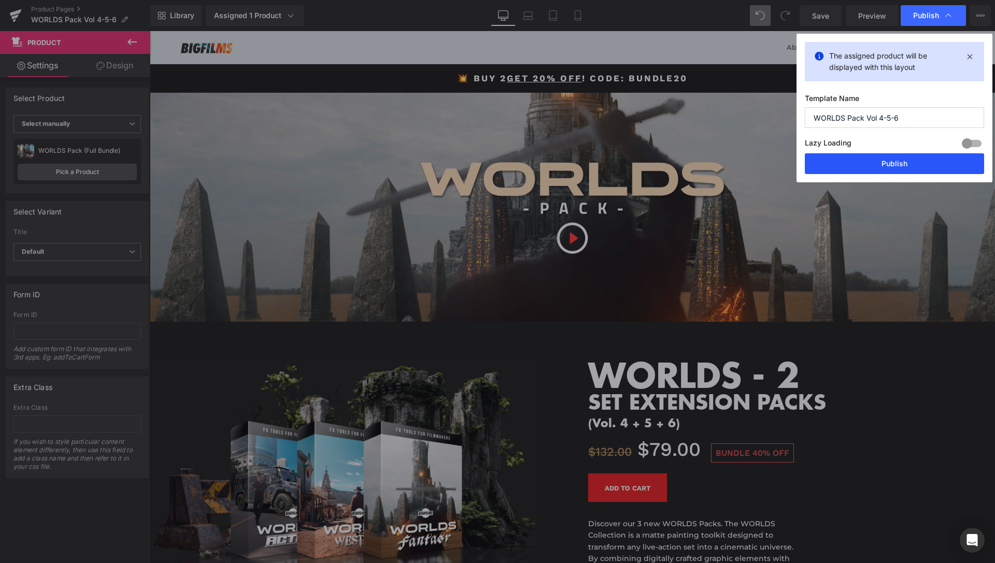
drag, startPoint x: 901, startPoint y: 164, endPoint x: 839, endPoint y: 138, distance: 68.1
click at [901, 164] on button "Publish" at bounding box center [894, 163] width 179 height 21
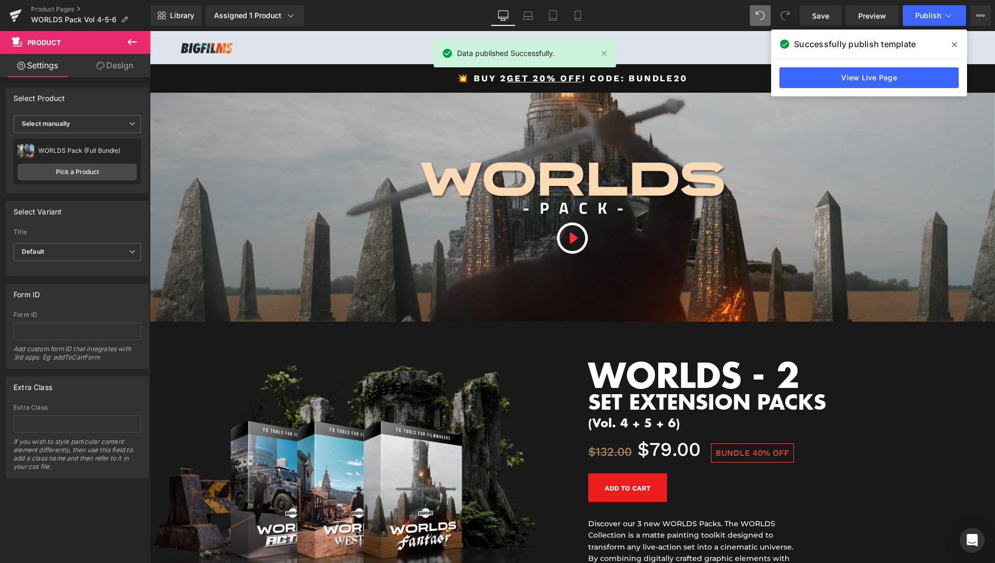
click at [953, 43] on icon at bounding box center [954, 44] width 5 height 5
